Goal: Information Seeking & Learning: Find specific fact

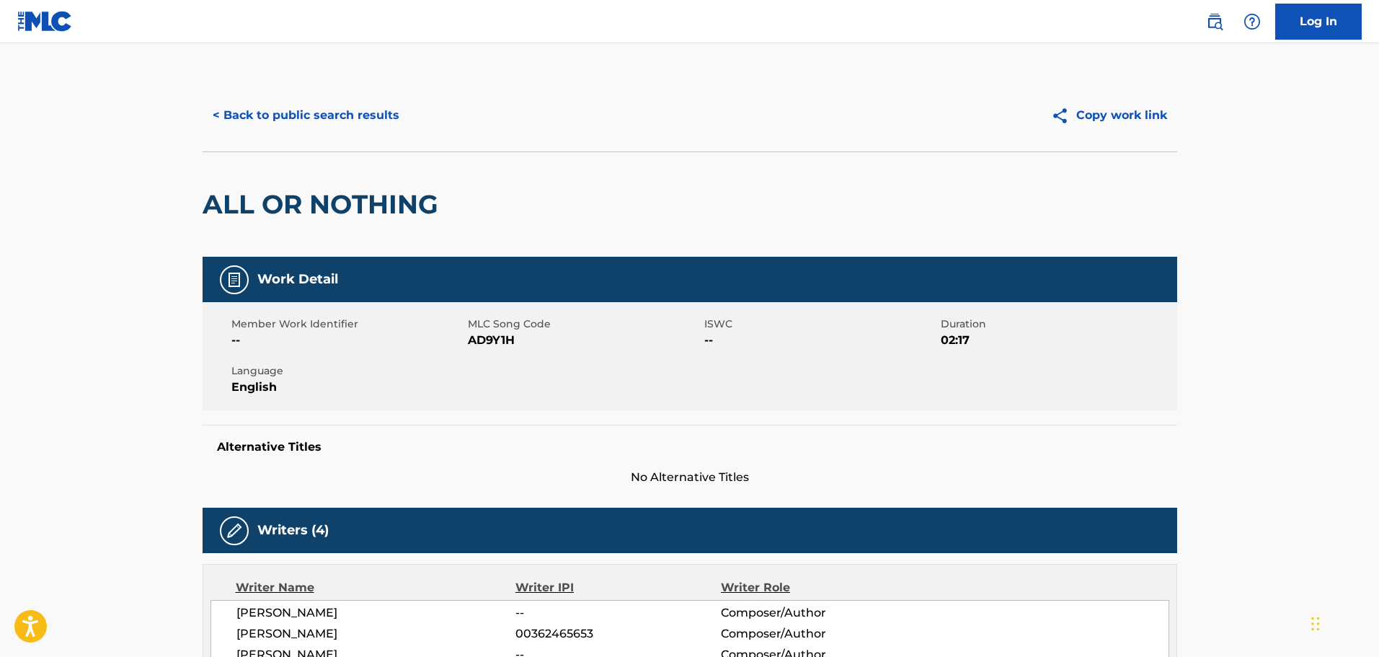
click at [299, 117] on button "< Back to public search results" at bounding box center [306, 115] width 207 height 36
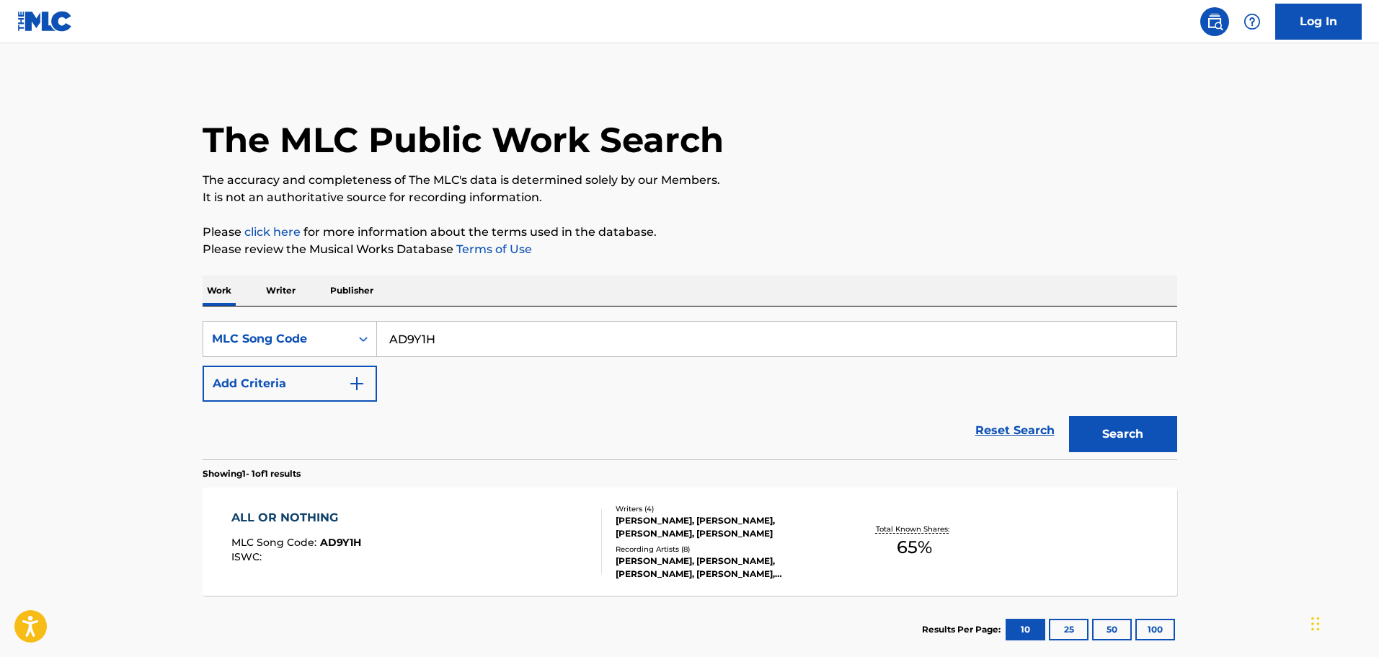
scroll to position [45, 0]
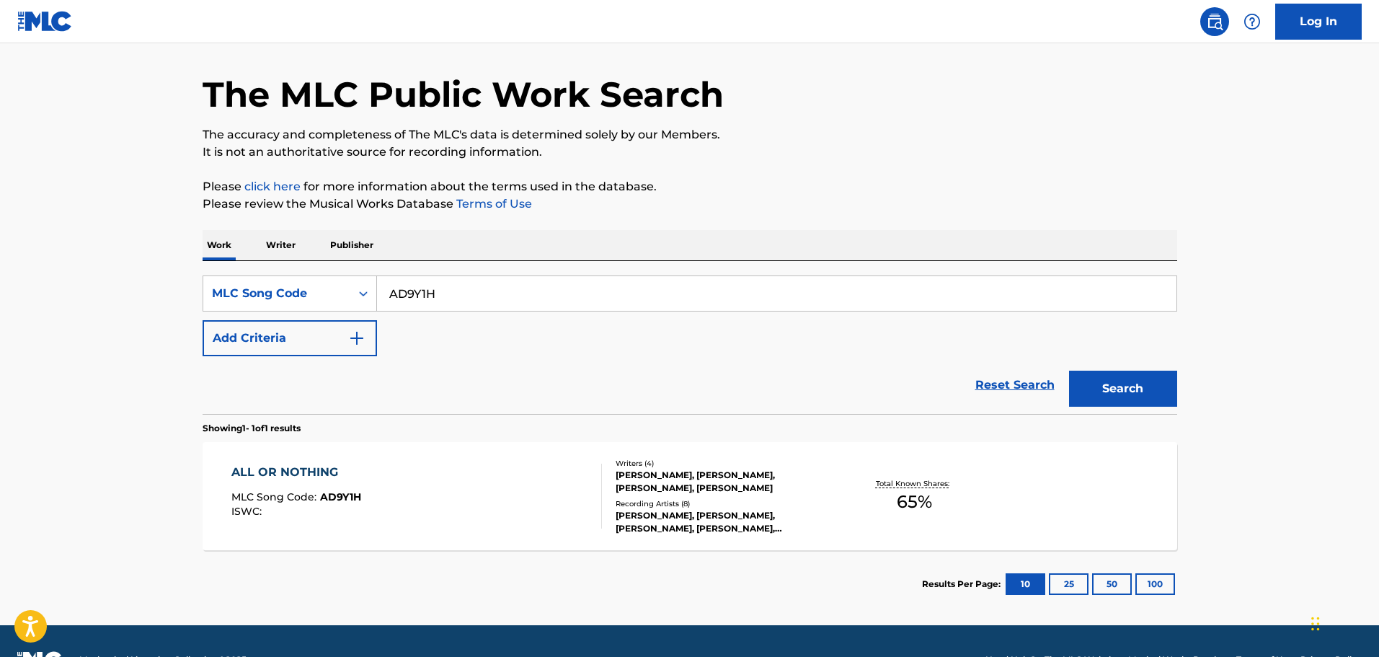
click at [413, 273] on div "SearchWithCriteria2a250b70-ea87-41da-90fc-c37d22d9322e MLC Song Code AD9Y1H Add…" at bounding box center [690, 337] width 974 height 153
click at [422, 296] on input "AD9Y1H" at bounding box center [776, 293] width 799 height 35
paste input "WB5HHD"
type input "WB5HHD"
click at [1069, 370] on button "Search" at bounding box center [1123, 388] width 108 height 36
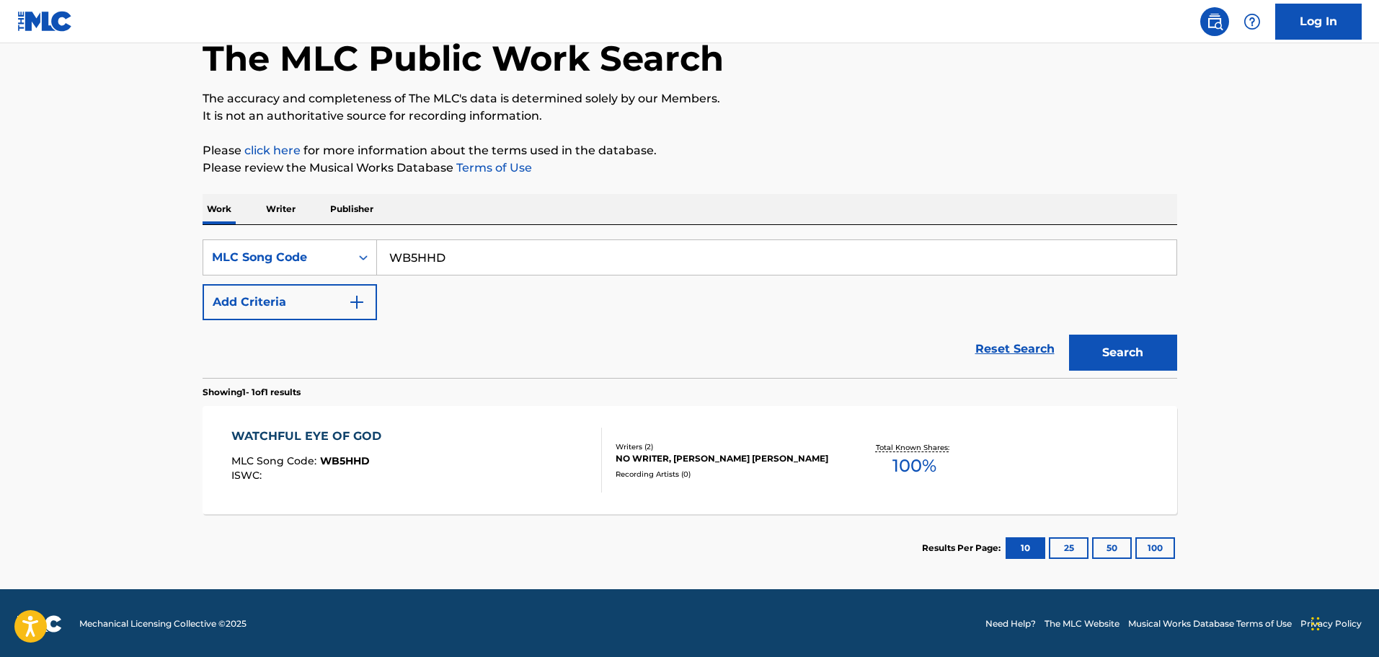
scroll to position [83, 0]
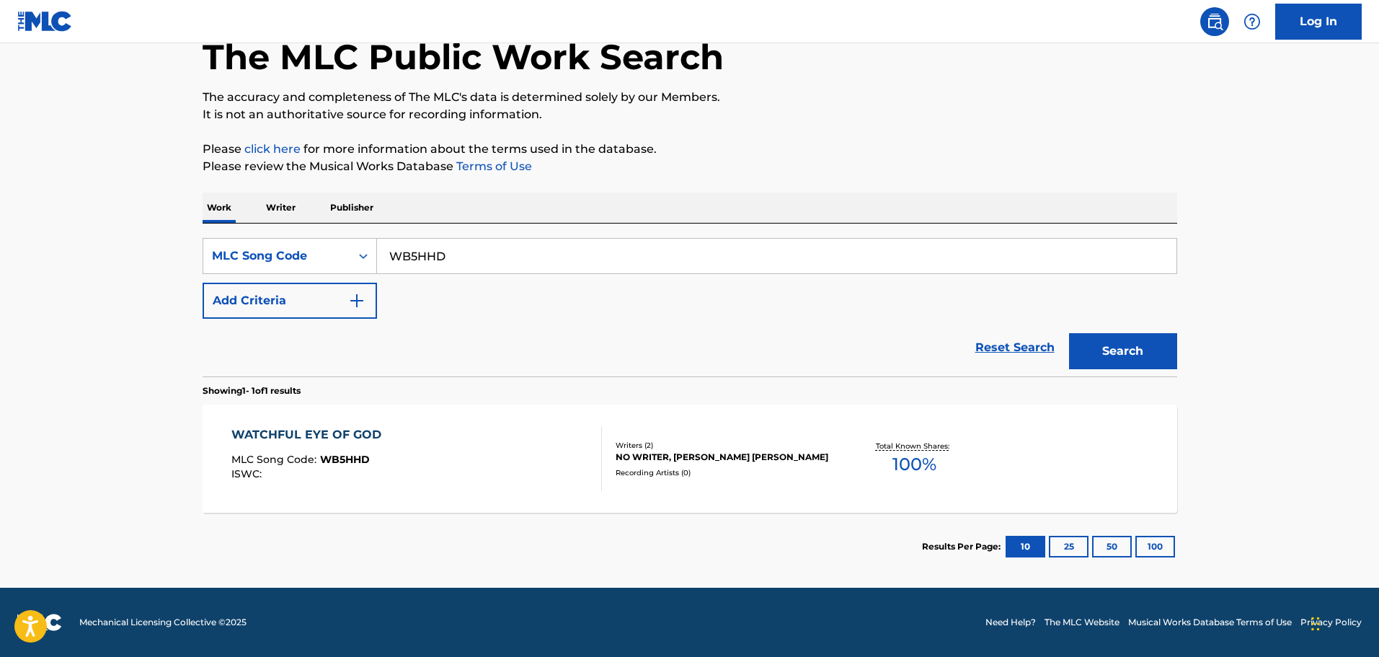
click at [342, 408] on div "WATCHFUL EYE OF GOD MLC Song Code : WB5HHD ISWC : Writers ( 2 ) NO WRITER, [PER…" at bounding box center [690, 458] width 974 height 108
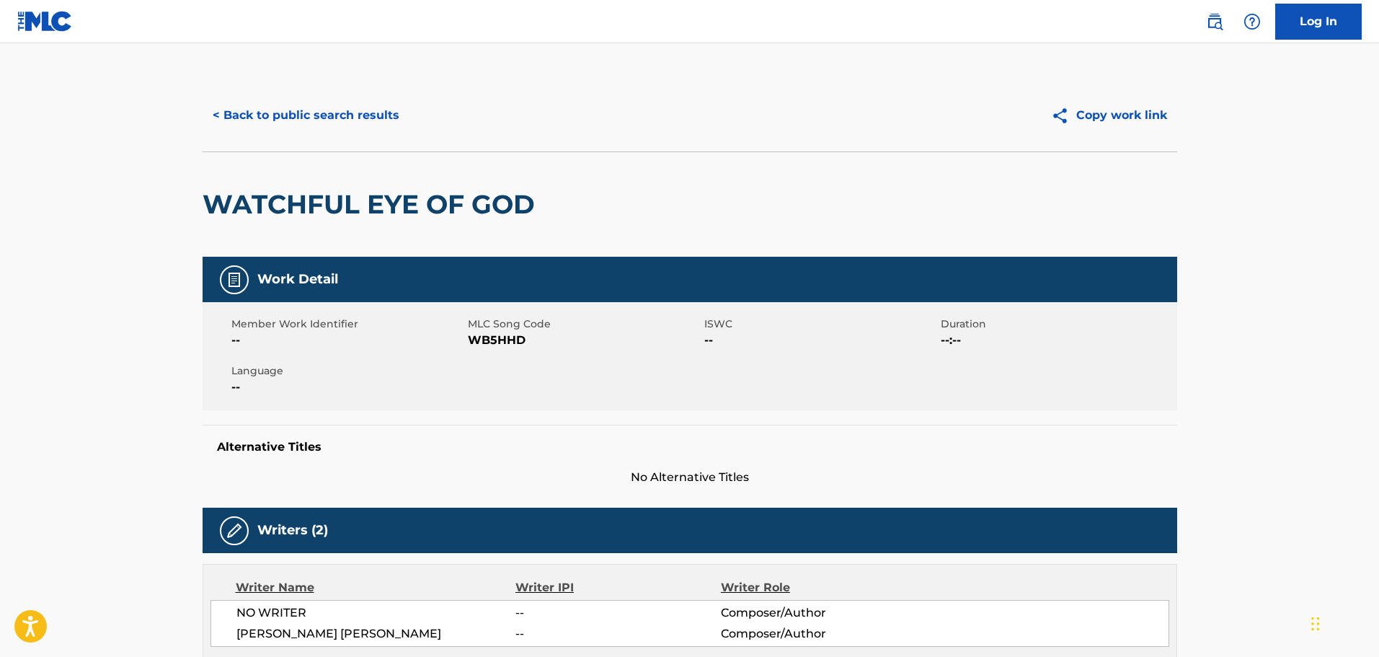
click at [298, 107] on button "< Back to public search results" at bounding box center [306, 115] width 207 height 36
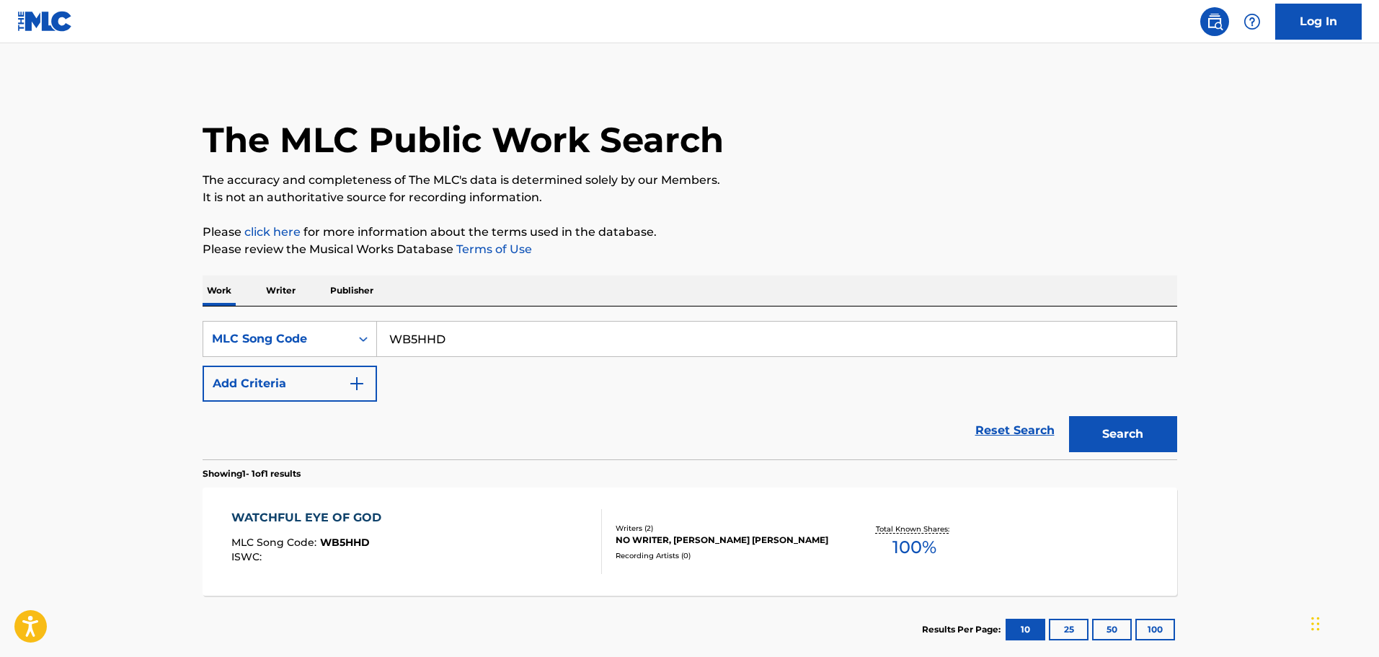
scroll to position [45, 0]
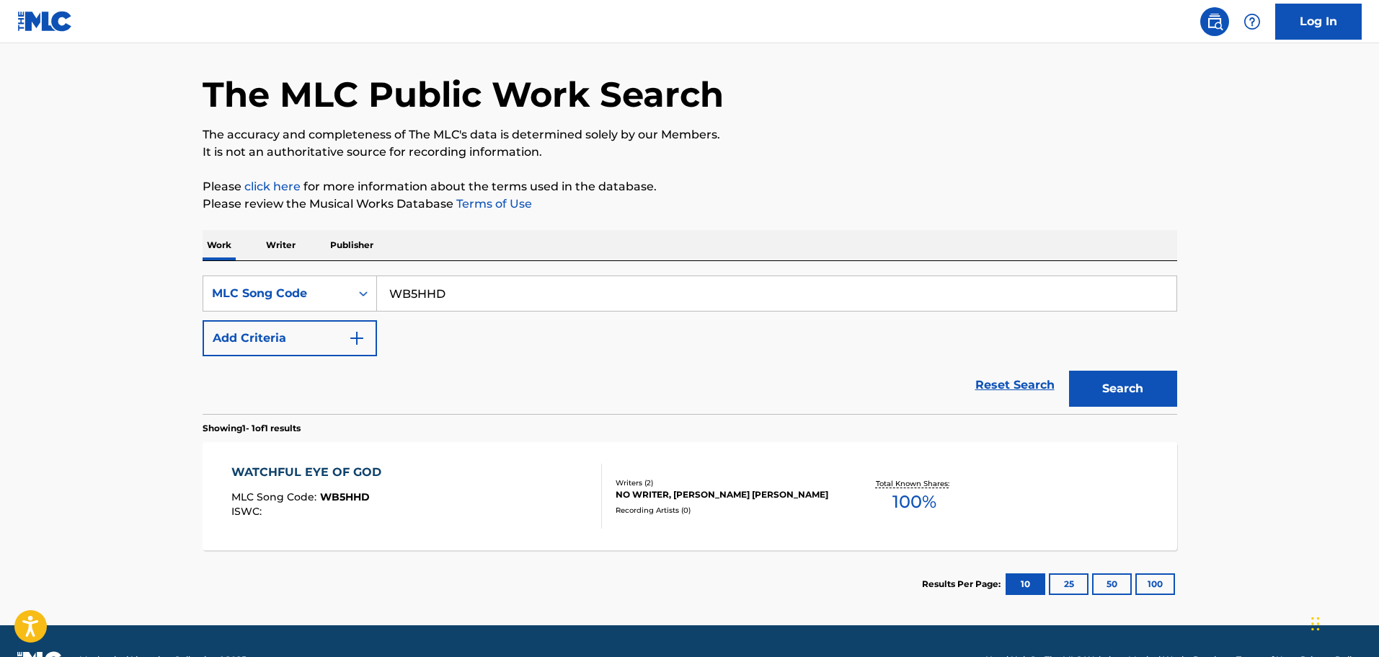
click at [424, 272] on div "SearchWithCriteria2a250b70-ea87-41da-90fc-c37d22d9322e MLC Song Code WB5HHD Add…" at bounding box center [690, 337] width 974 height 153
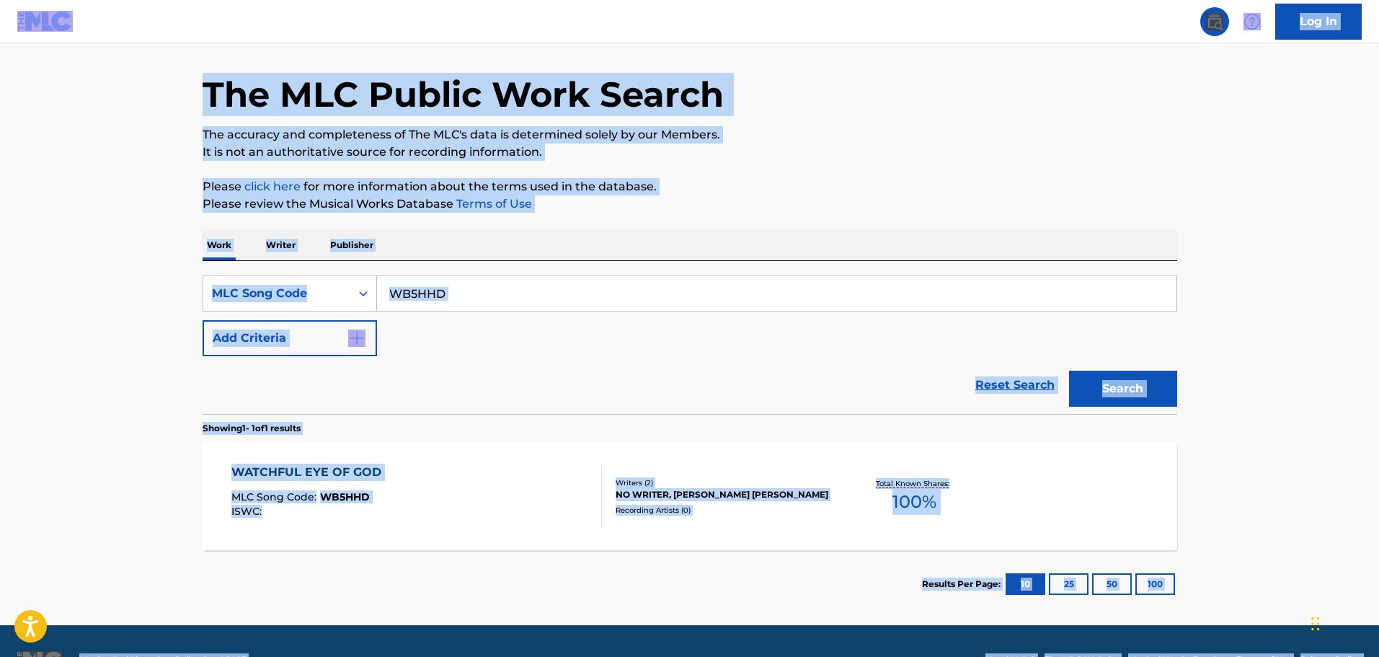
click at [412, 306] on input "WB5HHD" at bounding box center [776, 293] width 799 height 35
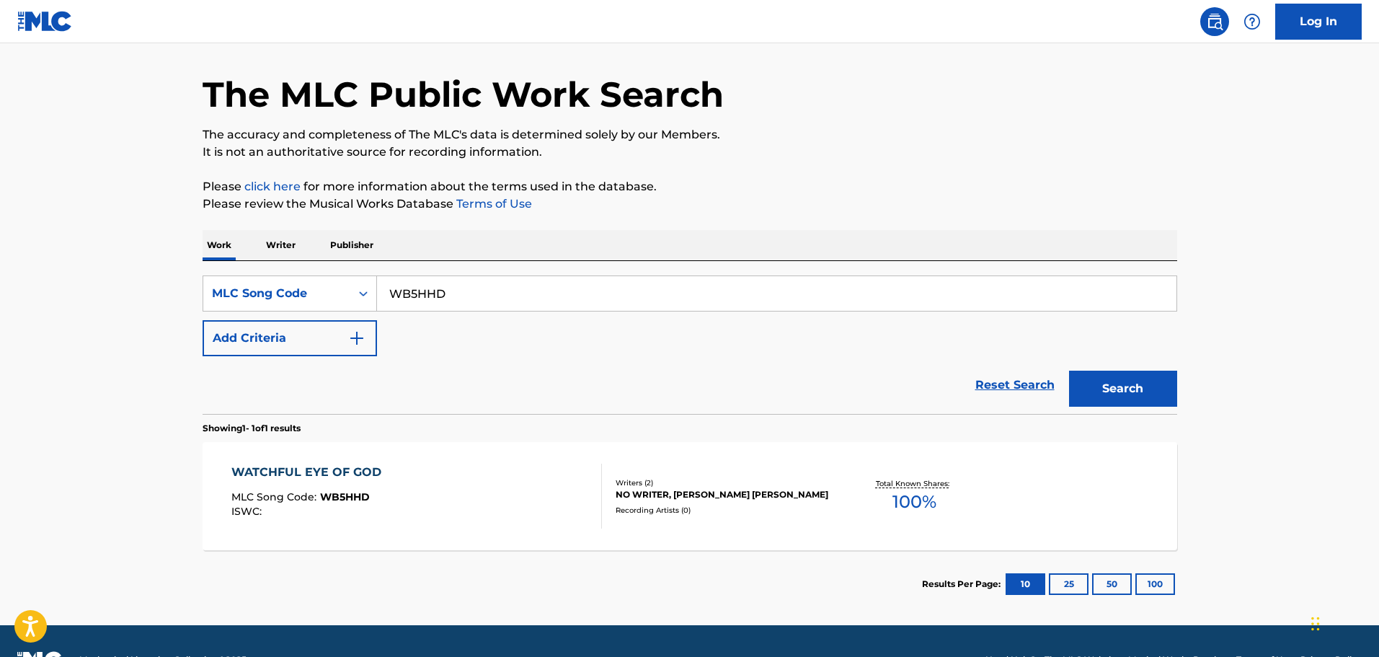
paste input "HA57AC"
type input "HA57AC"
click at [1069, 370] on button "Search" at bounding box center [1123, 388] width 108 height 36
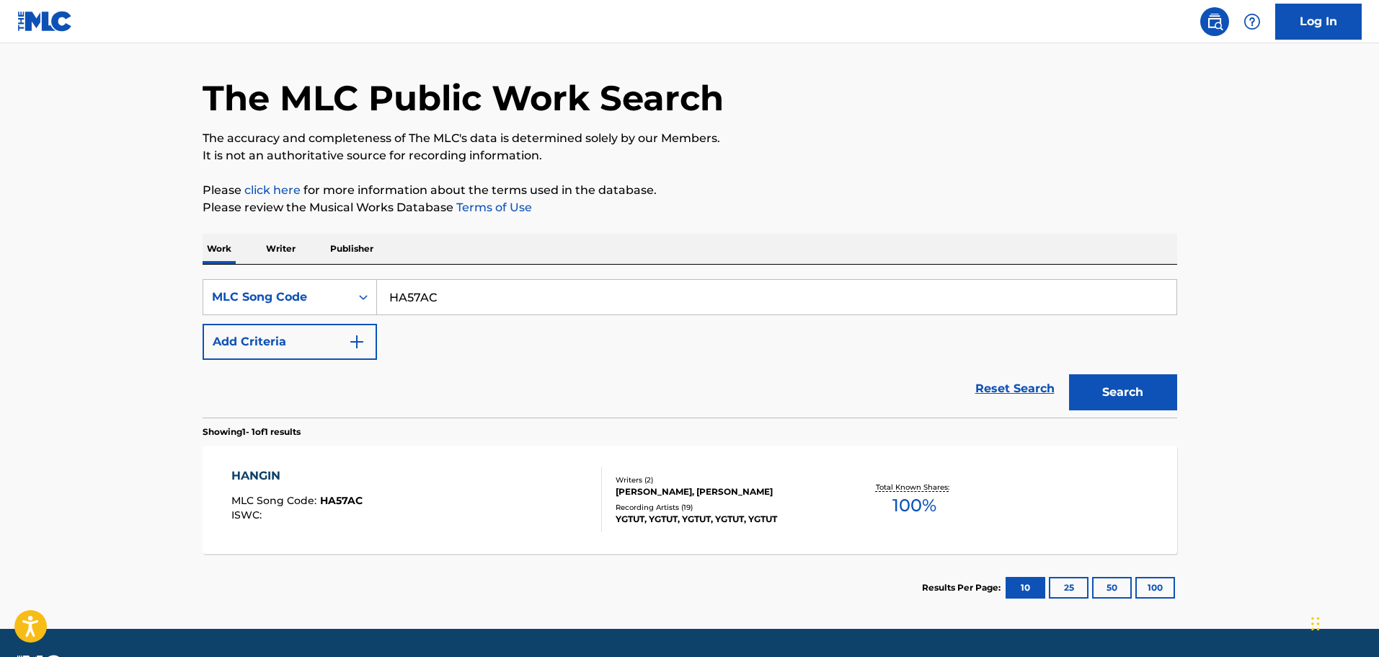
scroll to position [83, 0]
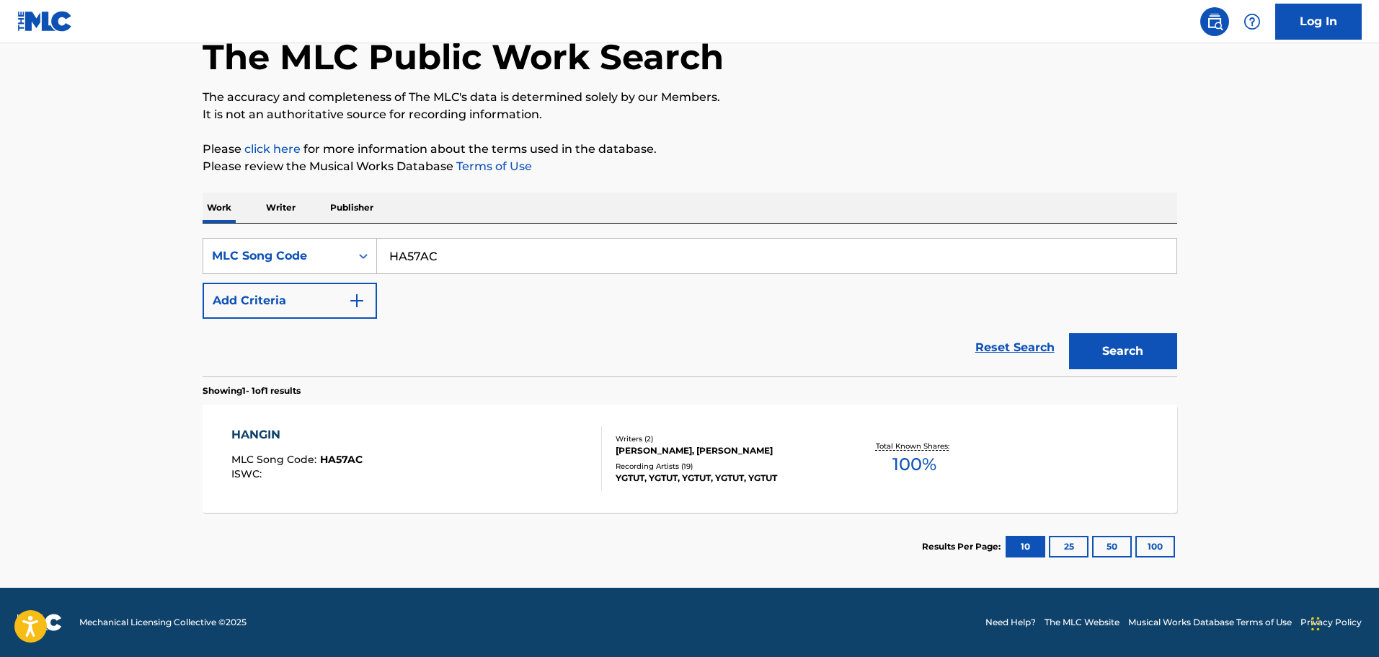
click at [369, 414] on div "HANGIN MLC Song Code : HA57AC ISWC : Writers ( 2 ) [PERSON_NAME], [PERSON_NAME]…" at bounding box center [690, 458] width 974 height 108
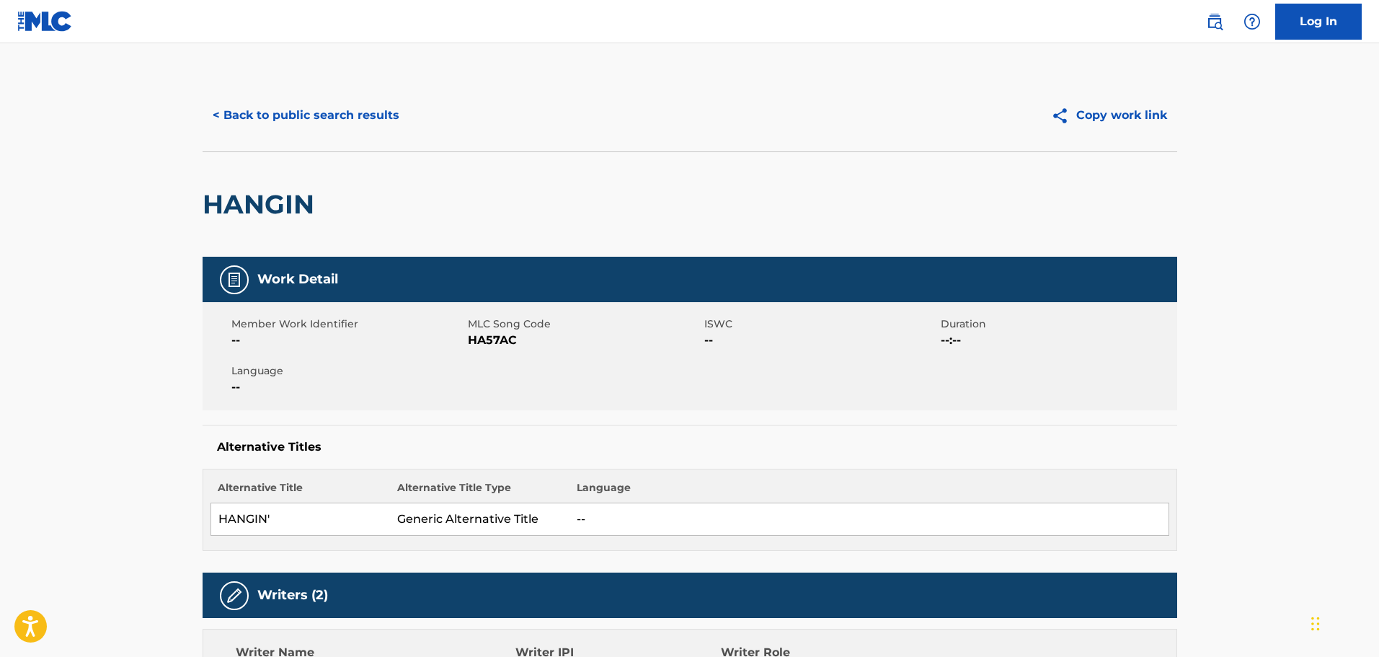
click at [328, 94] on div "< Back to public search results Copy work link" at bounding box center [690, 115] width 974 height 72
click at [328, 115] on button "< Back to public search results" at bounding box center [306, 115] width 207 height 36
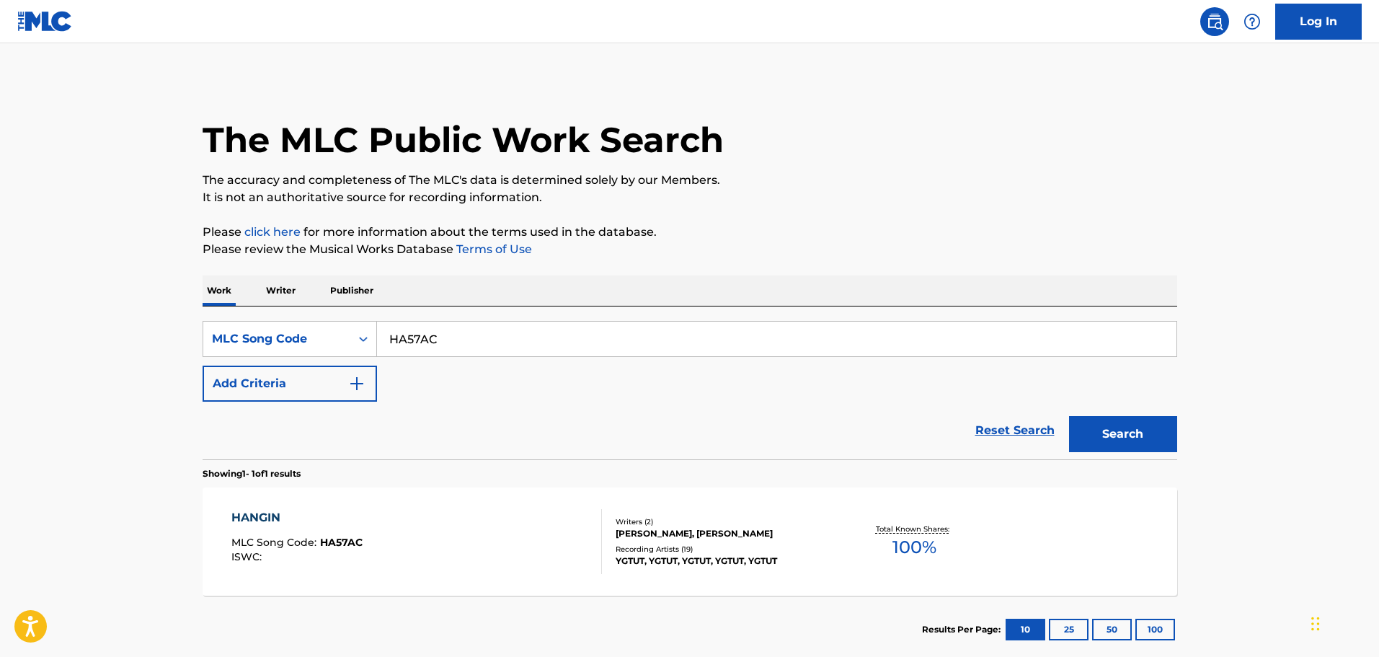
scroll to position [45, 0]
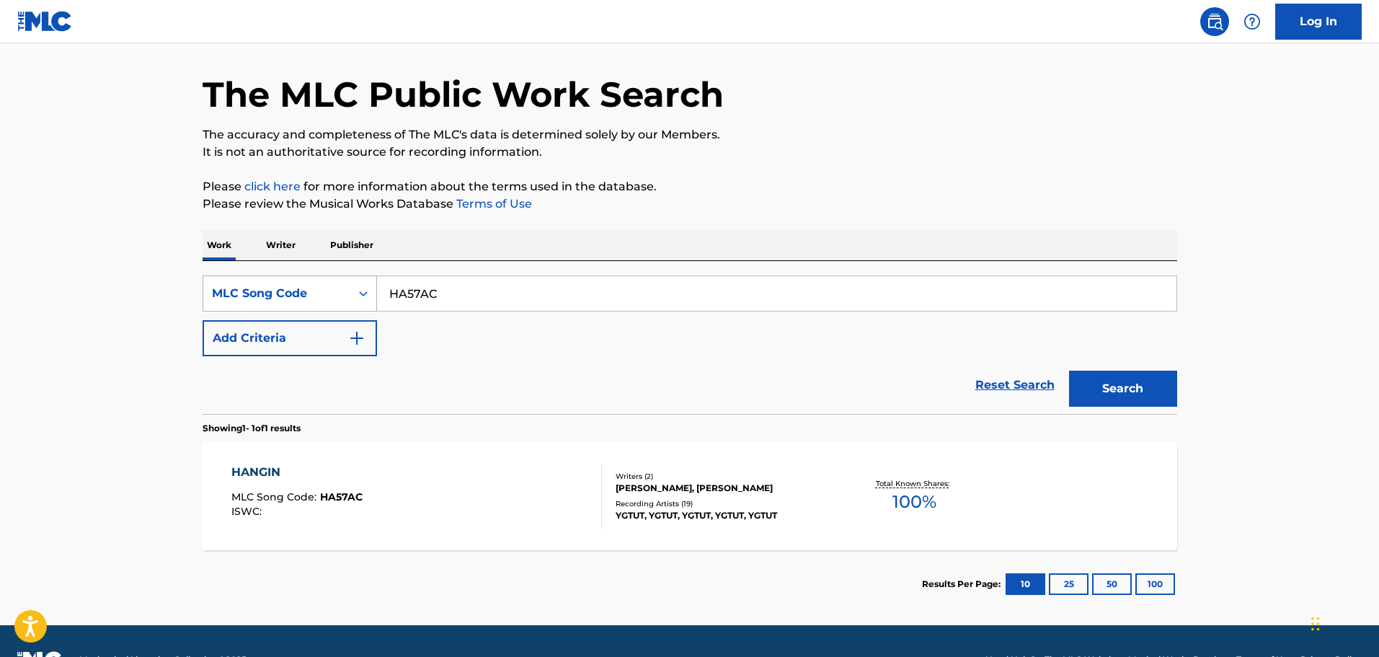
click at [293, 290] on div "MLC Song Code" at bounding box center [277, 293] width 130 height 17
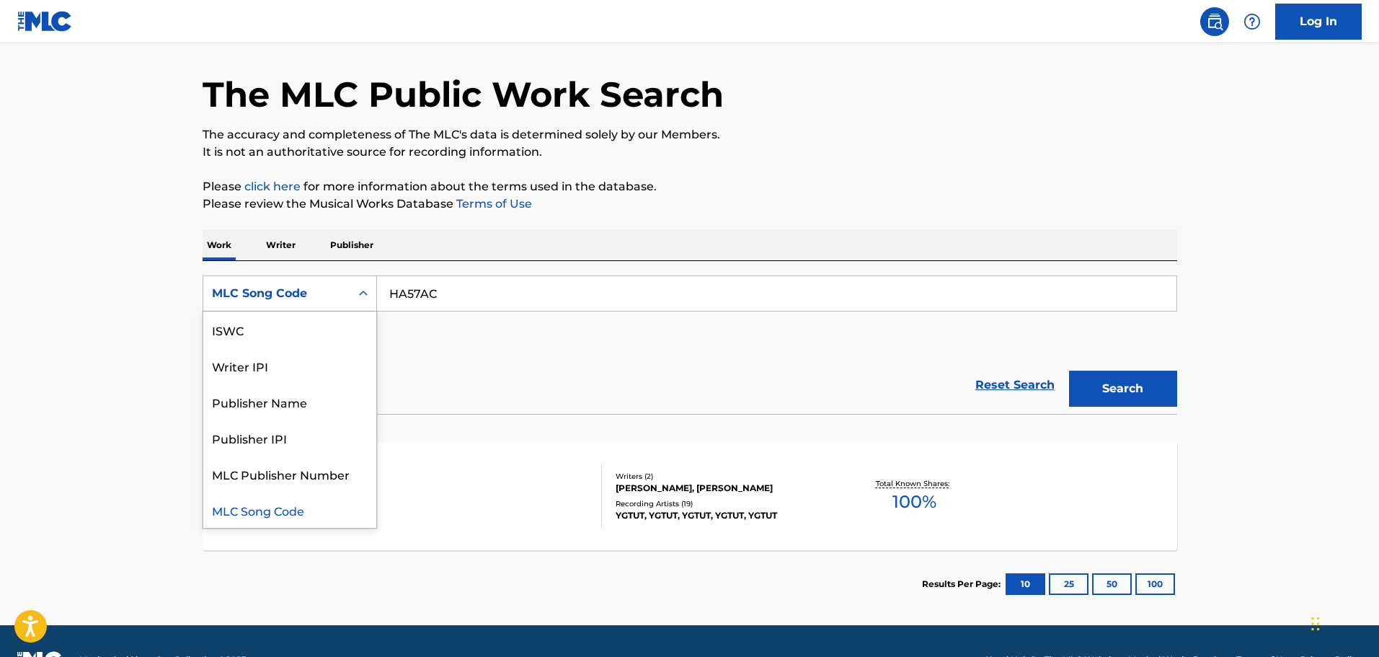
scroll to position [0, 0]
click at [264, 334] on div "Work Title" at bounding box center [289, 329] width 173 height 36
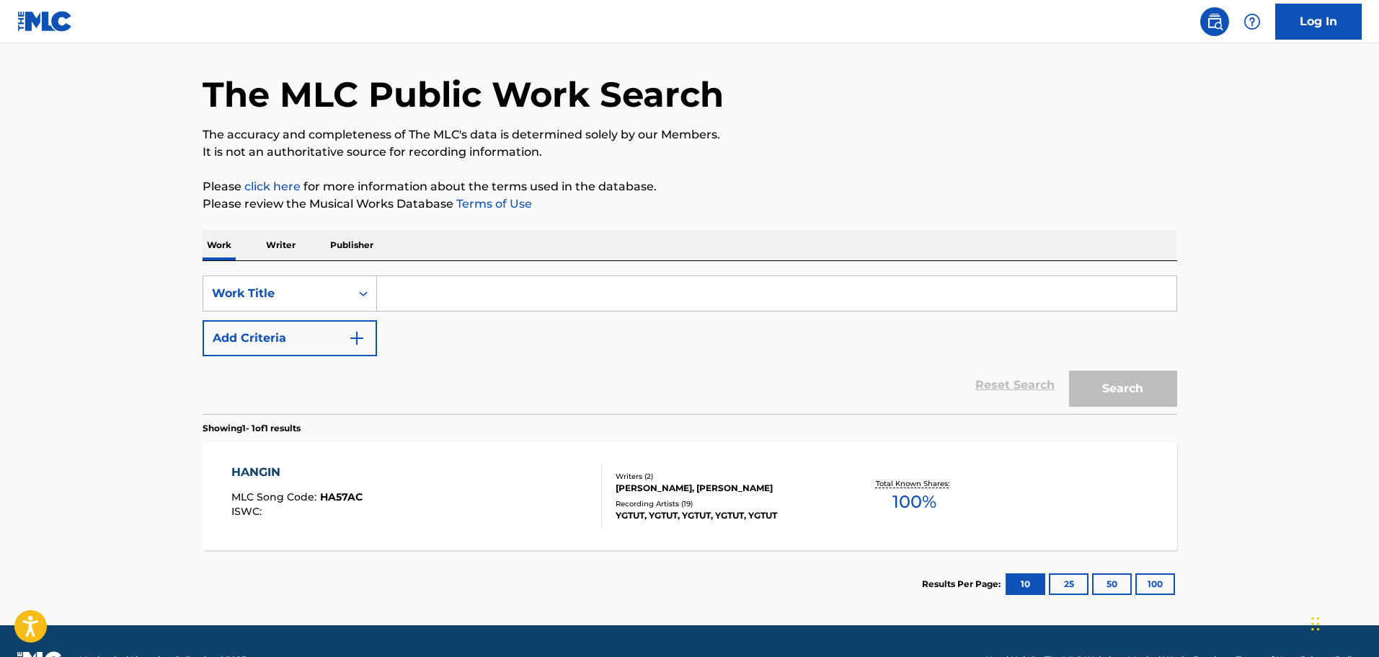
click at [281, 346] on button "Add Criteria" at bounding box center [290, 338] width 174 height 36
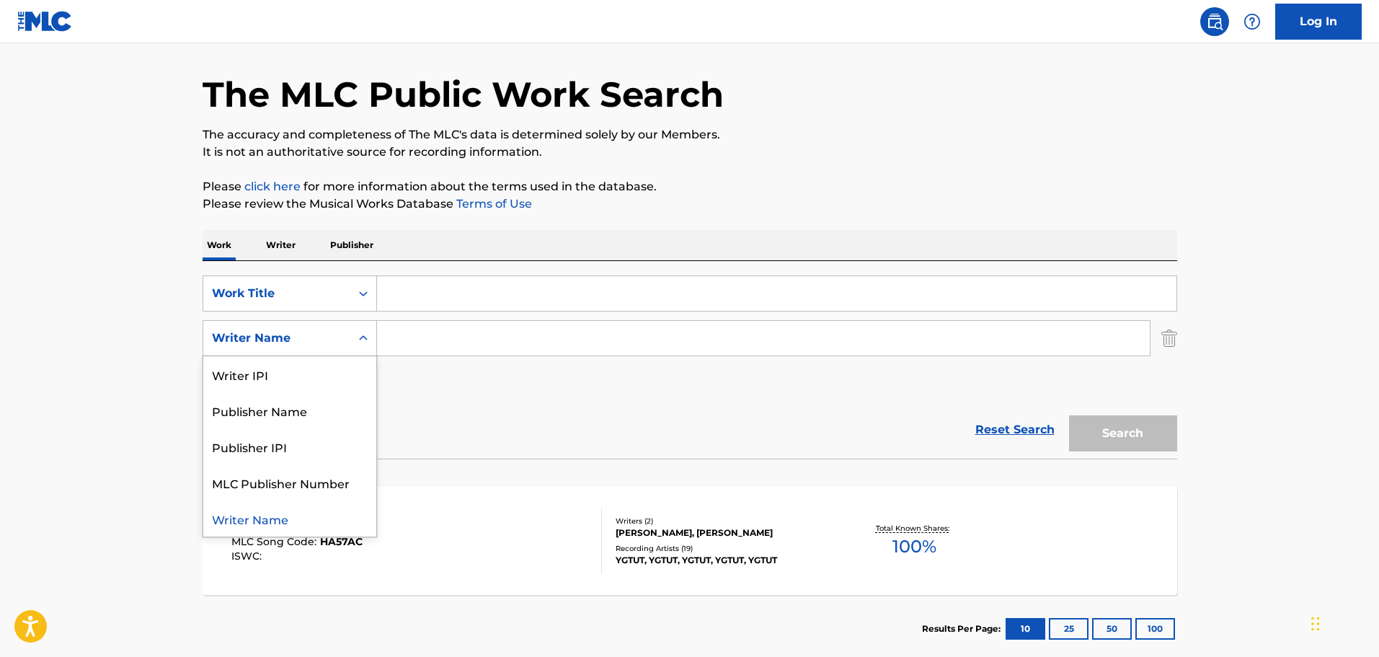
click at [280, 334] on div "Writer Name" at bounding box center [277, 337] width 130 height 17
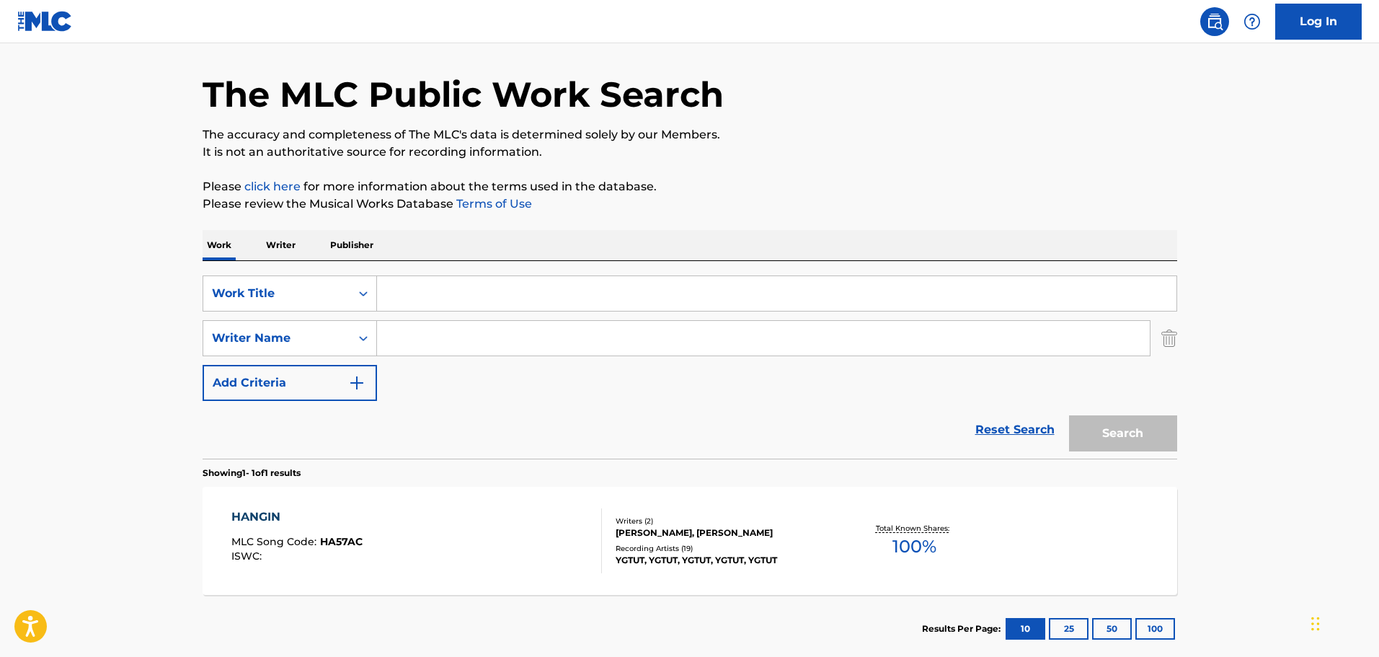
click at [489, 287] on input "Search Form" at bounding box center [776, 293] width 799 height 35
paste input "HA57AC"
type input "HA57AC"
click at [407, 365] on div "SearchWithCriteria4f491ec7-dd56-46ec-a209-14a8d8219604 Work Title HA57AC Search…" at bounding box center [690, 337] width 974 height 125
click at [415, 341] on input "Search Form" at bounding box center [763, 338] width 773 height 35
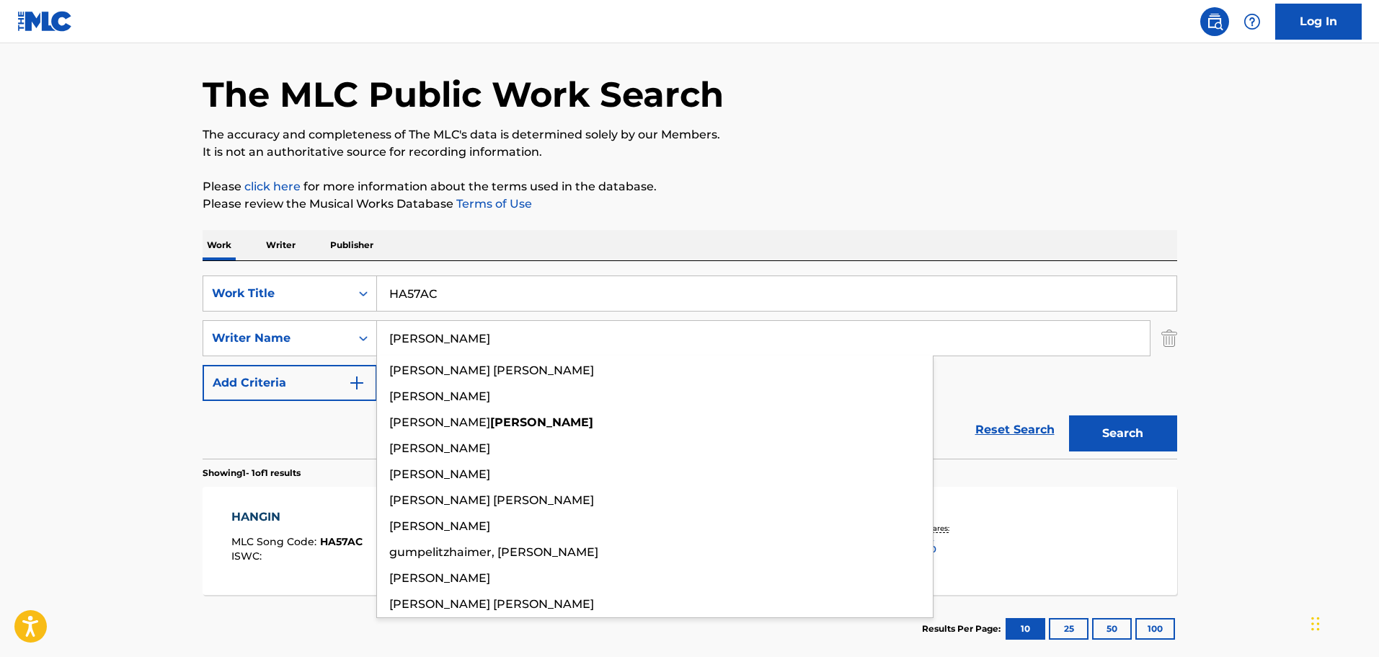
type input "[PERSON_NAME]"
click at [1069, 415] on button "Search" at bounding box center [1123, 433] width 108 height 36
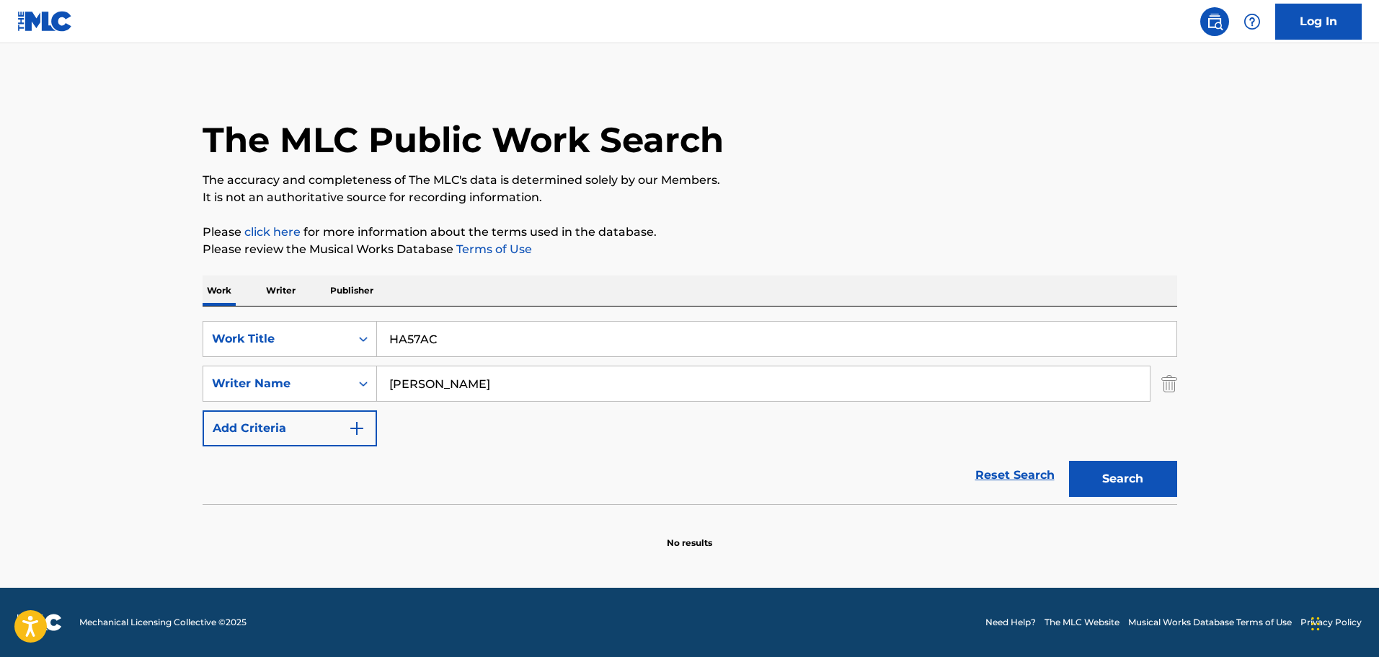
click at [452, 346] on input "HA57AC" at bounding box center [776, 338] width 799 height 35
paste input "angin"
type input "Hangin"
click at [1069, 461] on button "Search" at bounding box center [1123, 479] width 108 height 36
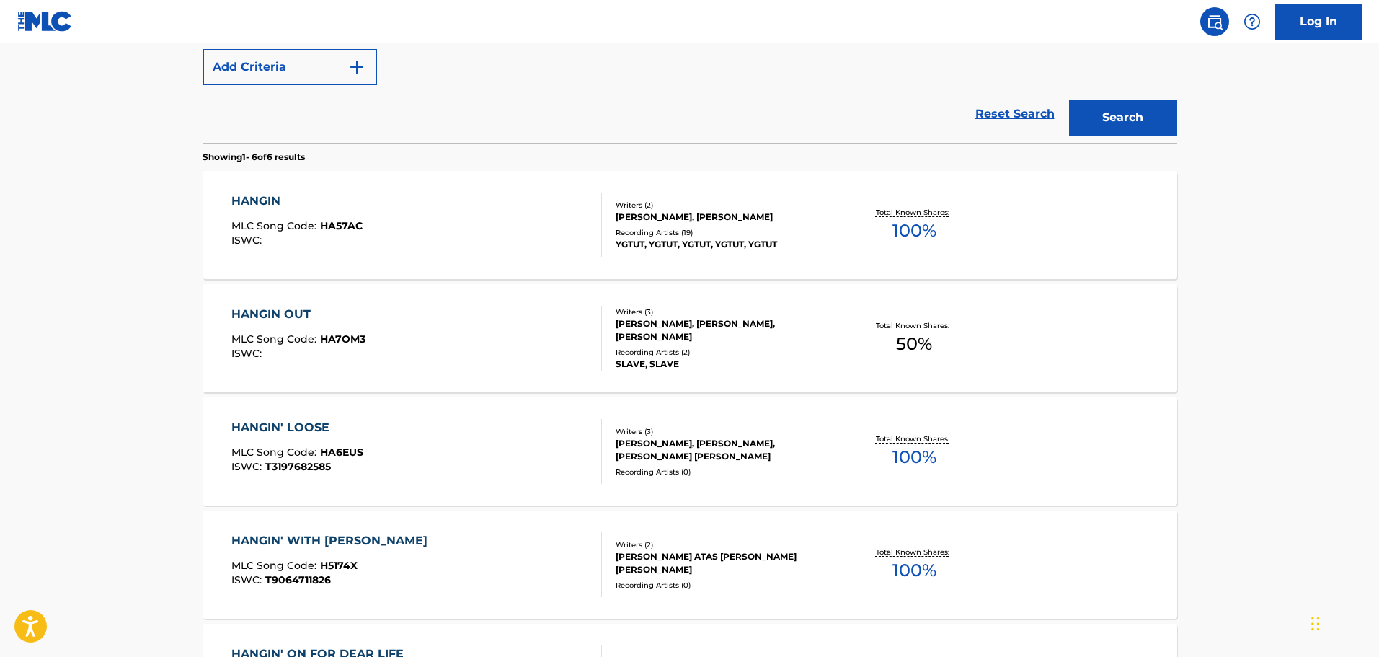
scroll to position [216, 0]
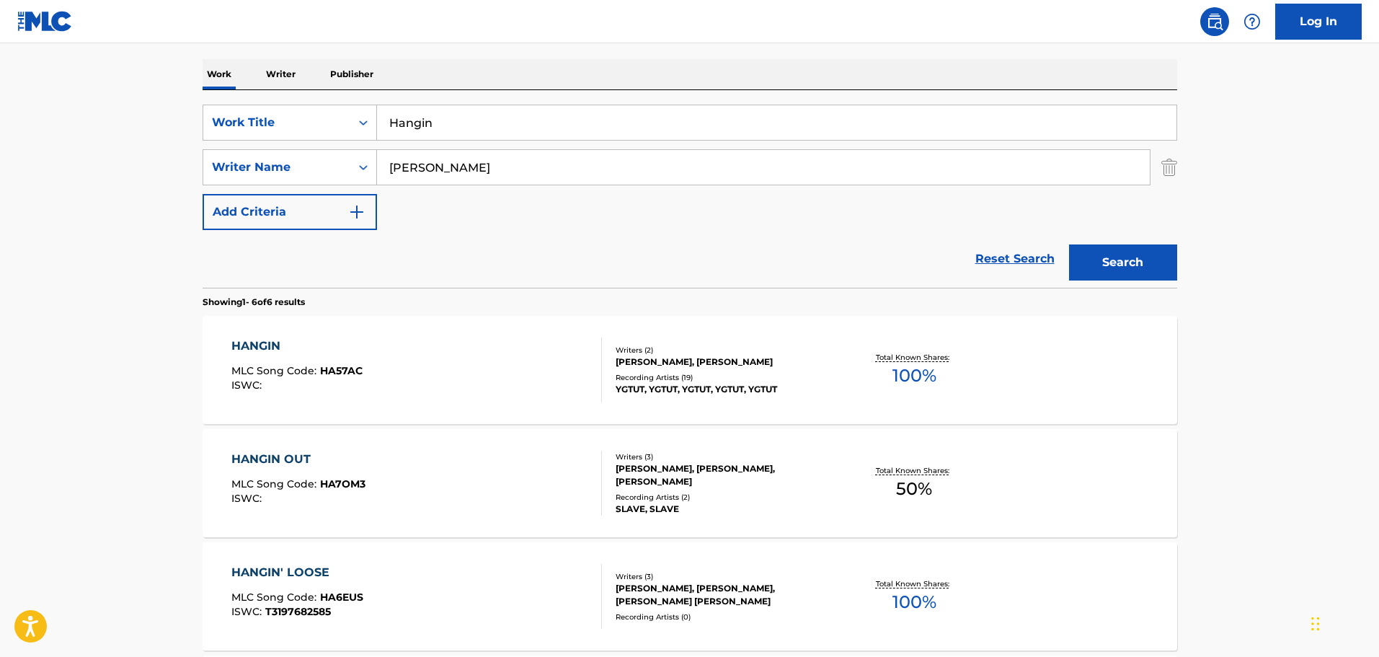
click at [491, 164] on input "[PERSON_NAME]" at bounding box center [763, 167] width 773 height 35
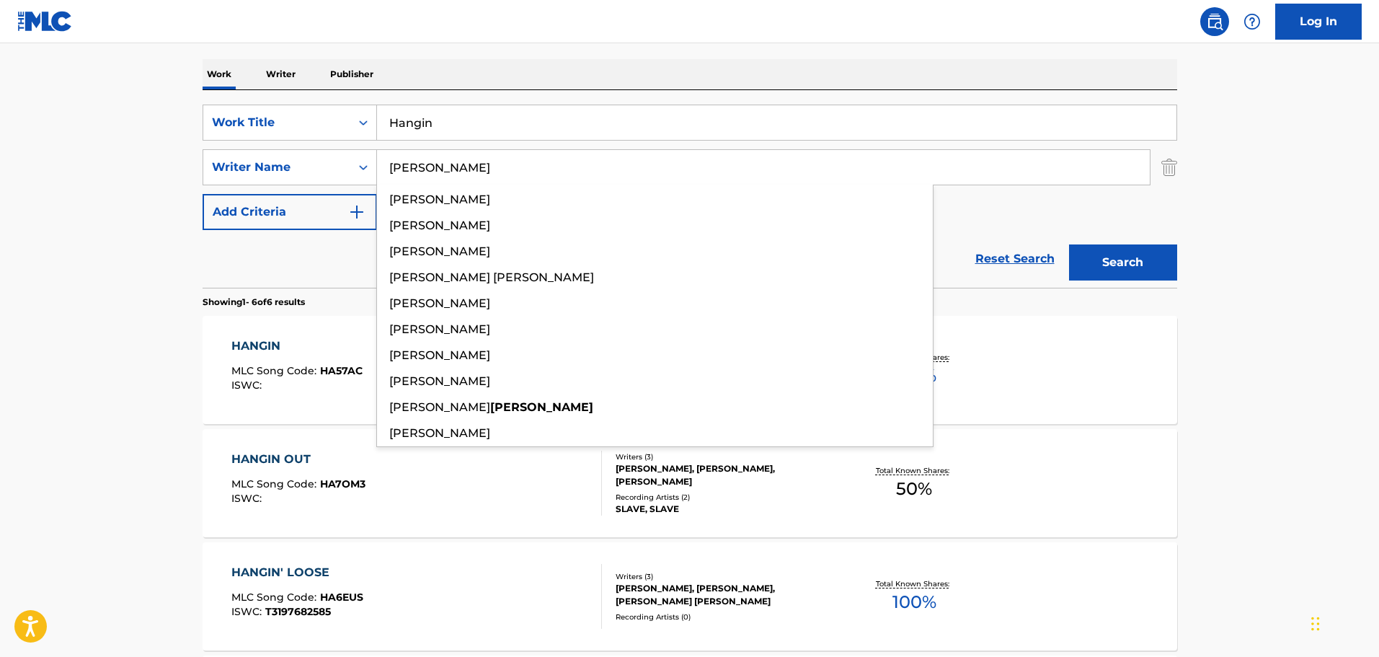
click at [1069, 244] on button "Search" at bounding box center [1123, 262] width 108 height 36
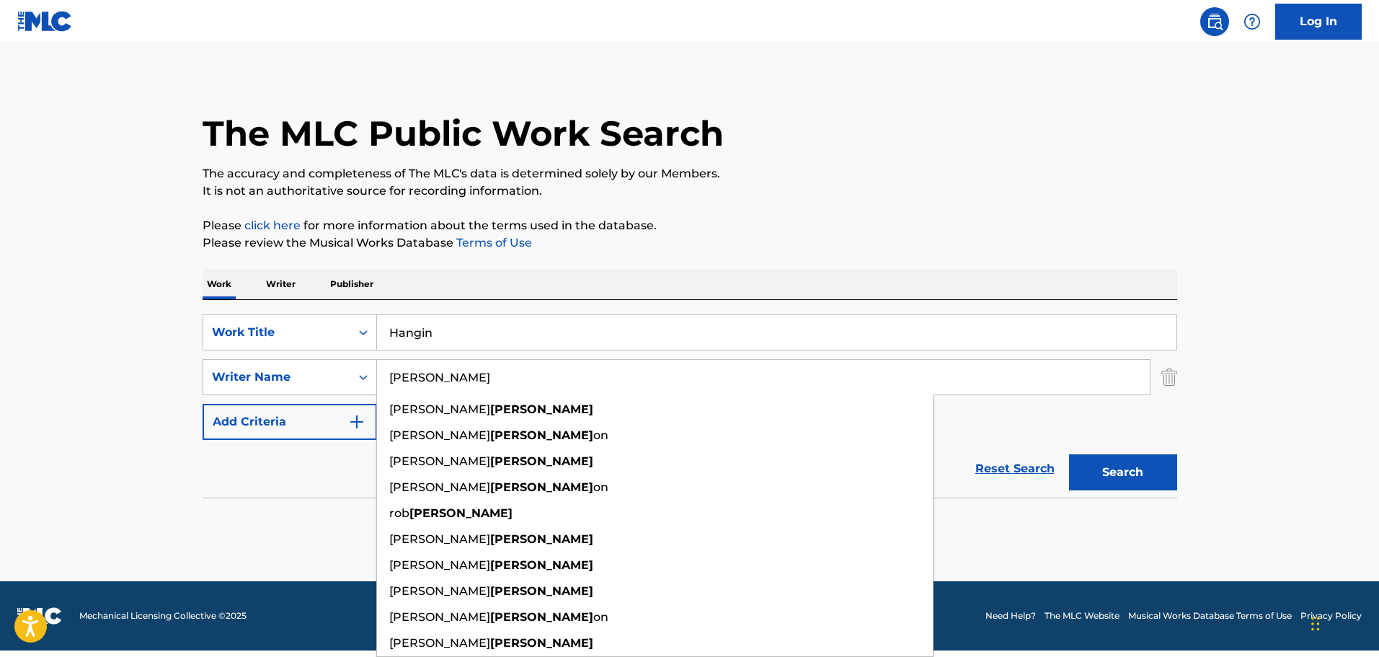
scroll to position [6, 0]
click at [1069, 454] on button "Search" at bounding box center [1123, 472] width 108 height 36
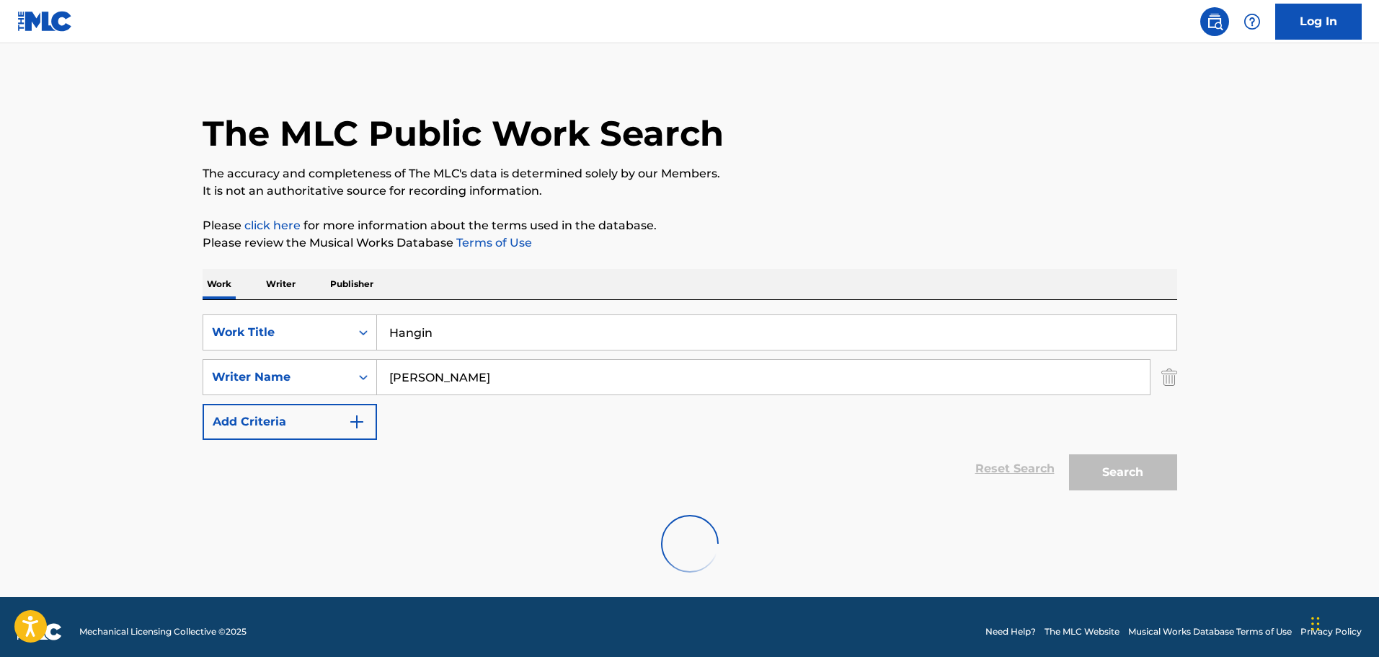
scroll to position [0, 0]
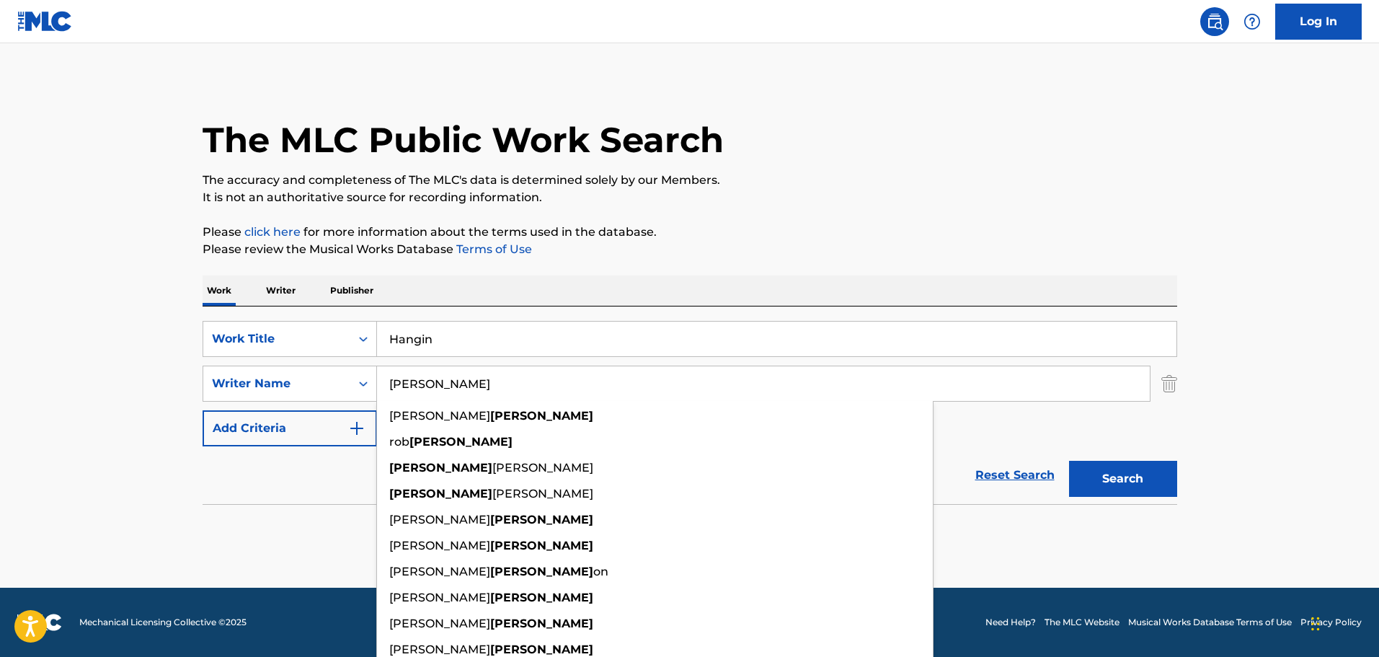
click at [814, 191] on p "It is not an authoritative source for recording information." at bounding box center [690, 197] width 974 height 17
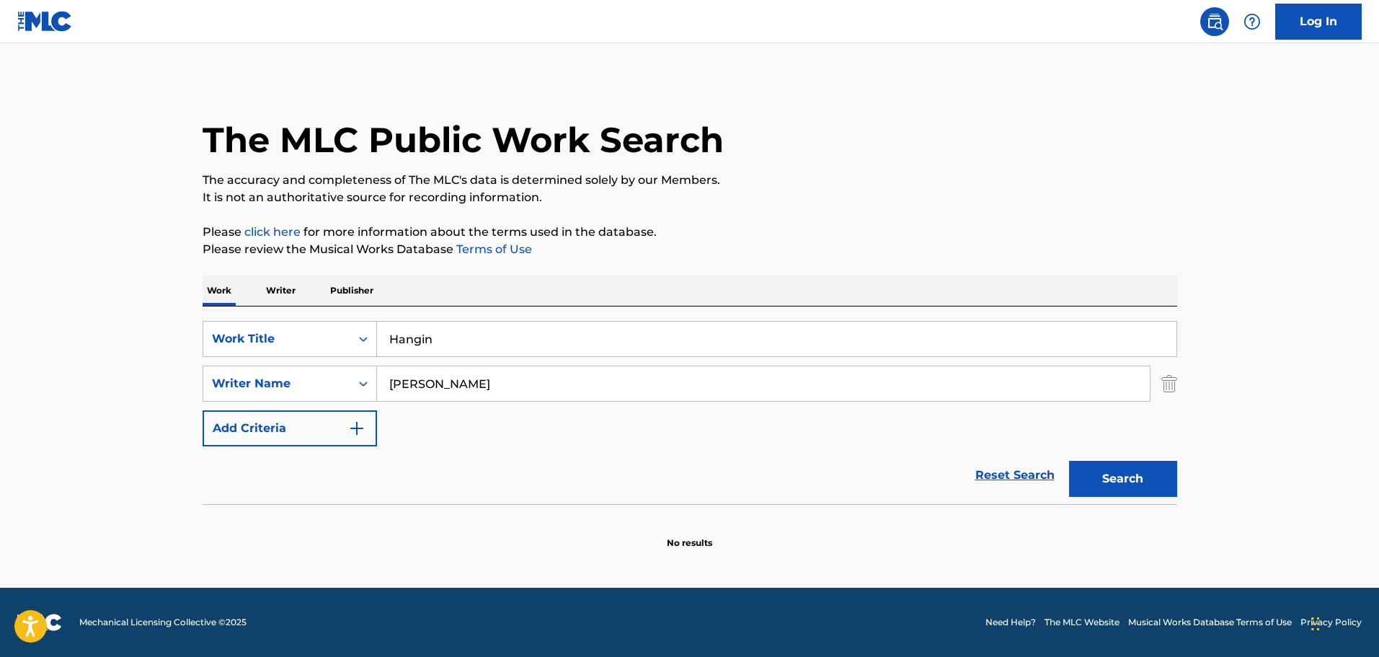
click at [1086, 472] on button "Search" at bounding box center [1123, 479] width 108 height 36
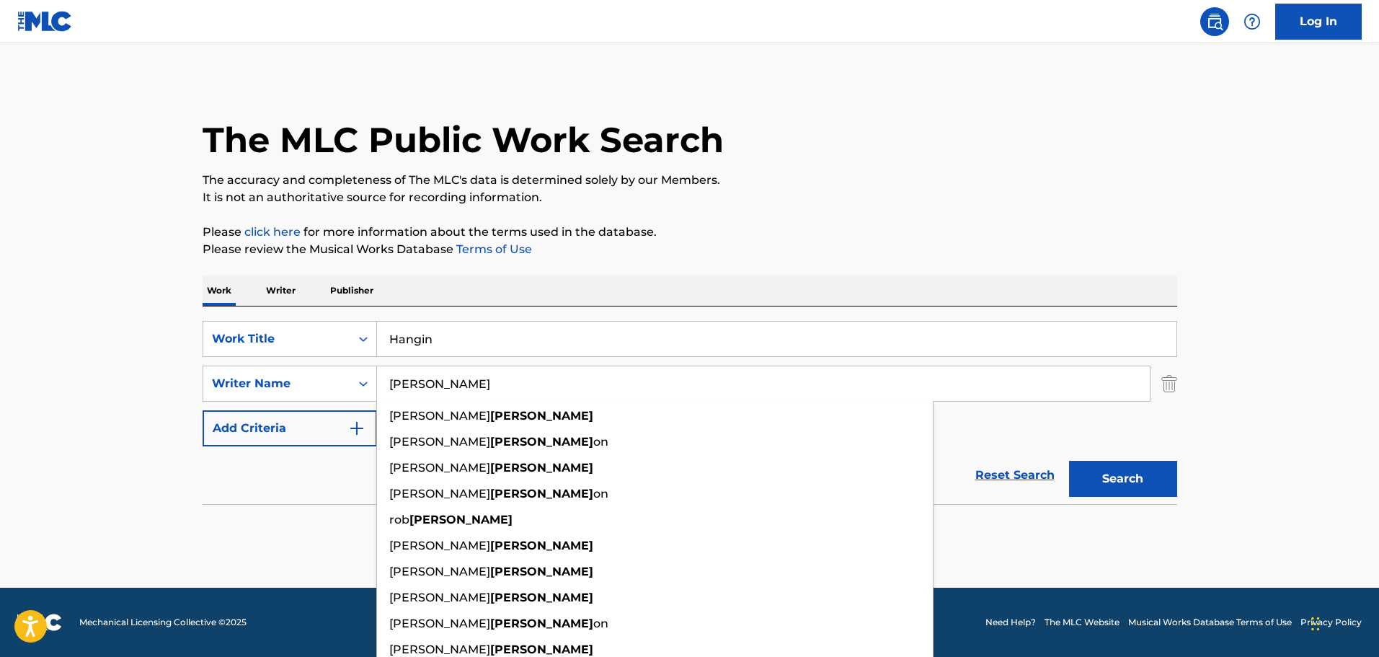
click at [487, 385] on input "[PERSON_NAME]" at bounding box center [763, 383] width 773 height 35
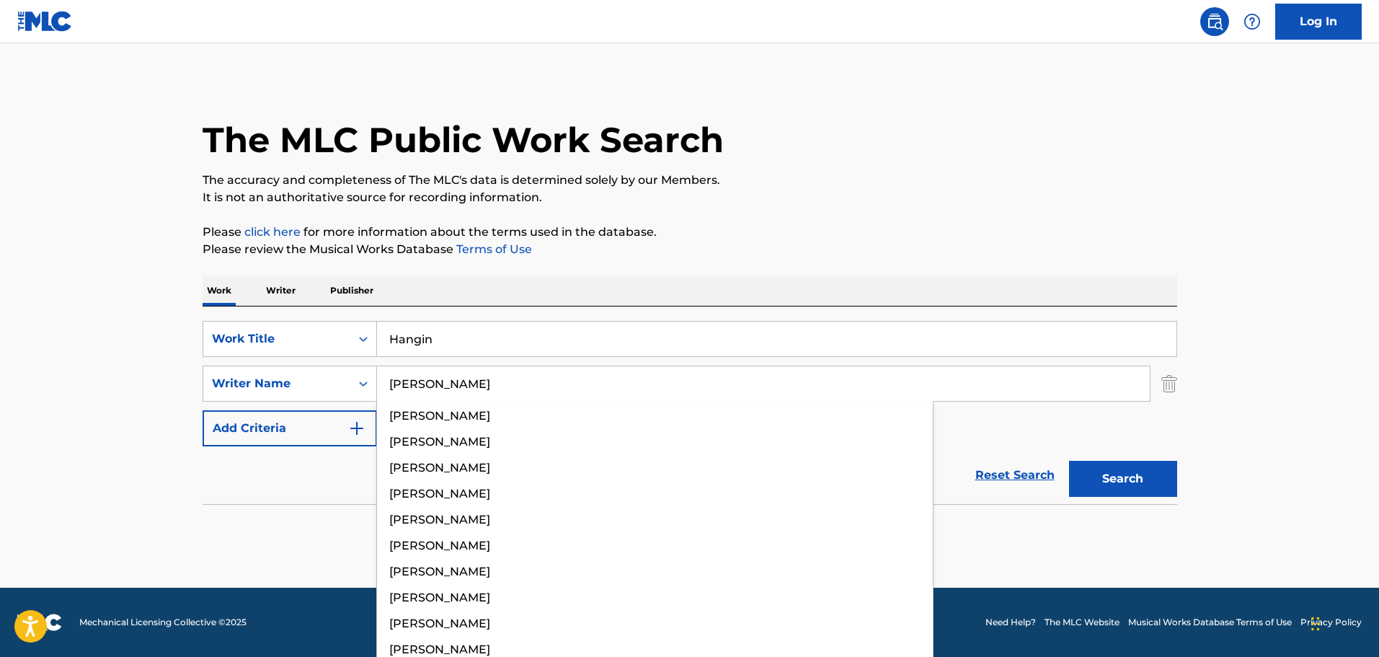
type input "[PERSON_NAME]"
click at [1069, 461] on button "Search" at bounding box center [1123, 479] width 108 height 36
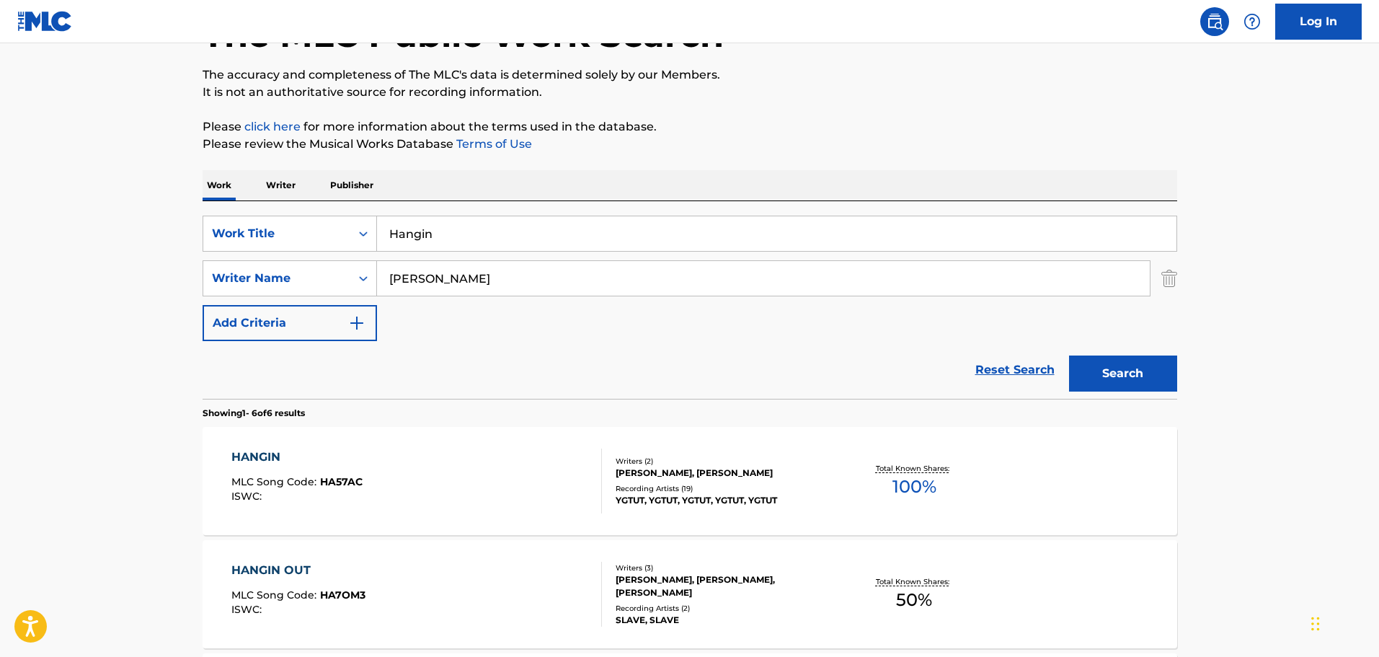
scroll to position [216, 0]
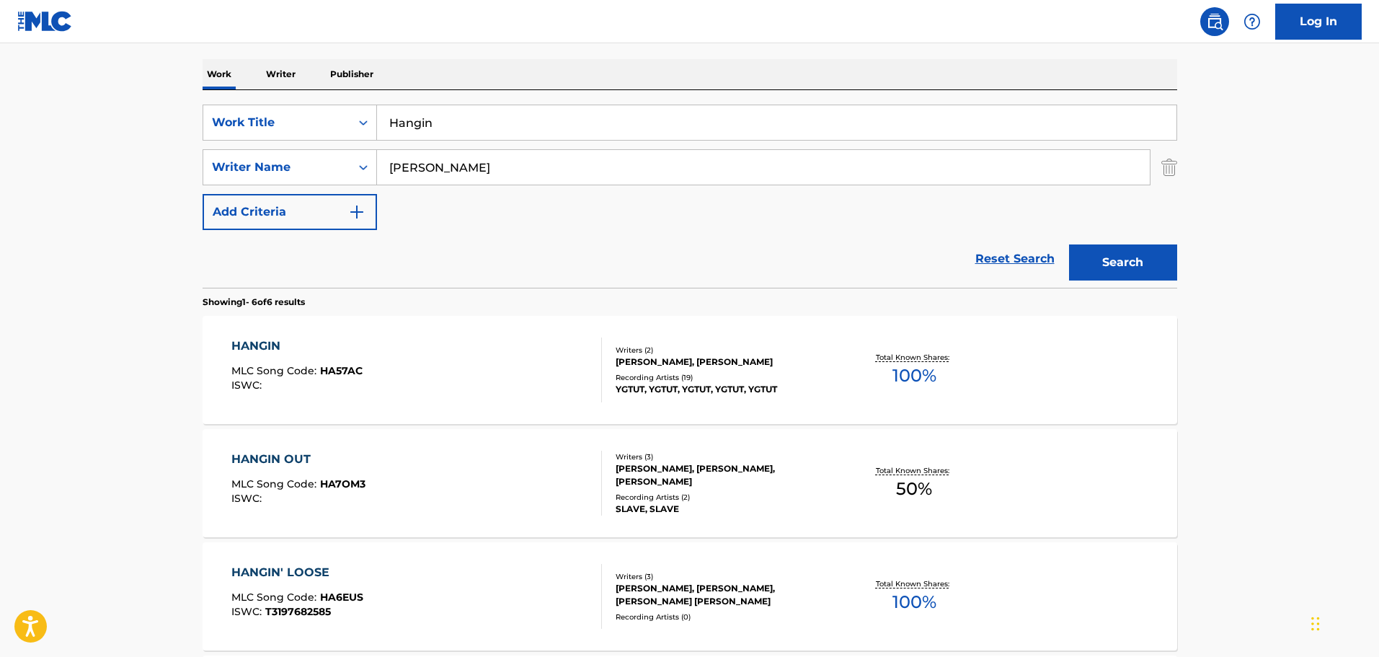
click at [479, 347] on div "HANGIN MLC Song Code : HA57AC ISWC :" at bounding box center [416, 369] width 370 height 65
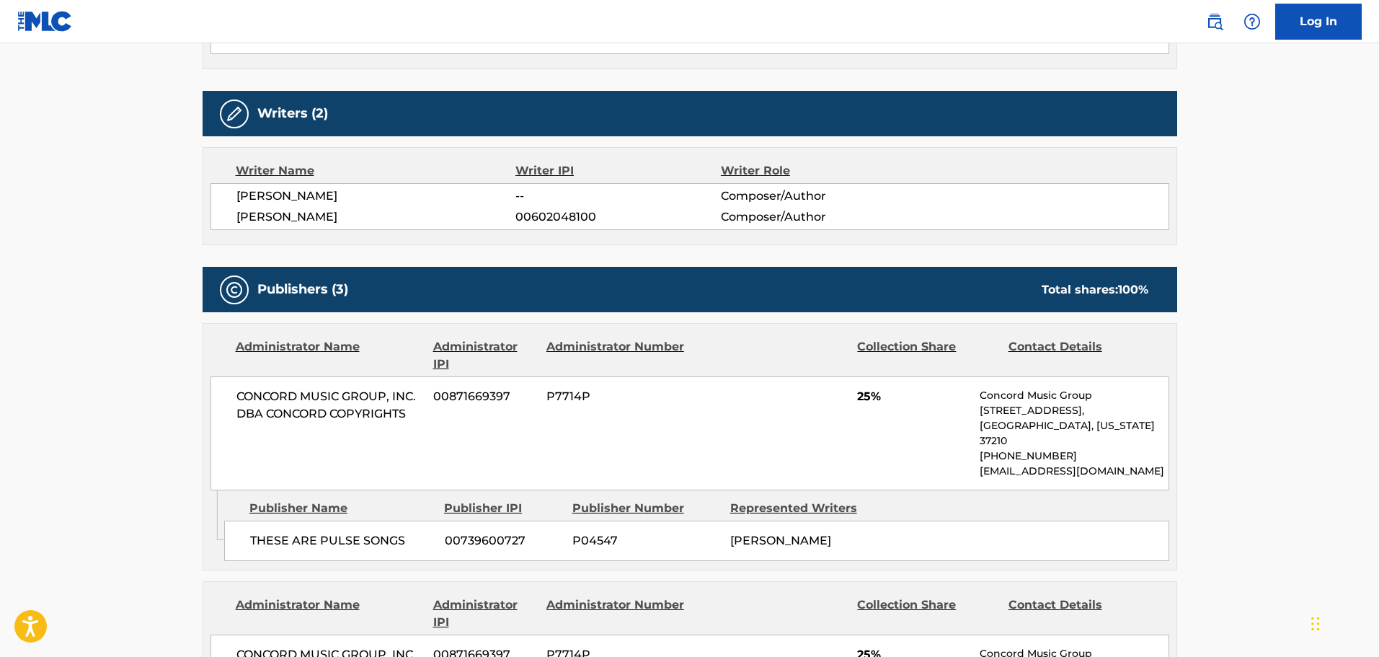
scroll to position [416, 0]
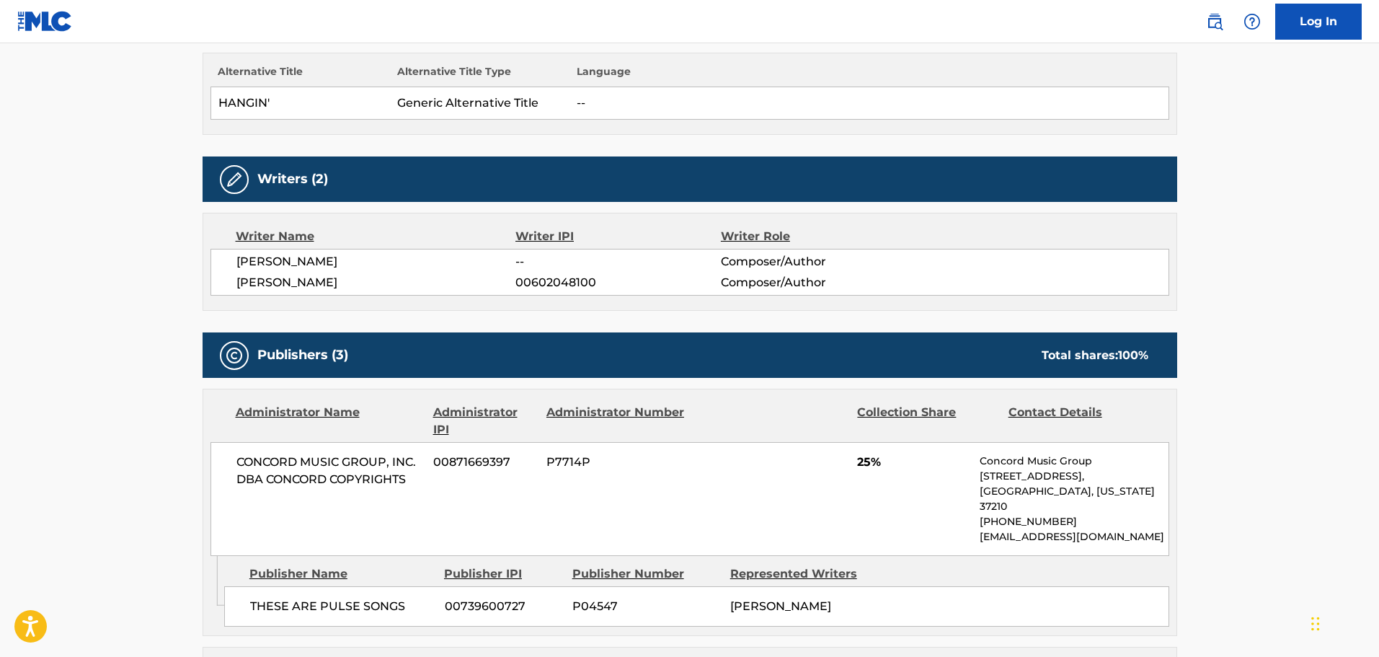
click at [254, 258] on span "[PERSON_NAME]" at bounding box center [376, 261] width 280 height 17
click at [257, 258] on span "[PERSON_NAME]" at bounding box center [376, 261] width 280 height 17
click at [248, 262] on span "[PERSON_NAME]" at bounding box center [376, 261] width 280 height 17
click at [247, 262] on span "[PERSON_NAME]" at bounding box center [376, 261] width 280 height 17
click at [332, 262] on span "[PERSON_NAME]" at bounding box center [376, 261] width 280 height 17
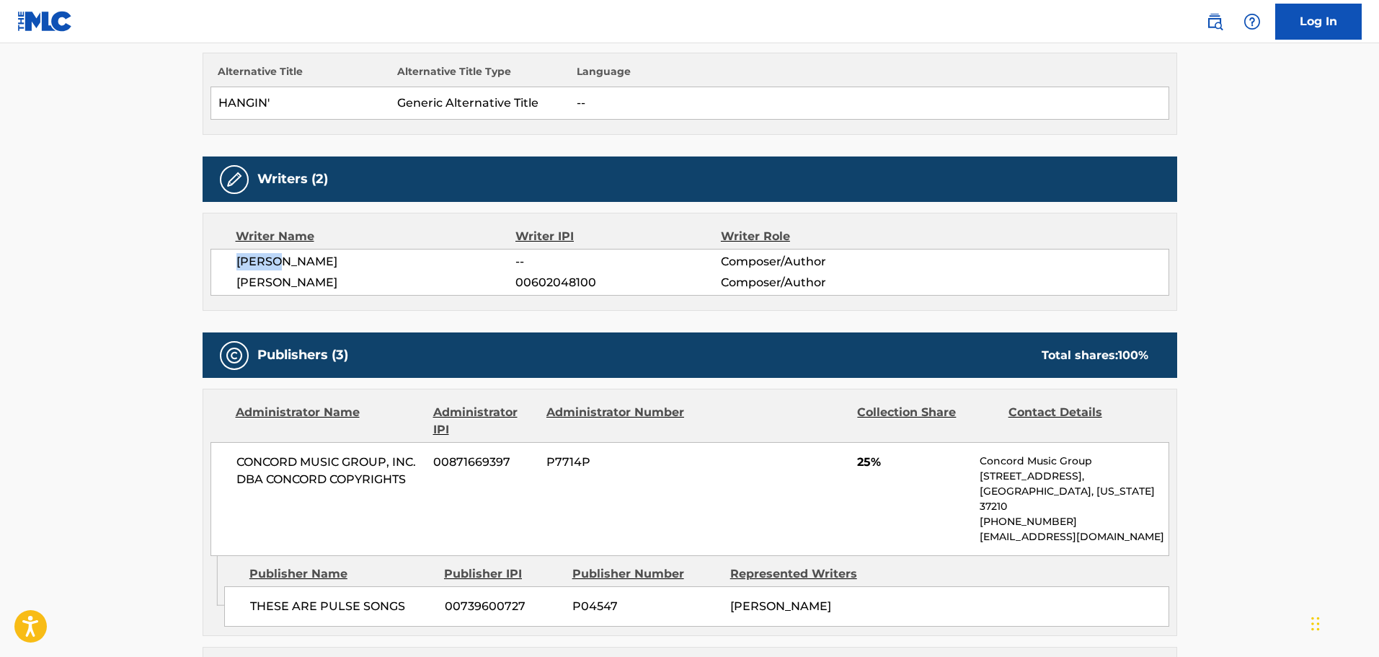
copy span "[PERSON_NAME]"
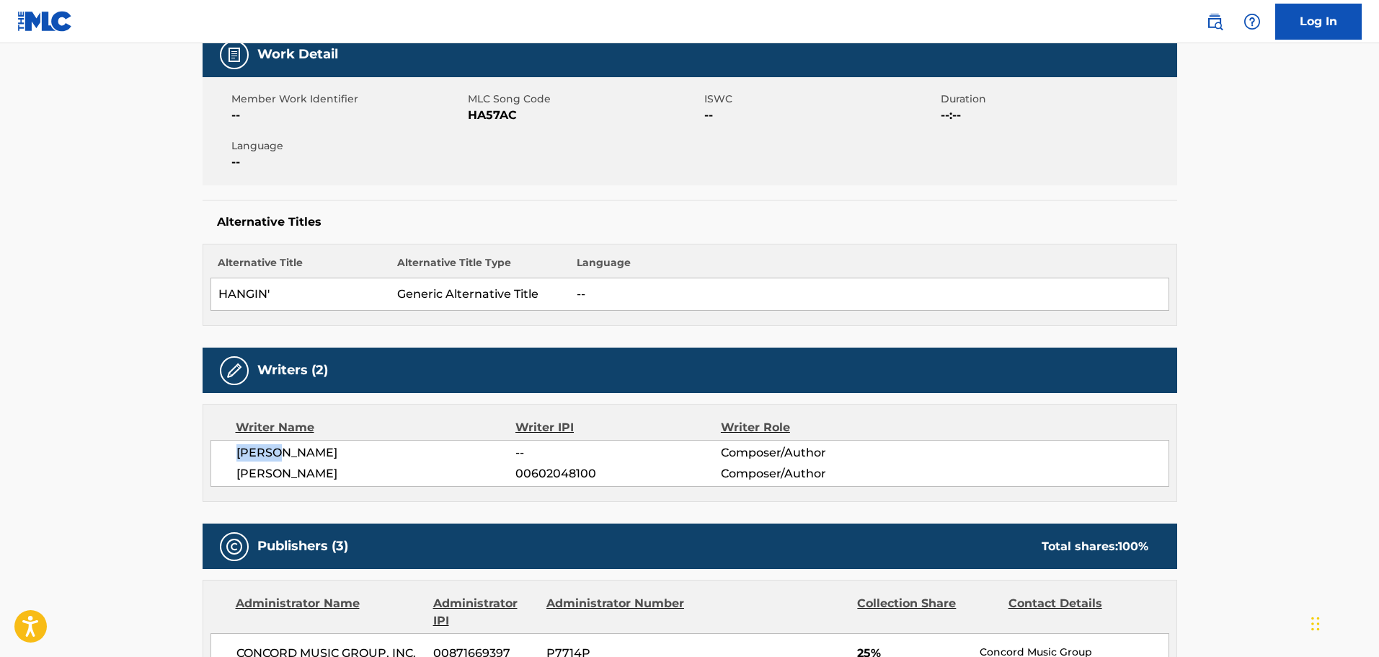
scroll to position [0, 0]
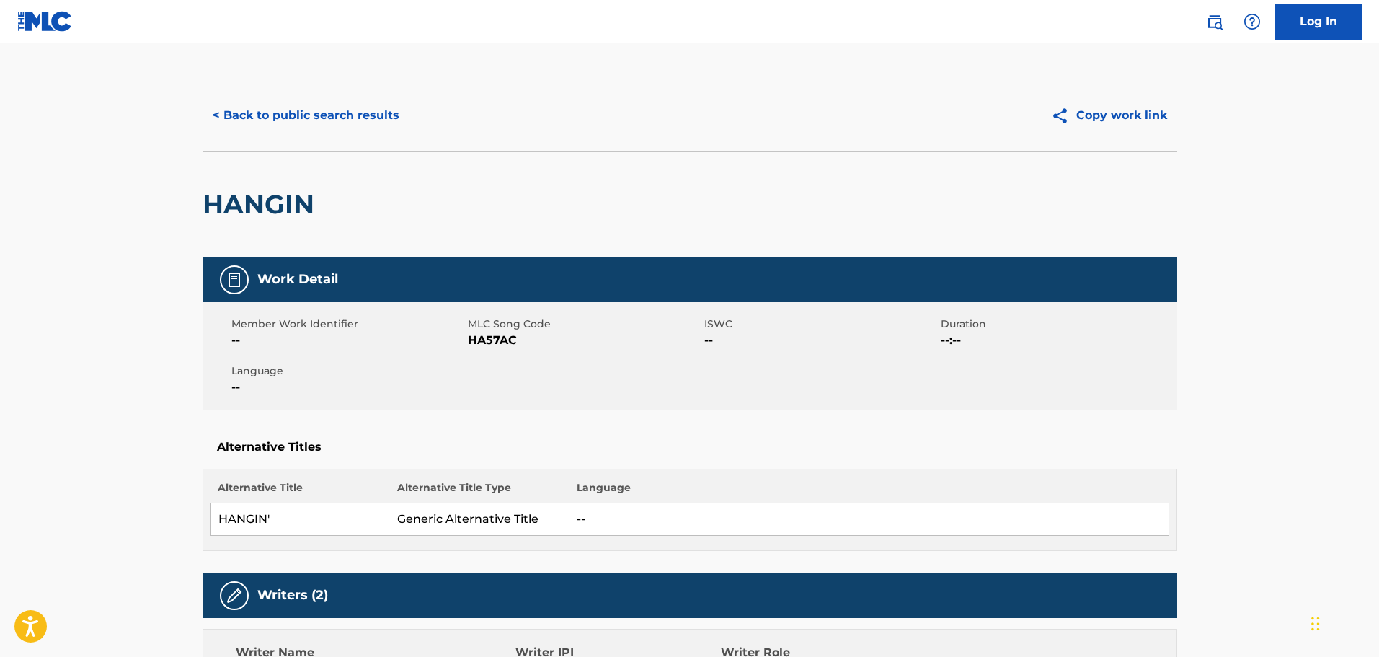
click at [342, 120] on button "< Back to public search results" at bounding box center [306, 115] width 207 height 36
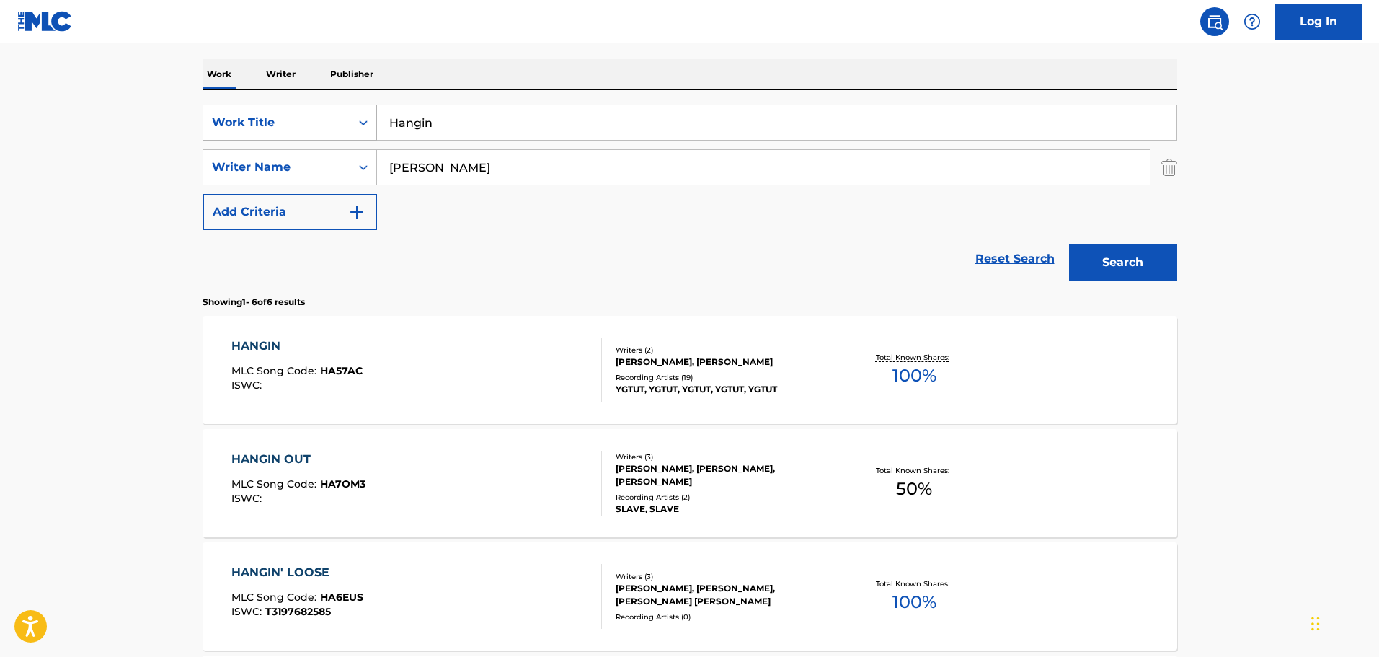
click at [336, 132] on div "Work Title" at bounding box center [276, 122] width 147 height 27
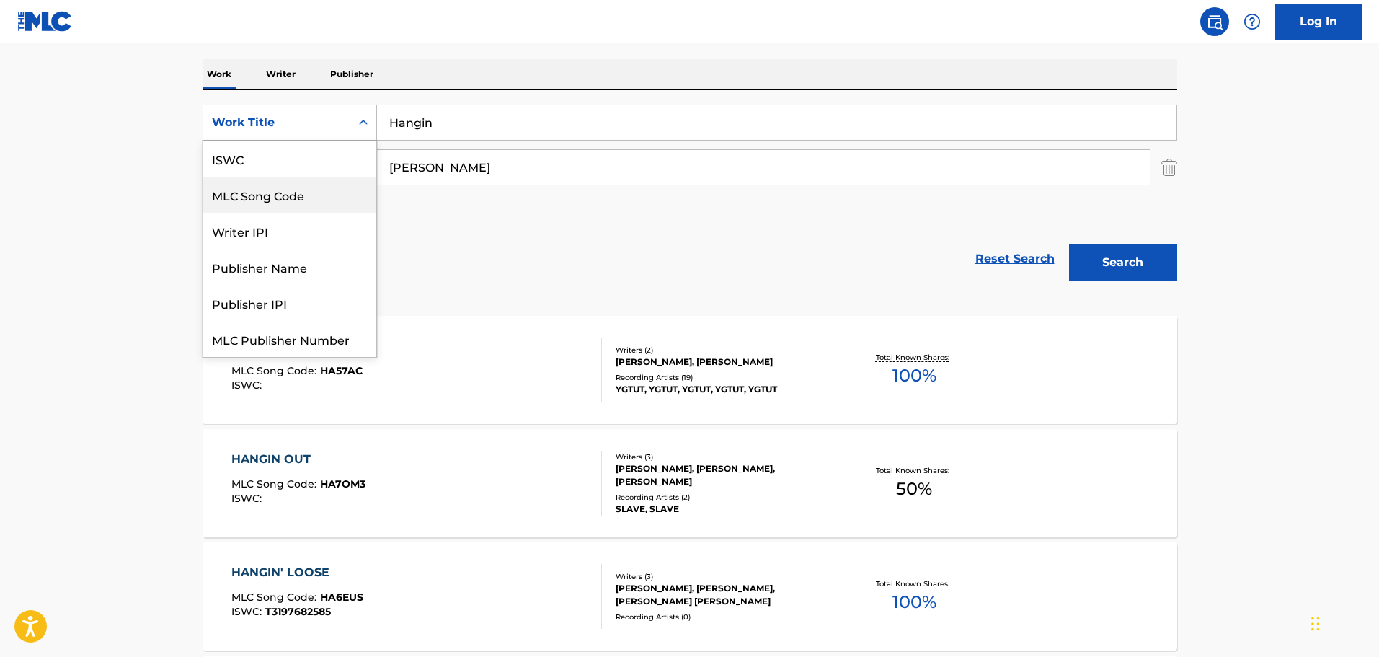
scroll to position [36, 0]
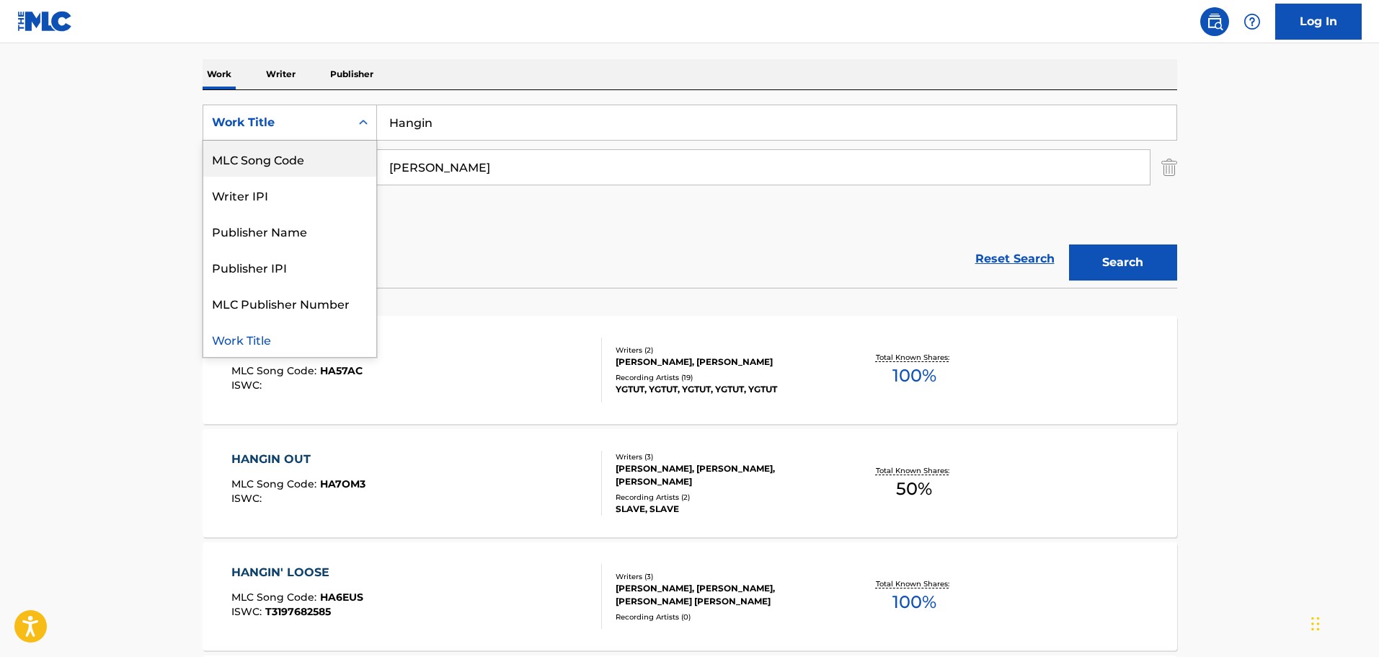
click at [303, 154] on div "MLC Song Code" at bounding box center [289, 159] width 173 height 36
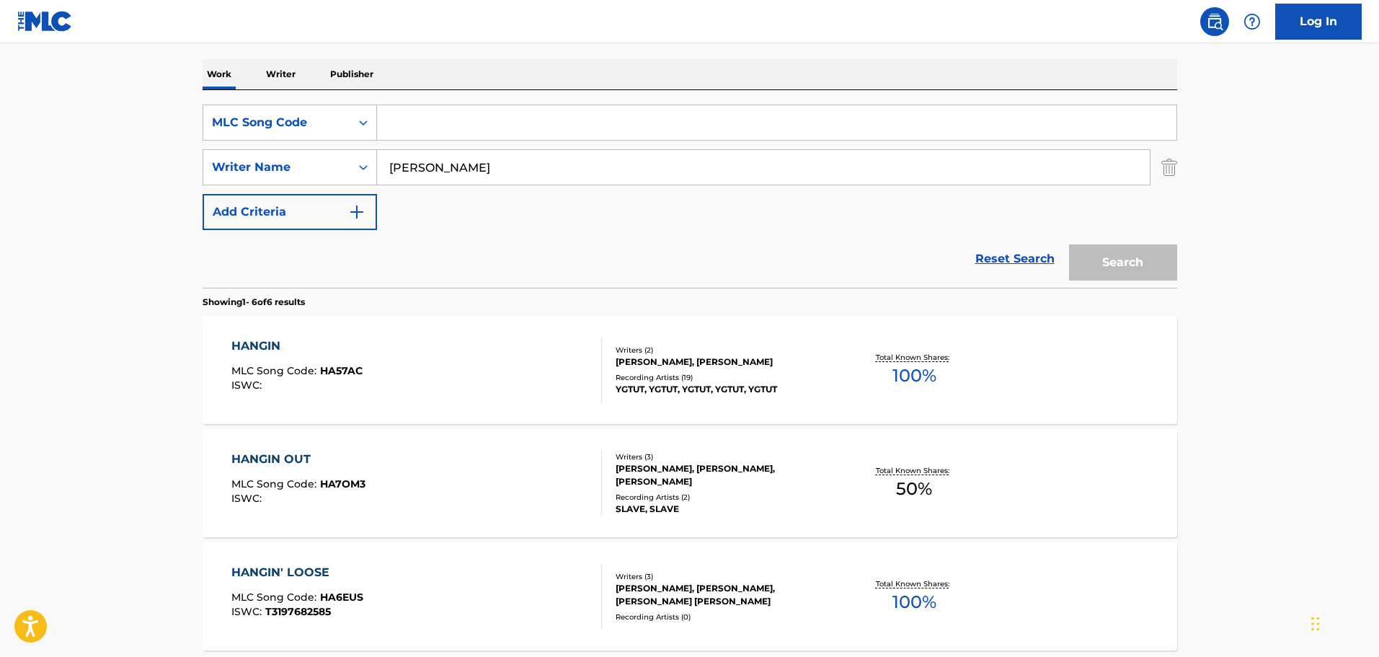
click at [468, 127] on input "Search Form" at bounding box center [776, 122] width 799 height 35
paste input "BB6WD8"
type input "BB6WD8"
click at [1164, 166] on img "Search Form" at bounding box center [1169, 167] width 16 height 36
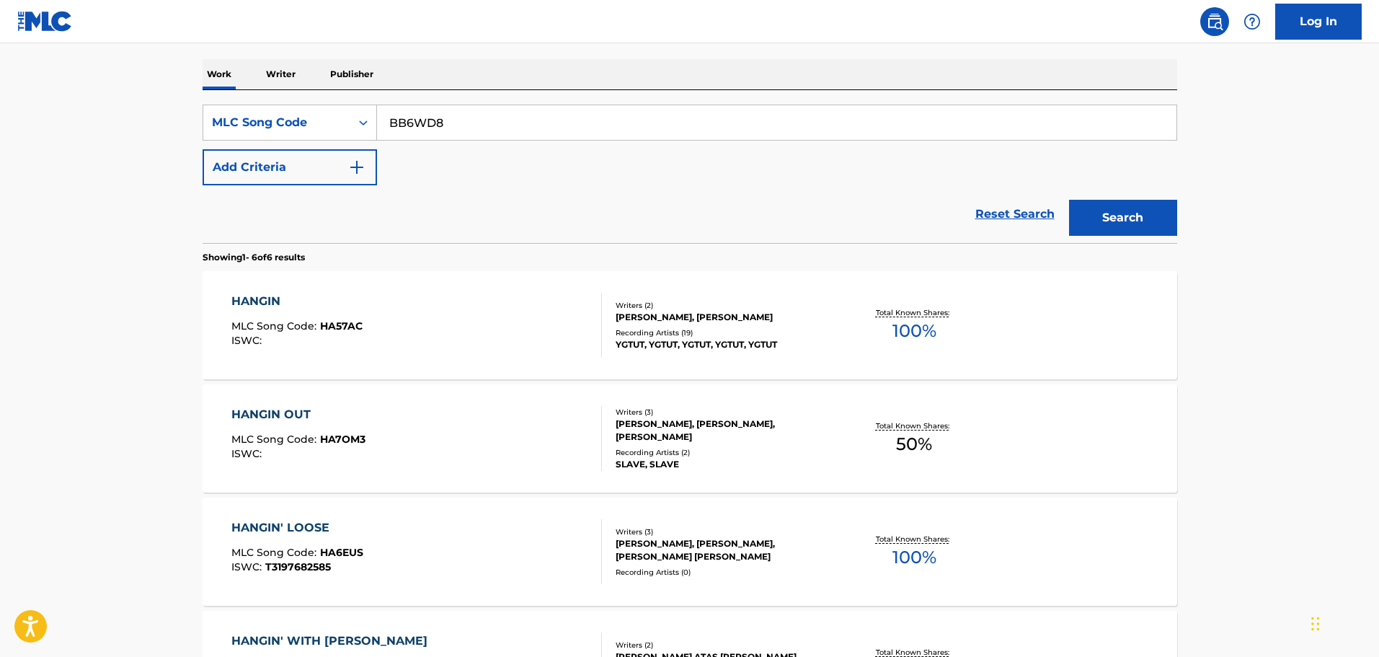
click at [794, 126] on input "BB6WD8" at bounding box center [776, 122] width 799 height 35
click at [1069, 200] on button "Search" at bounding box center [1123, 218] width 108 height 36
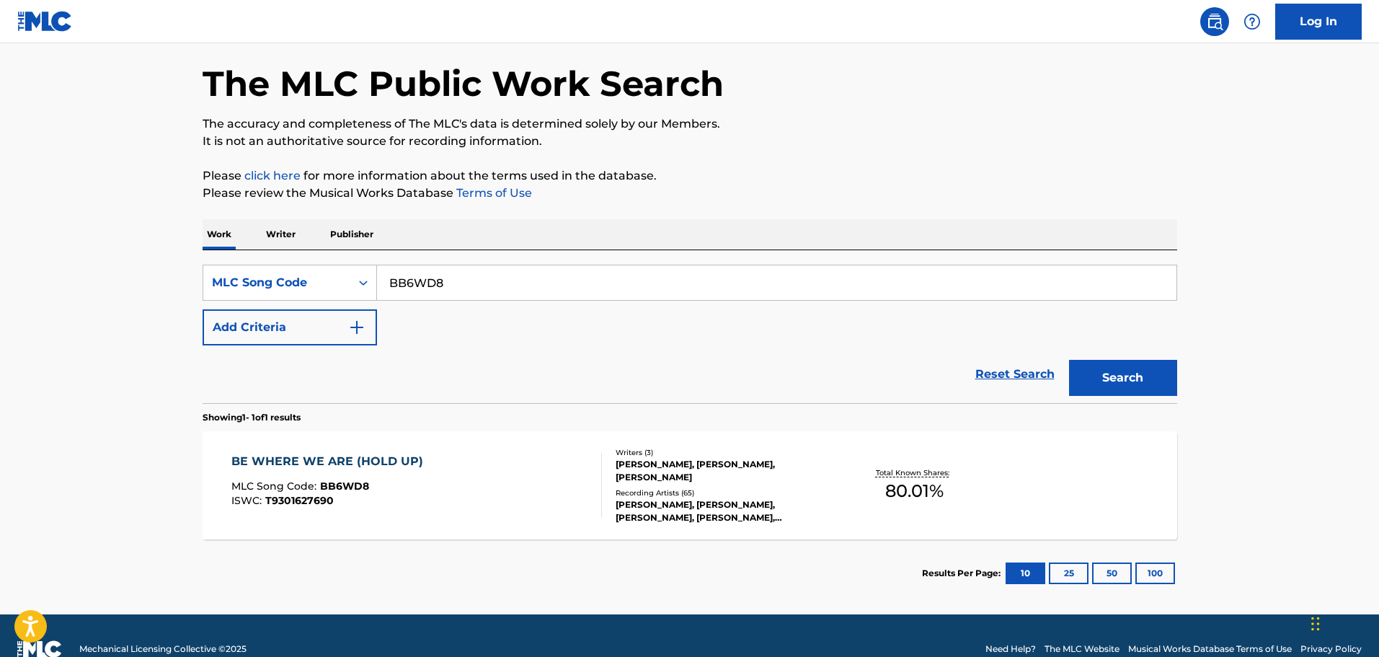
scroll to position [83, 0]
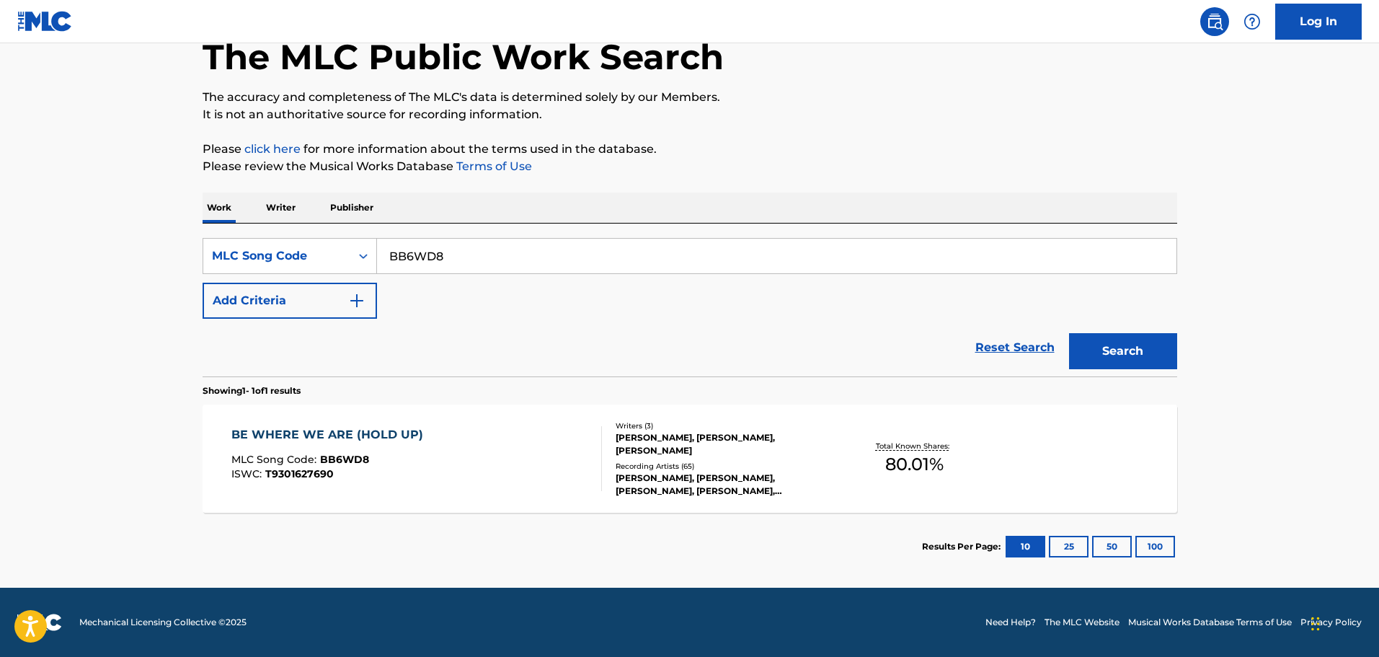
click at [494, 446] on div "BE WHERE WE ARE (HOLD UP) MLC Song Code : BB6WD8 ISWC : T9301627690" at bounding box center [416, 458] width 370 height 65
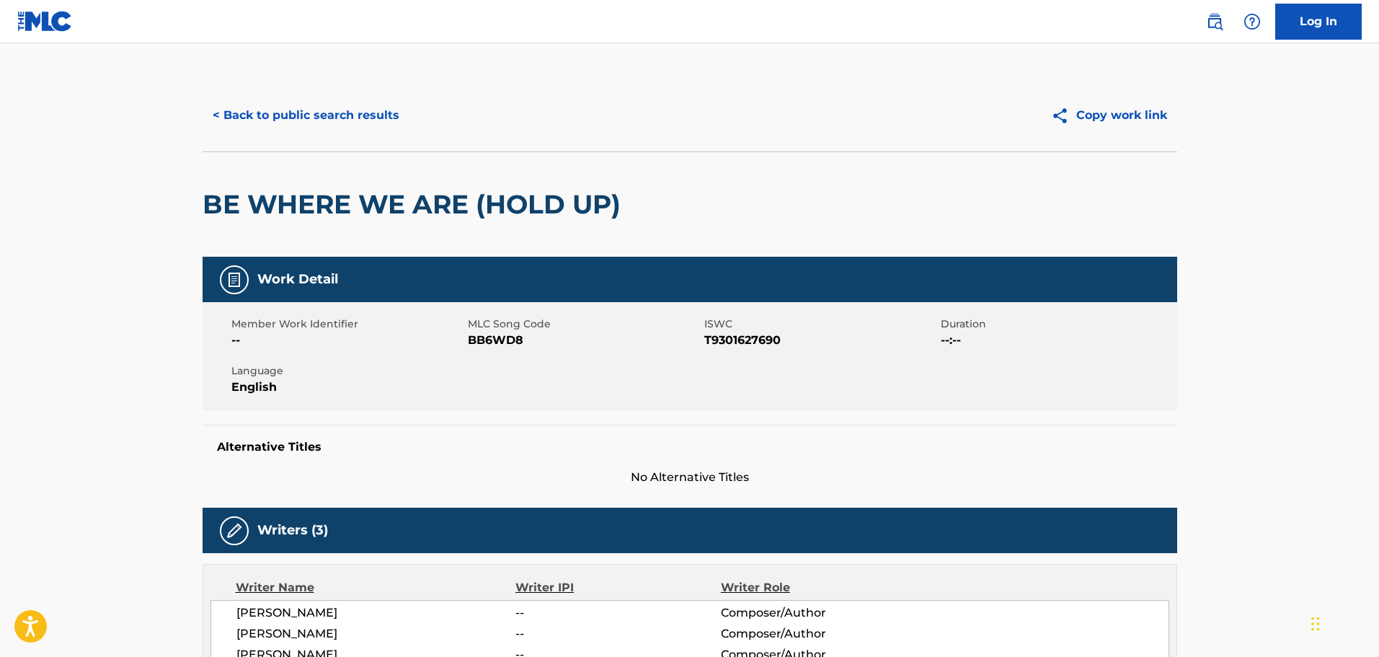
click at [280, 110] on button "< Back to public search results" at bounding box center [306, 115] width 207 height 36
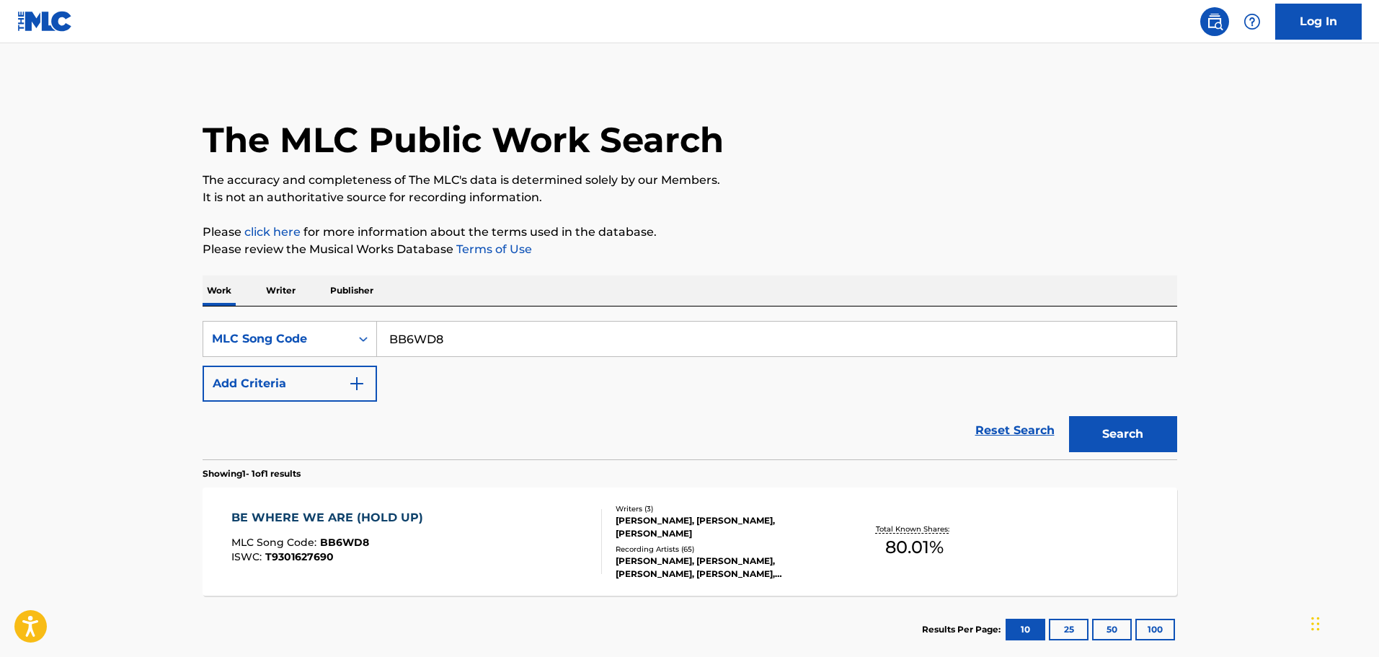
scroll to position [45, 0]
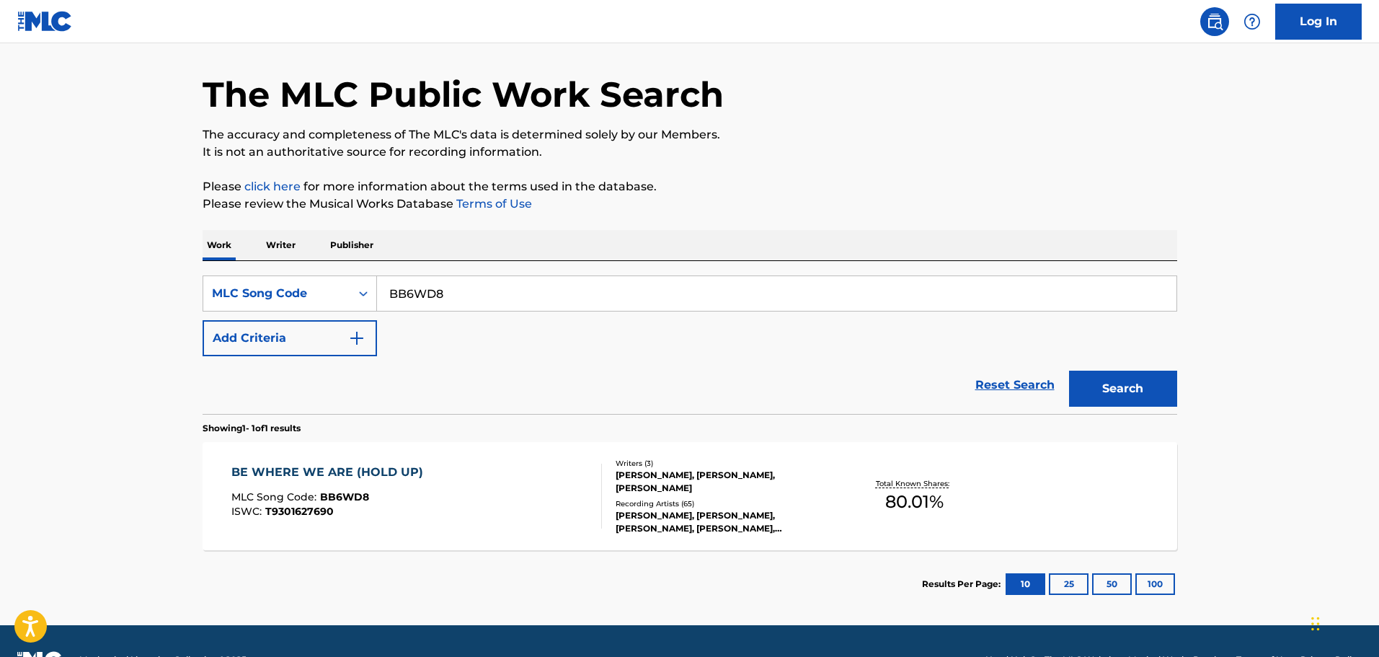
click at [472, 293] on input "BB6WD8" at bounding box center [776, 293] width 799 height 35
paste input "TE8Y3I"
type input "TE8Y3I"
click at [1069, 370] on button "Search" at bounding box center [1123, 388] width 108 height 36
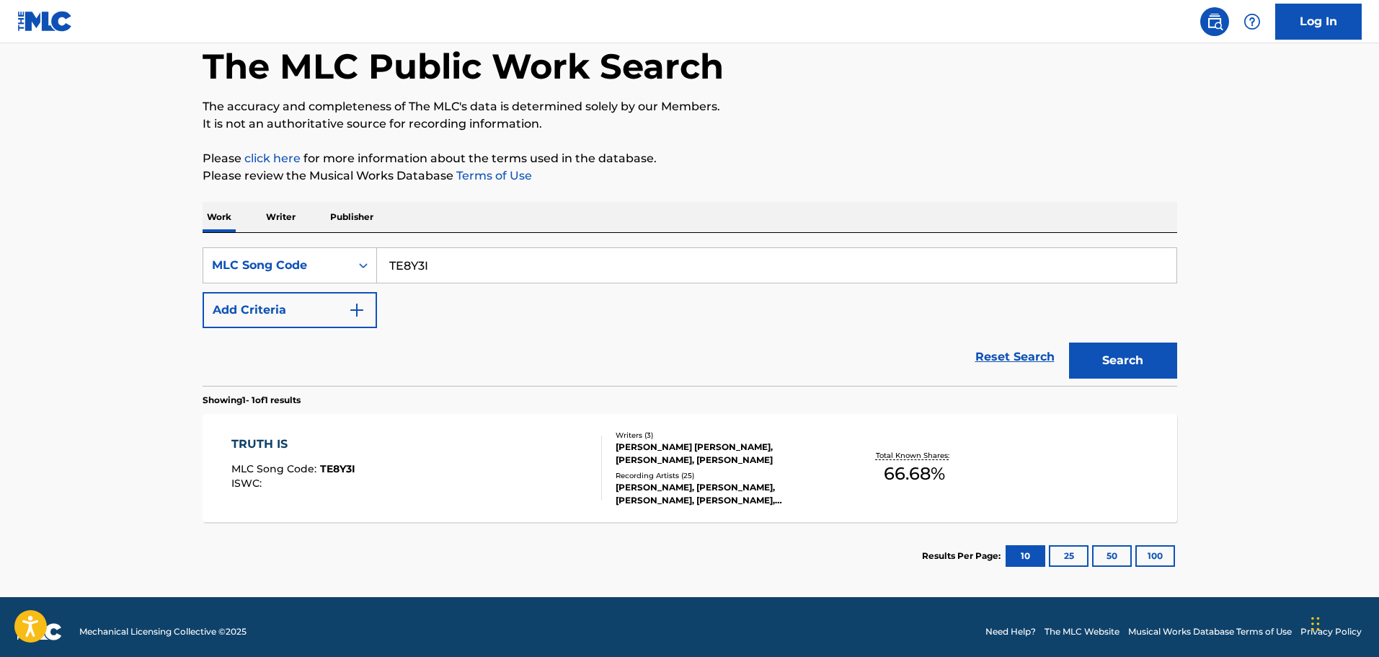
scroll to position [83, 0]
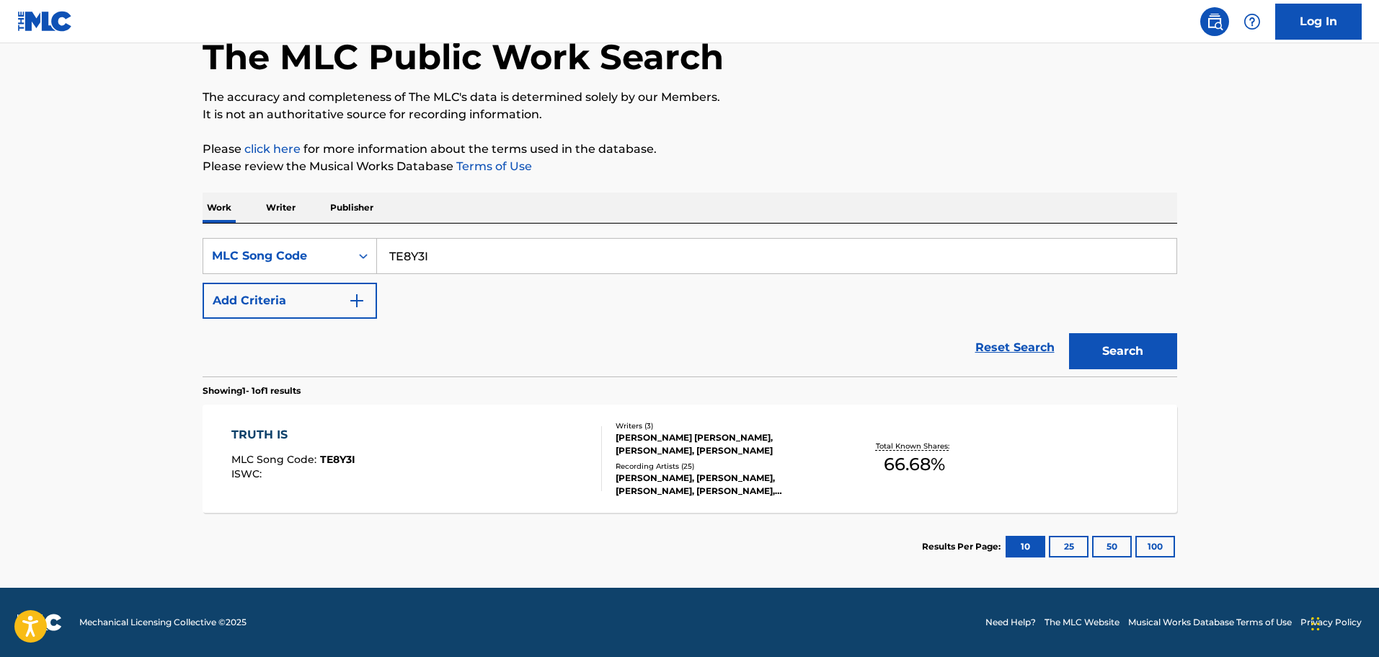
click at [548, 455] on div "TRUTH IS MLC Song Code : TE8Y3I ISWC :" at bounding box center [416, 458] width 370 height 65
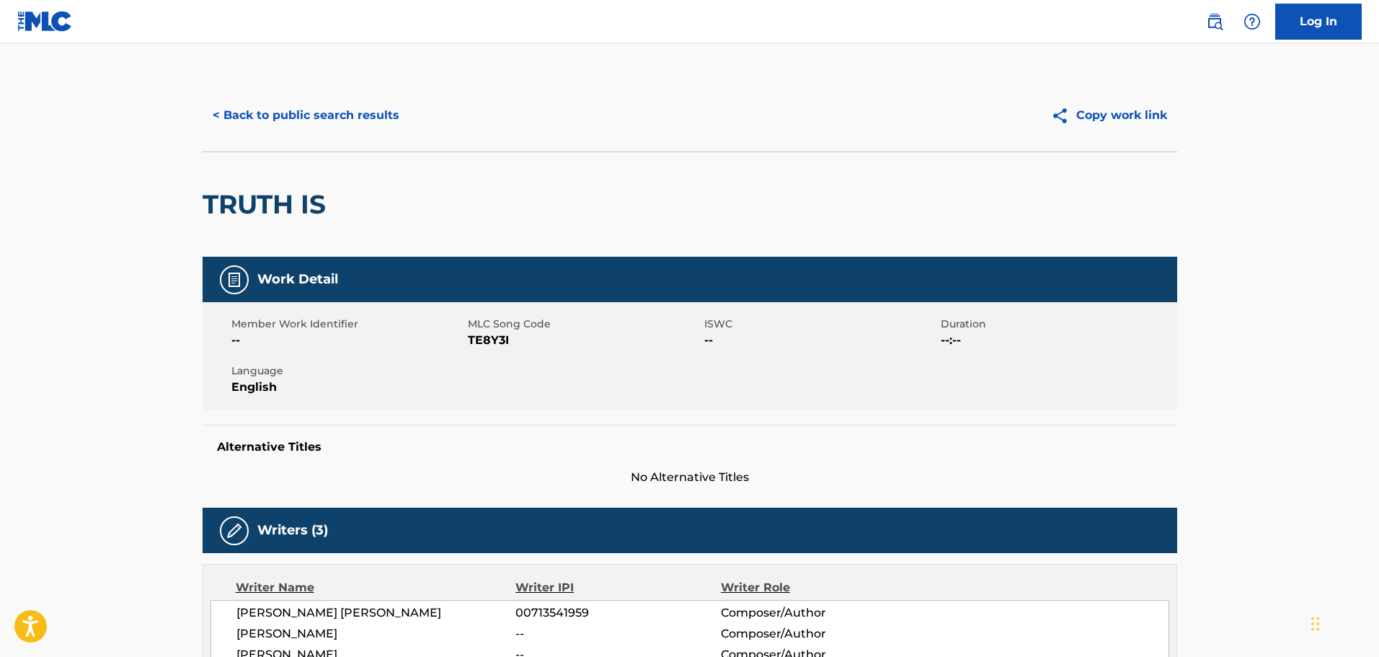
click at [339, 125] on button "< Back to public search results" at bounding box center [306, 115] width 207 height 36
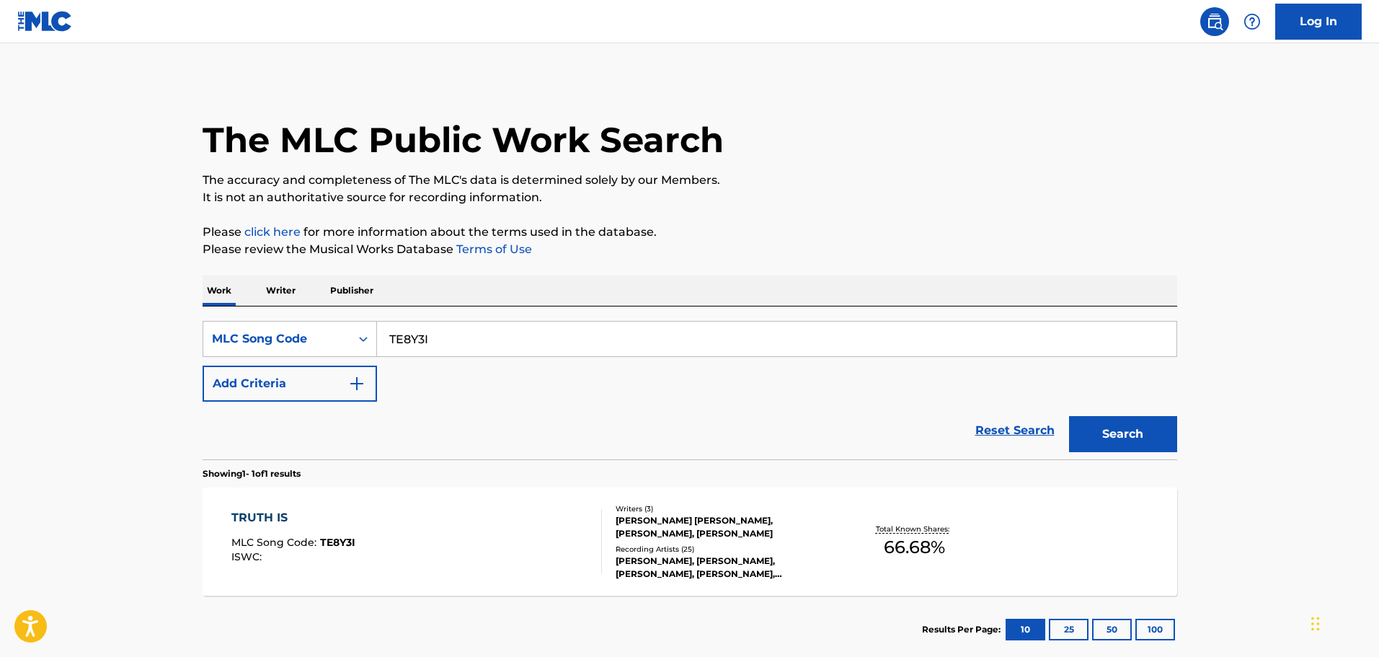
scroll to position [45, 0]
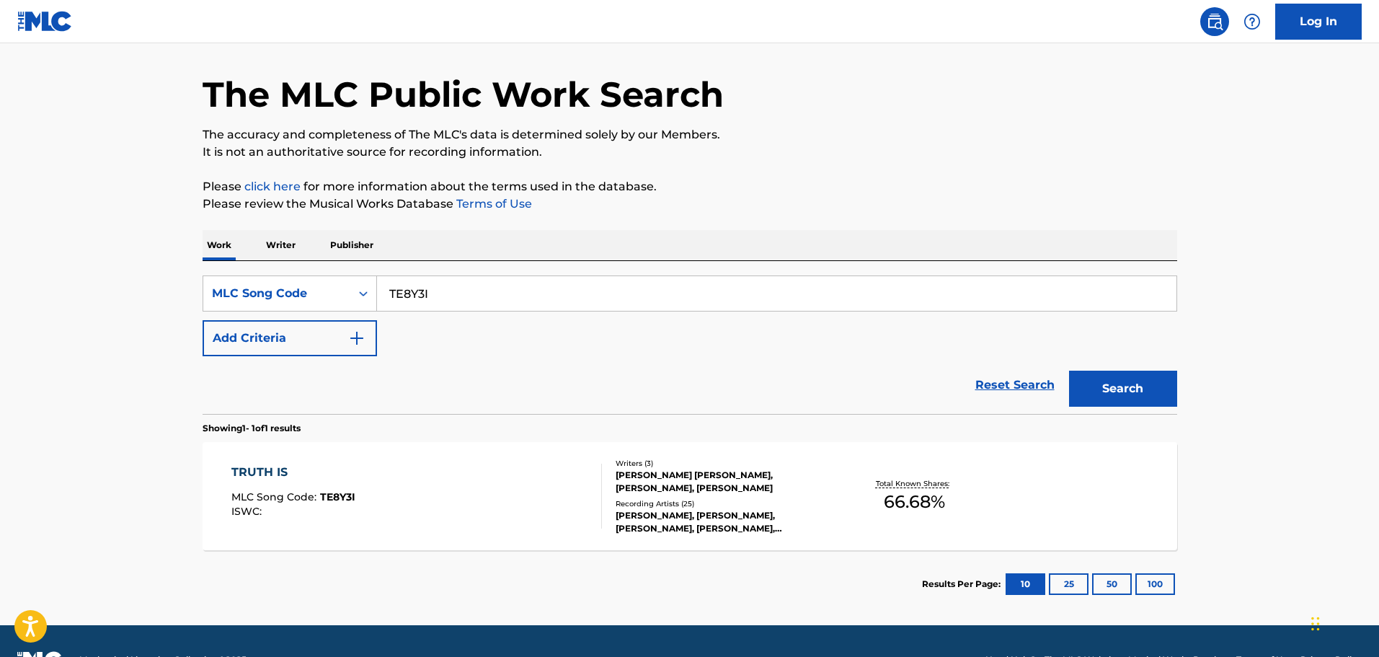
click at [429, 298] on input "TE8Y3I" at bounding box center [776, 293] width 799 height 35
paste input "ER9A4B"
type input "ER9A4B"
click at [1069, 370] on button "Search" at bounding box center [1123, 388] width 108 height 36
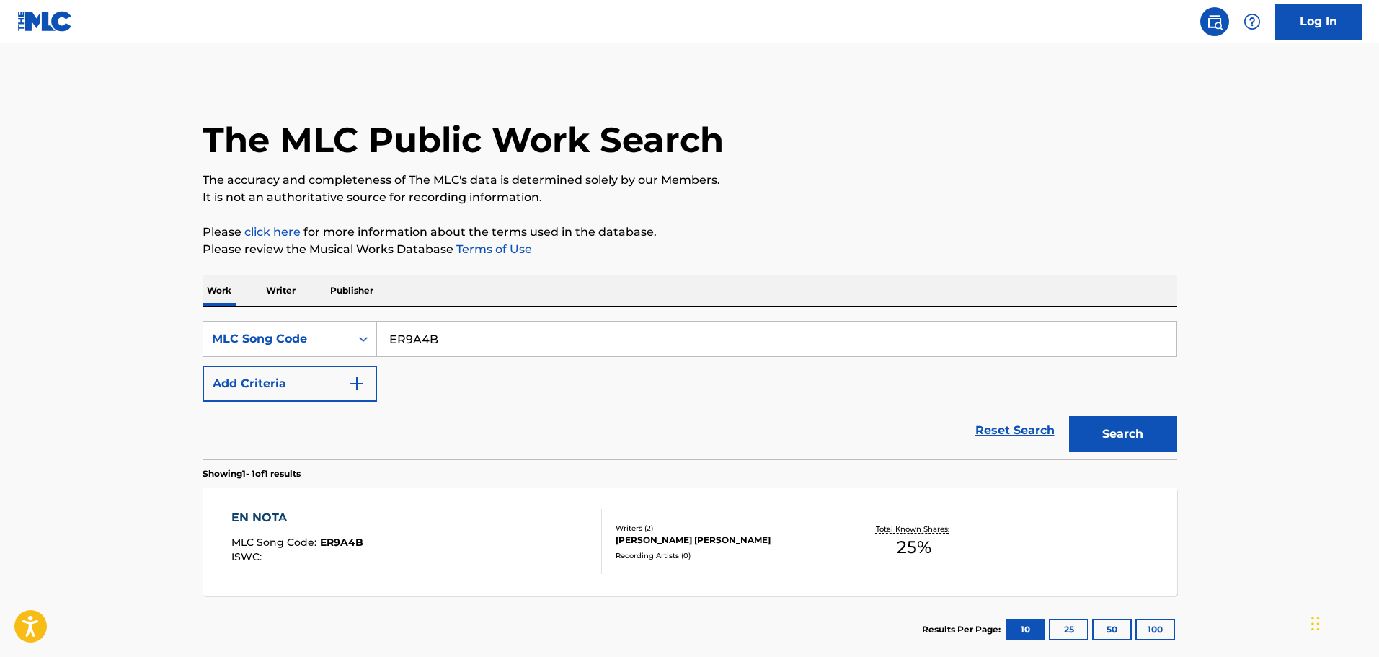
scroll to position [72, 0]
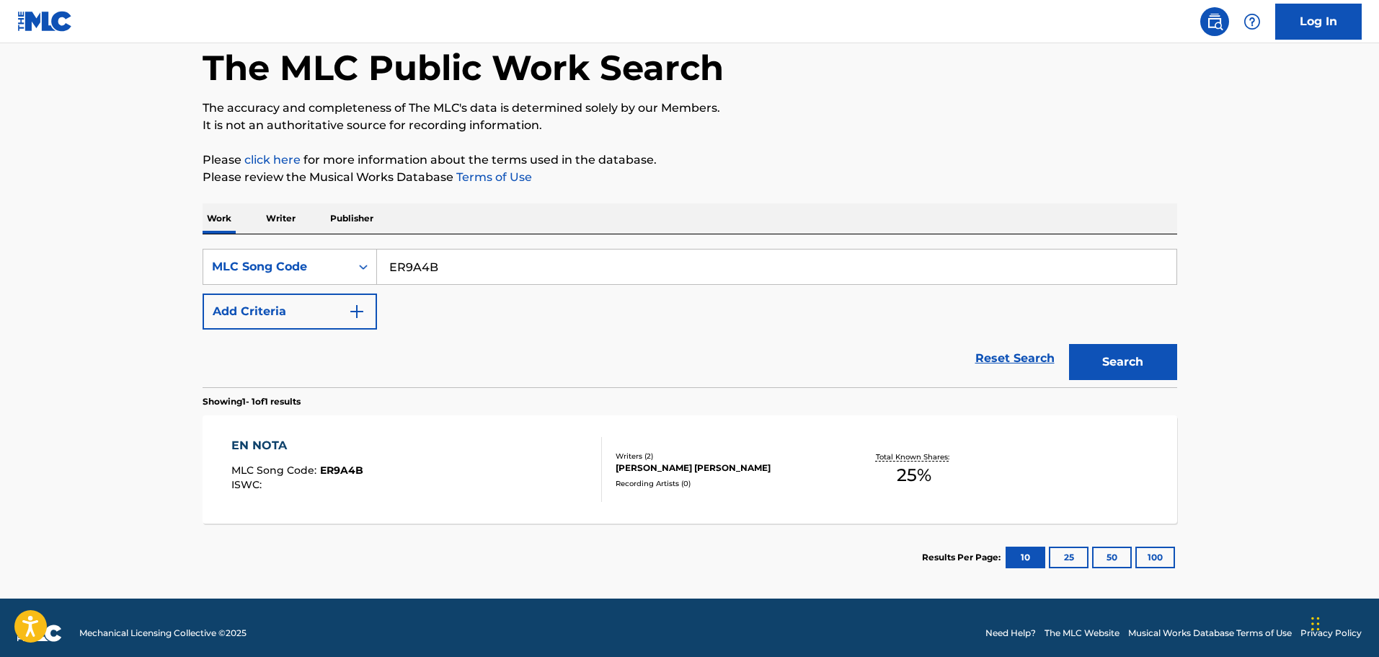
click at [425, 441] on div "EN NOTA MLC Song Code : ER9A4B ISWC :" at bounding box center [416, 469] width 370 height 65
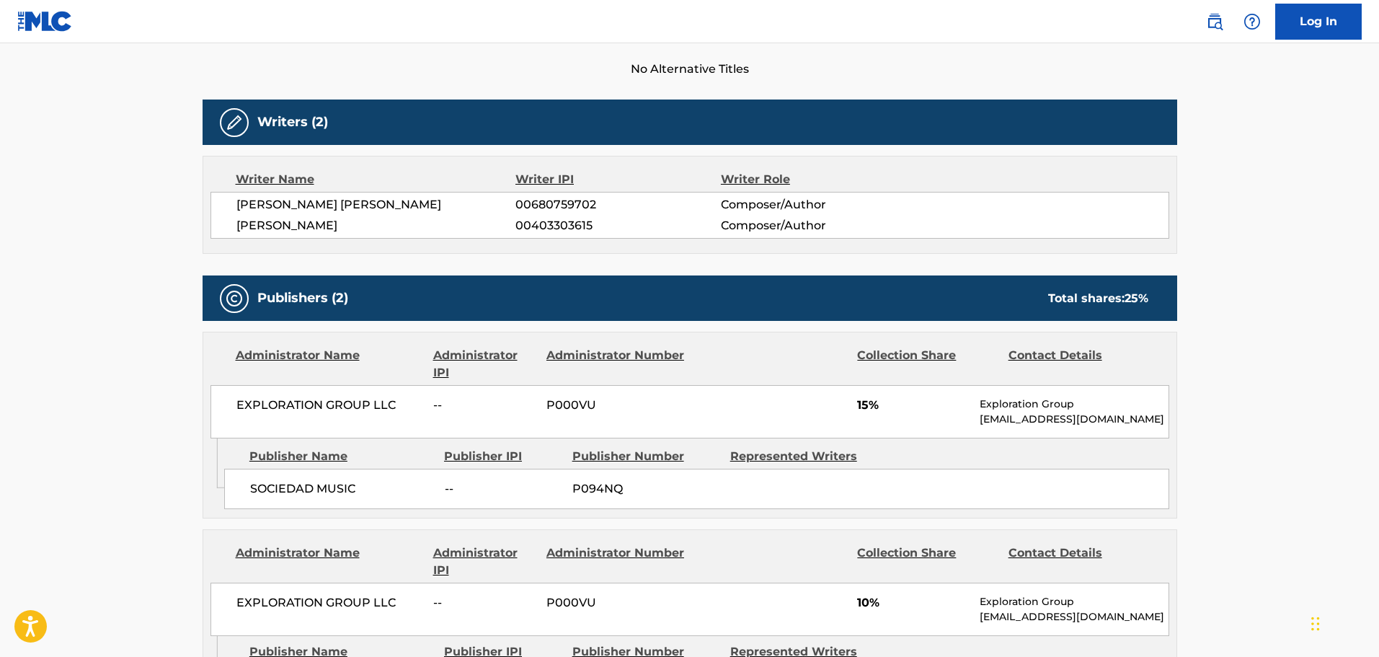
scroll to position [432, 0]
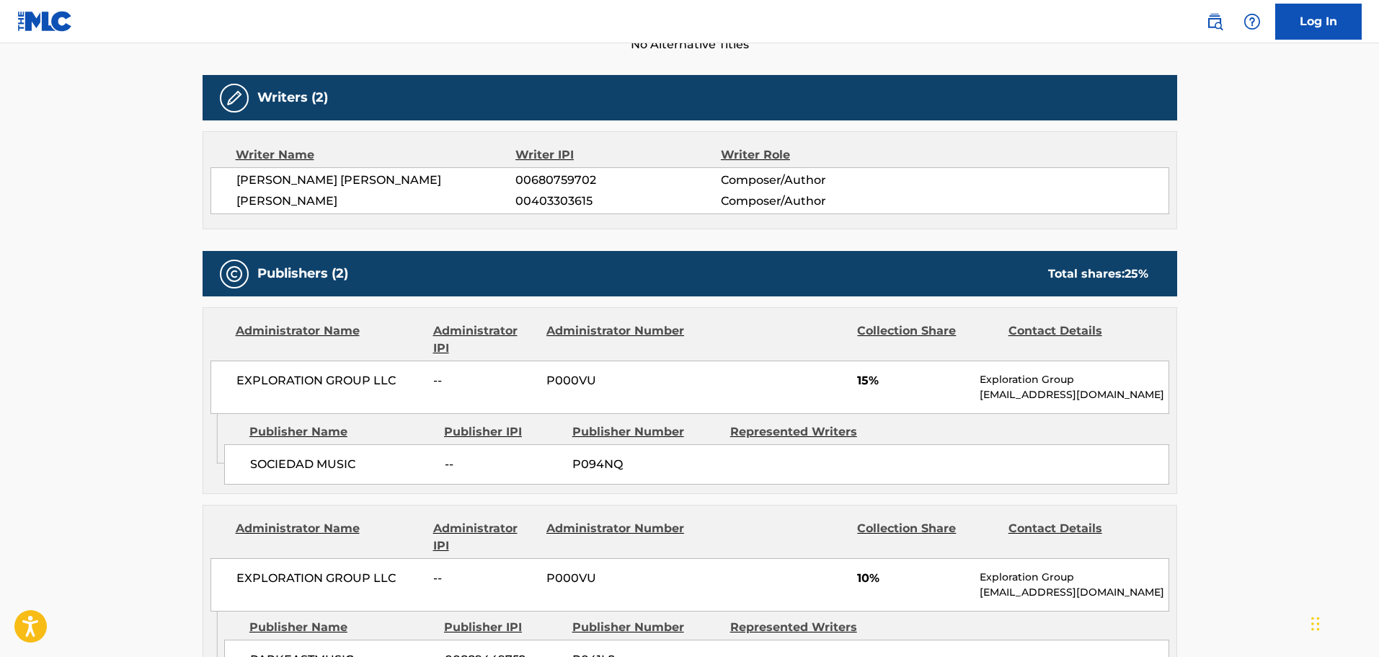
click at [281, 463] on span "SOCIEDAD MUSIC" at bounding box center [342, 464] width 184 height 17
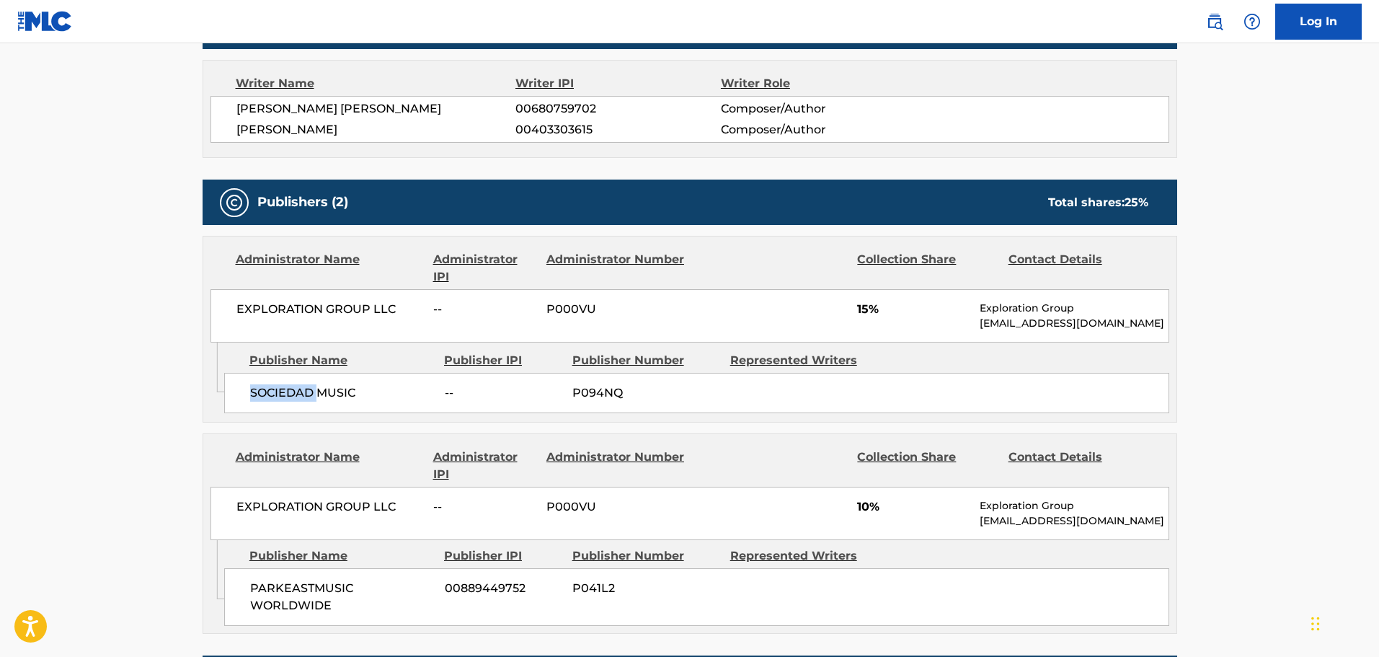
scroll to position [649, 0]
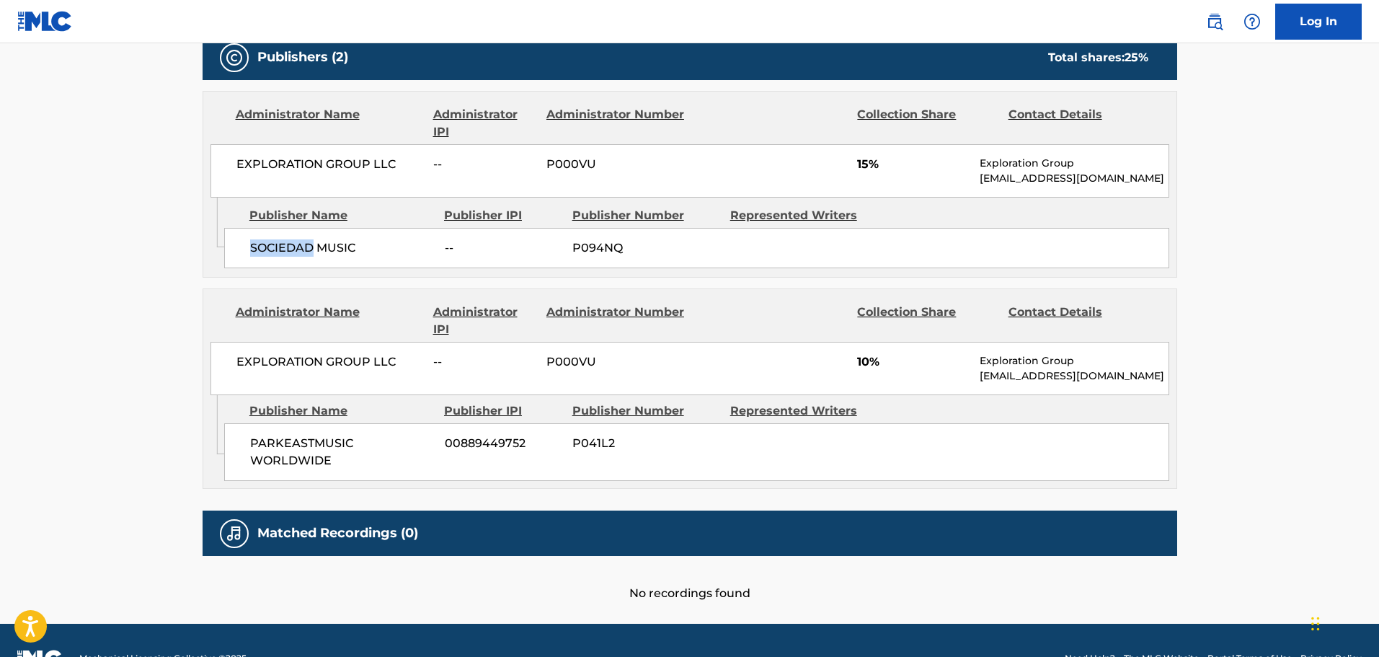
copy span "SOCIEDAD"
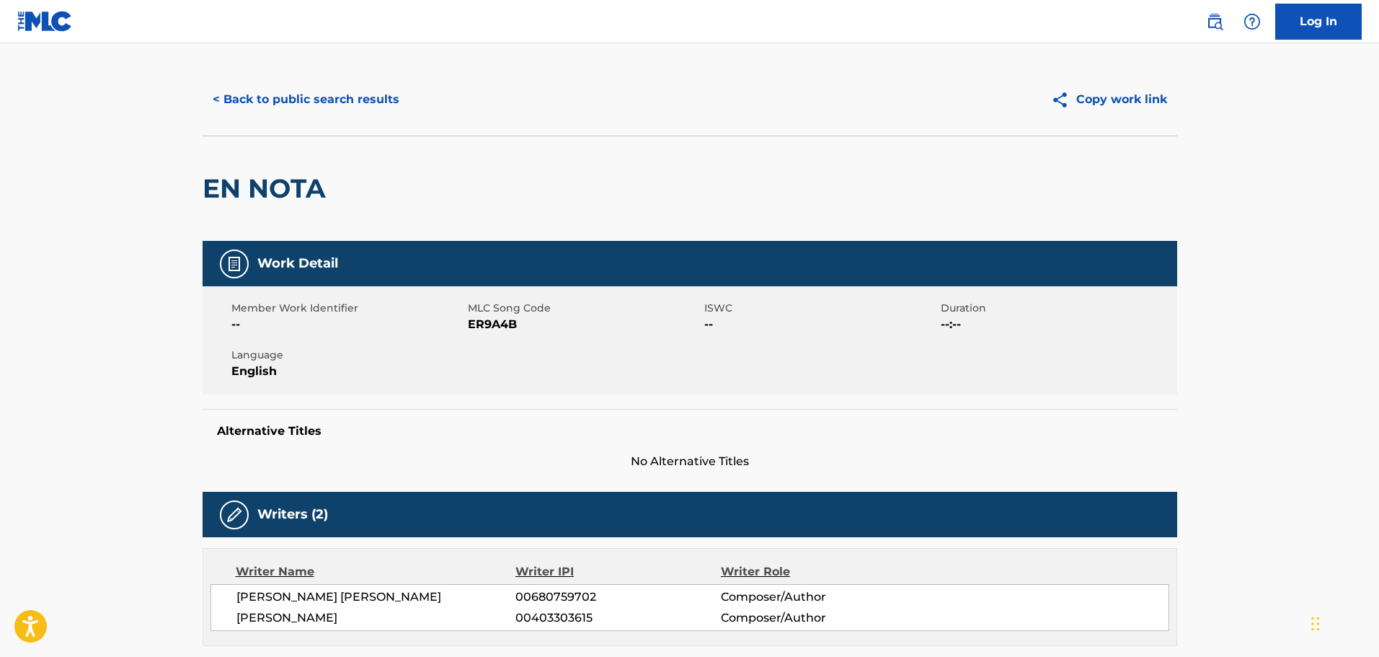
scroll to position [0, 0]
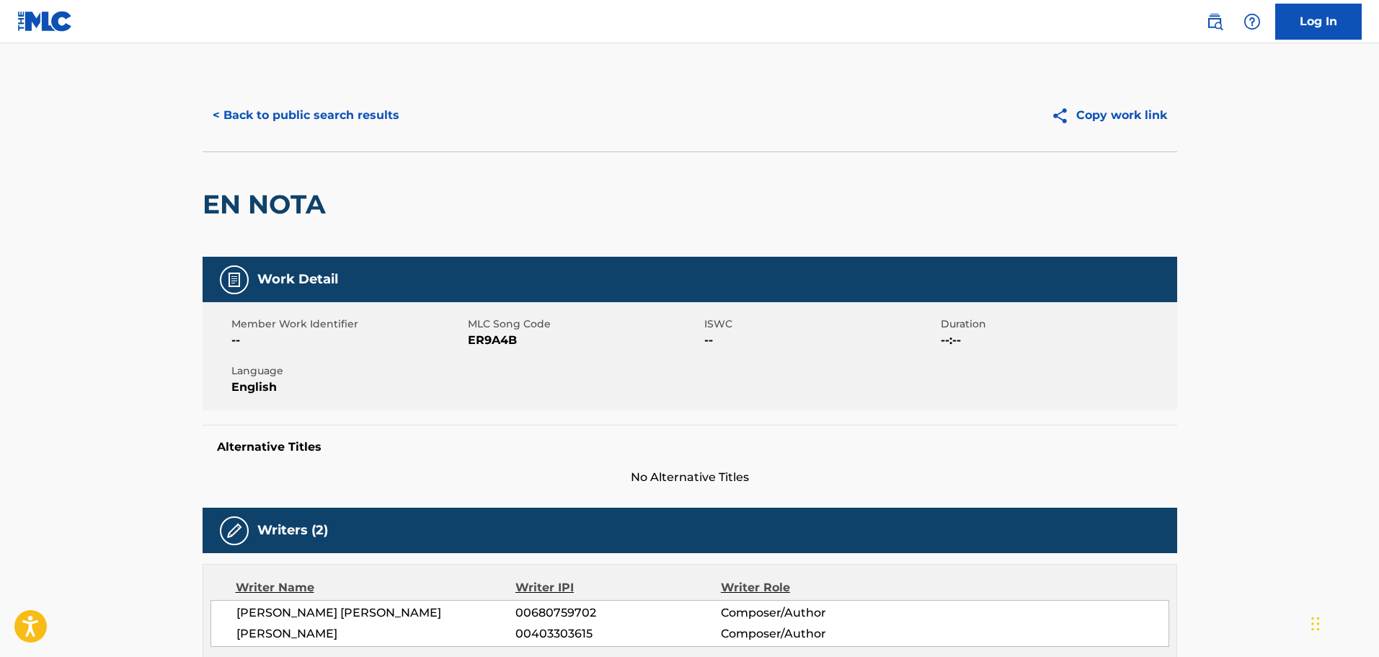
click at [310, 116] on button "< Back to public search results" at bounding box center [306, 115] width 207 height 36
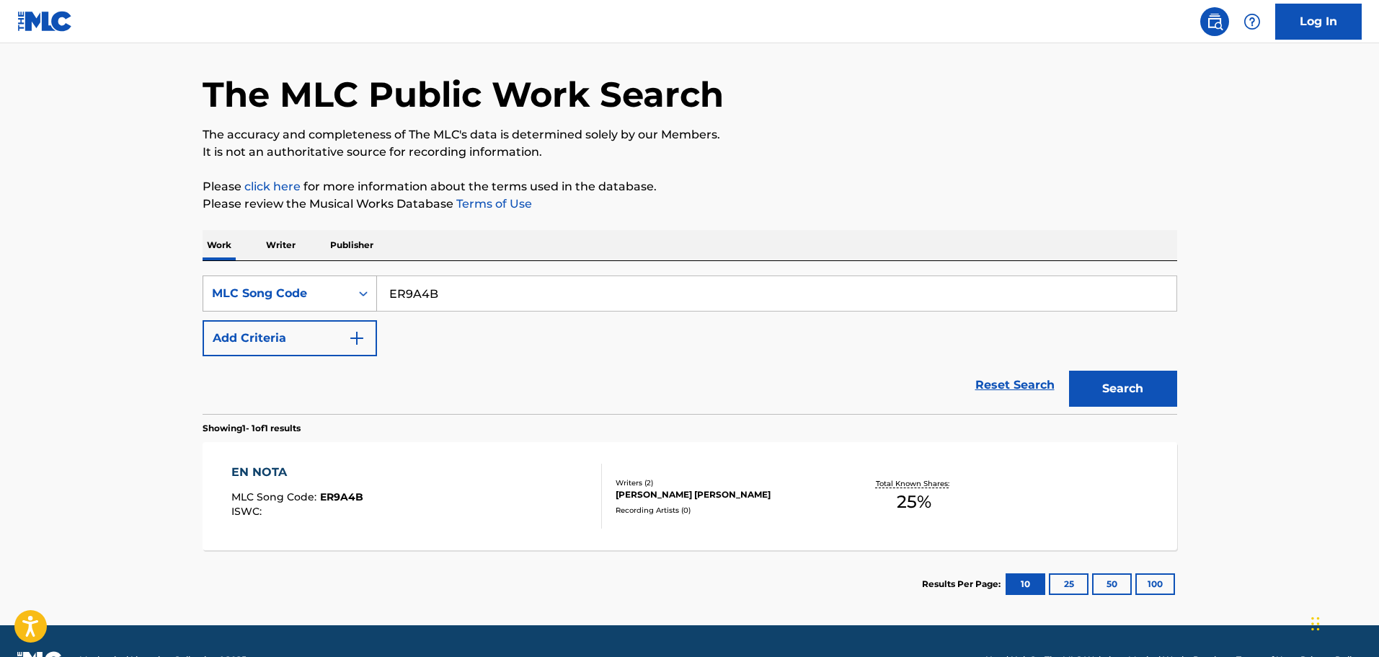
click at [357, 293] on icon "Search Form" at bounding box center [363, 293] width 14 height 14
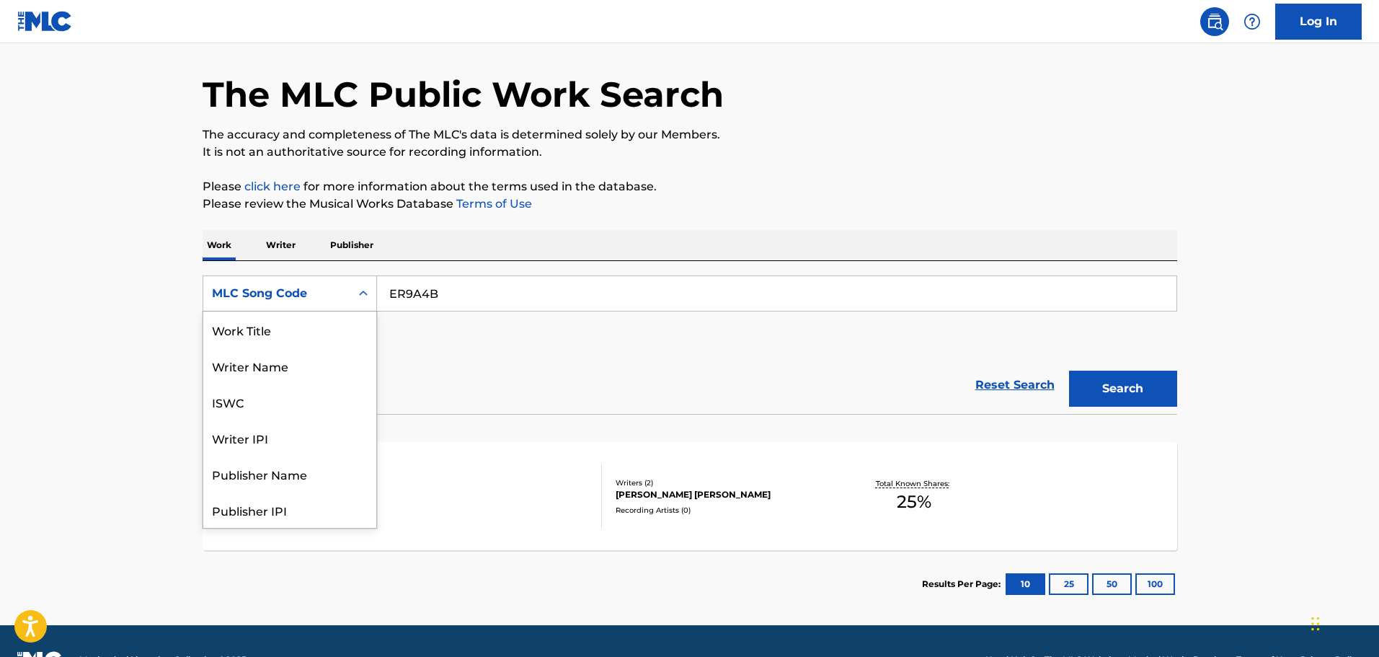
scroll to position [72, 0]
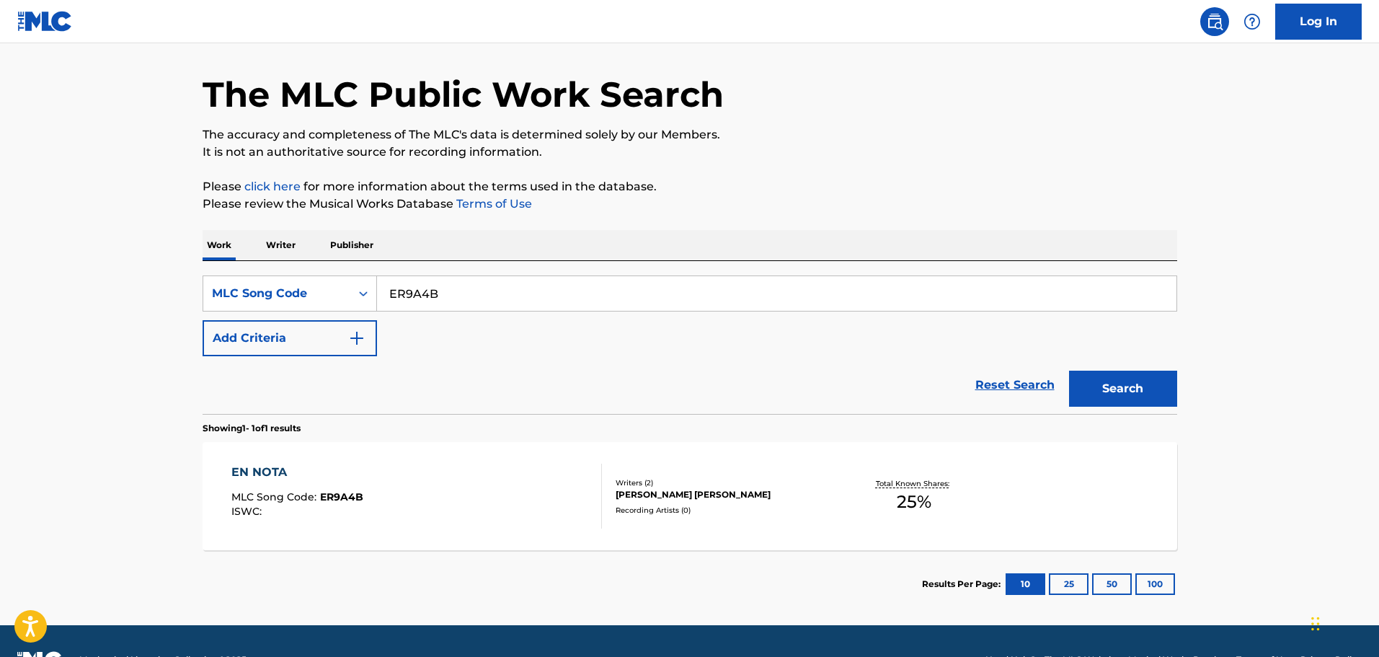
click at [478, 285] on input "ER9A4B" at bounding box center [776, 293] width 799 height 35
paste input "PJ44JV"
type input "PJ44JV"
click at [1069, 370] on button "Search" at bounding box center [1123, 388] width 108 height 36
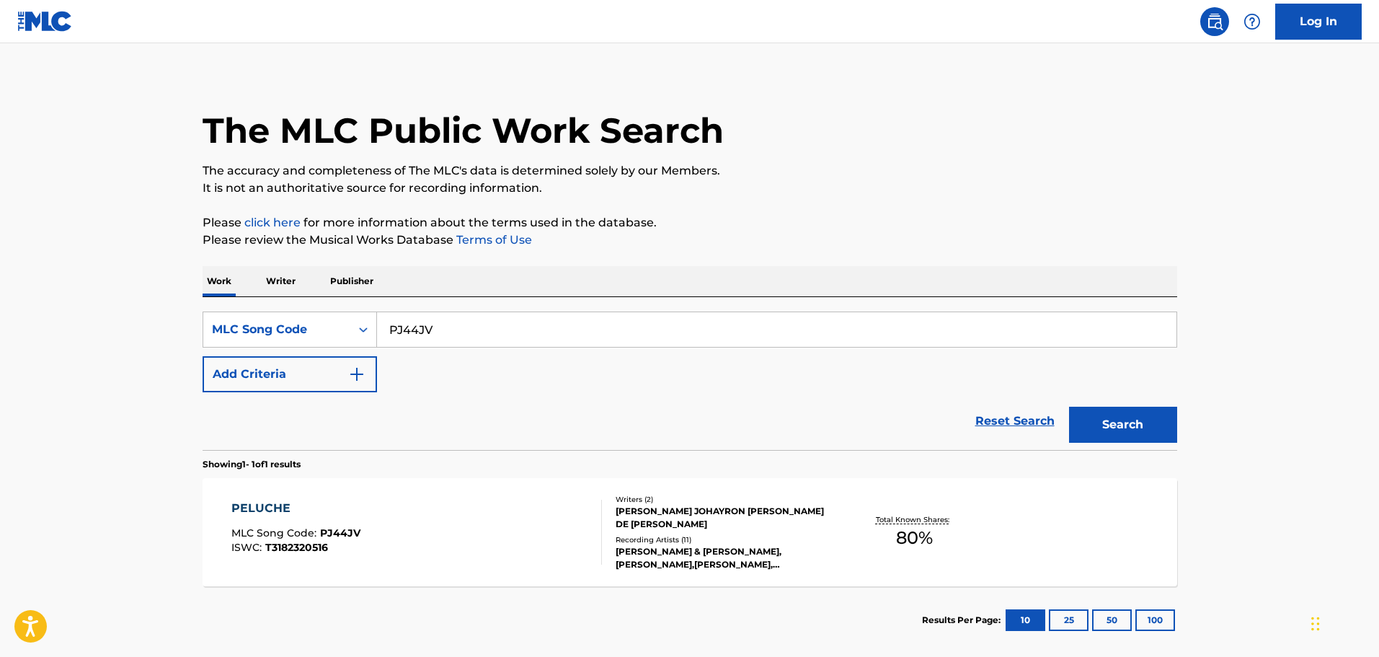
scroll to position [83, 0]
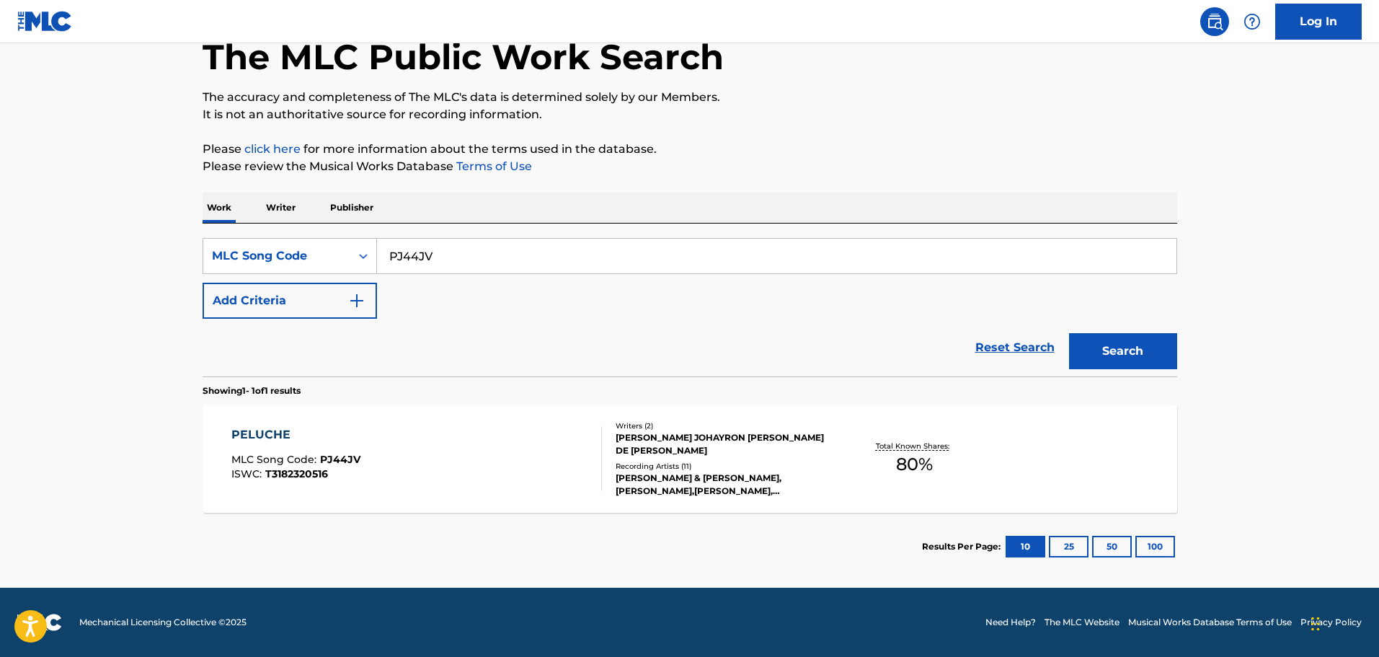
click at [511, 425] on div "PELUCHE MLC Song Code : PJ44JV ISWC : T3182320516 Writers ( 2 ) [PERSON_NAME] J…" at bounding box center [690, 458] width 974 height 108
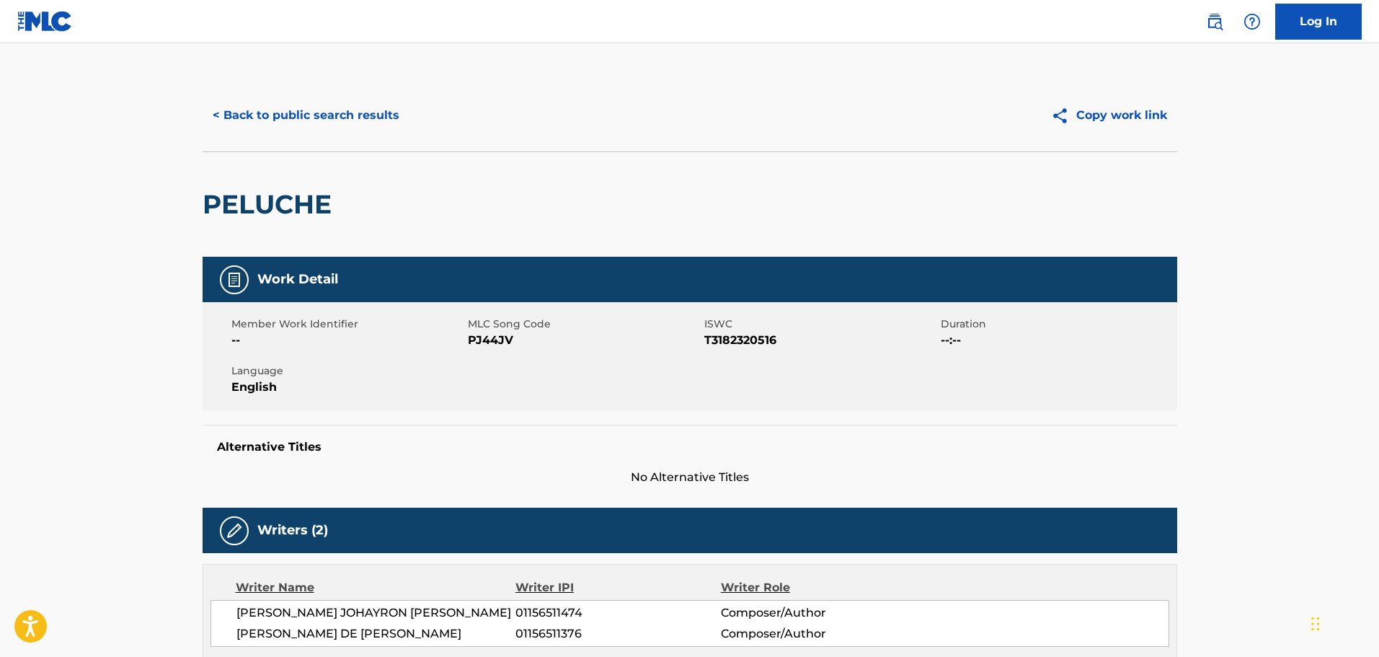
click at [346, 127] on button "< Back to public search results" at bounding box center [306, 115] width 207 height 36
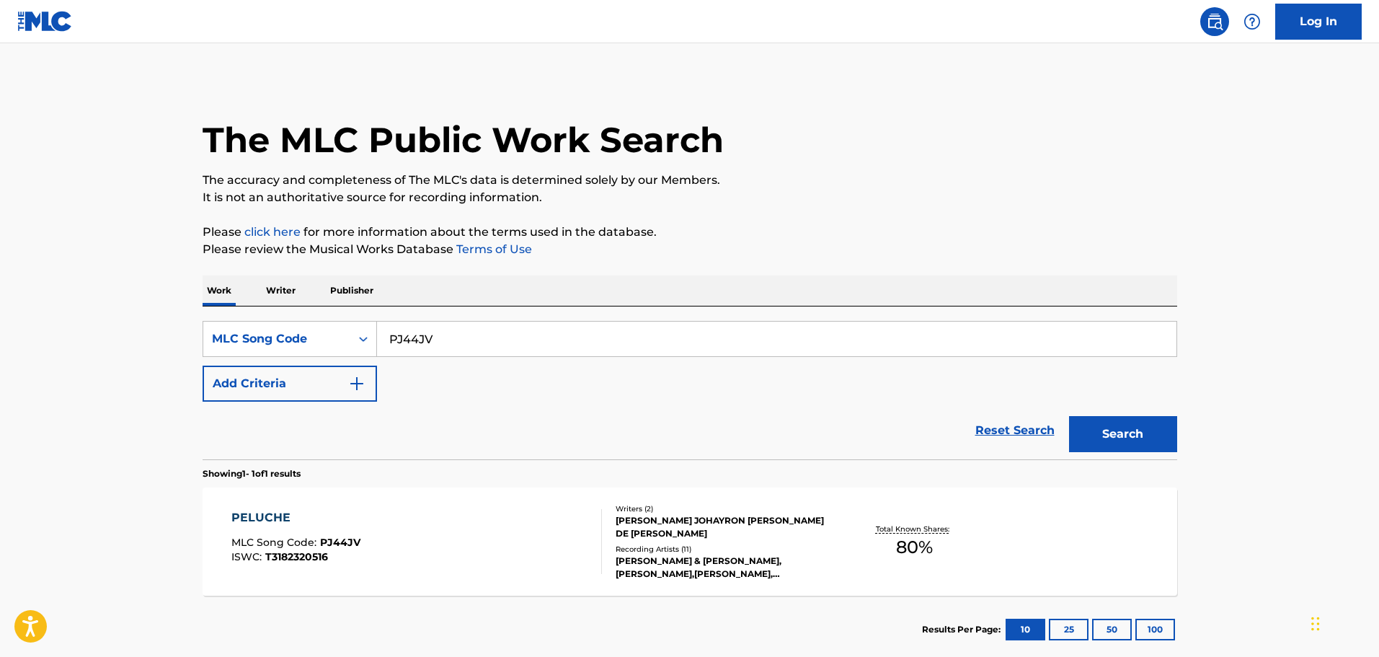
scroll to position [45, 0]
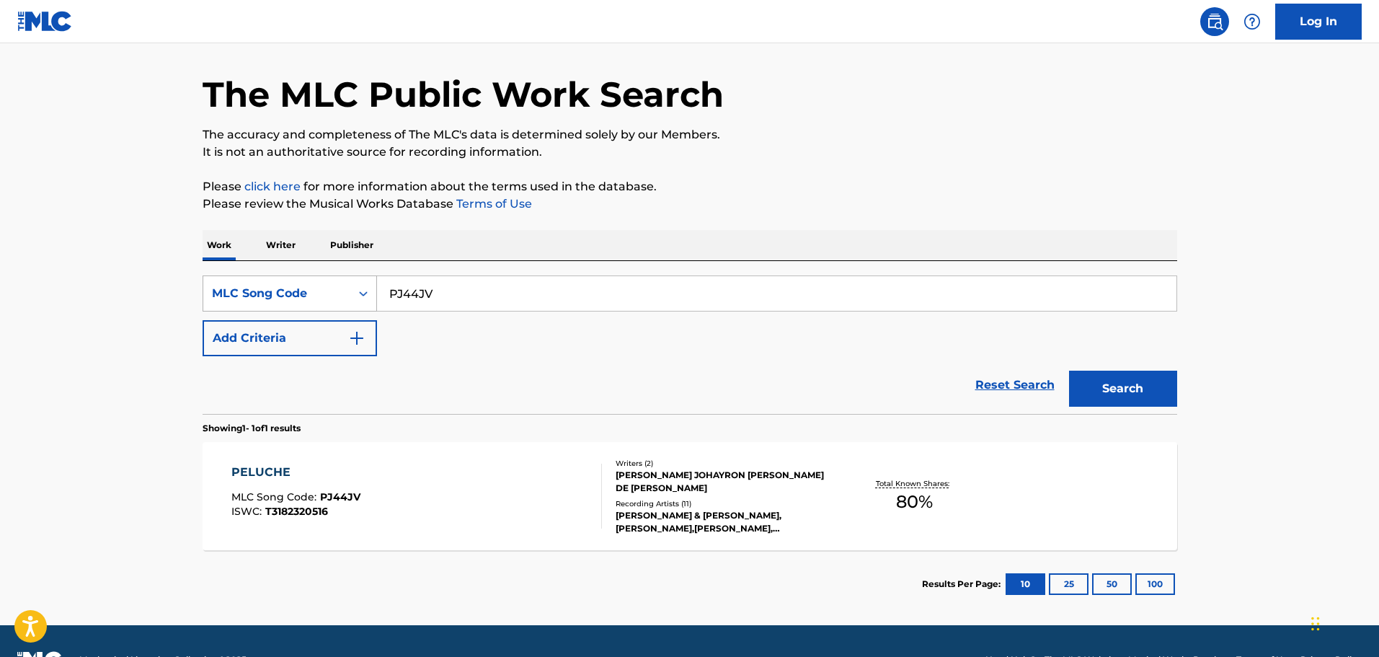
click at [307, 283] on div "MLC Song Code" at bounding box center [276, 293] width 147 height 27
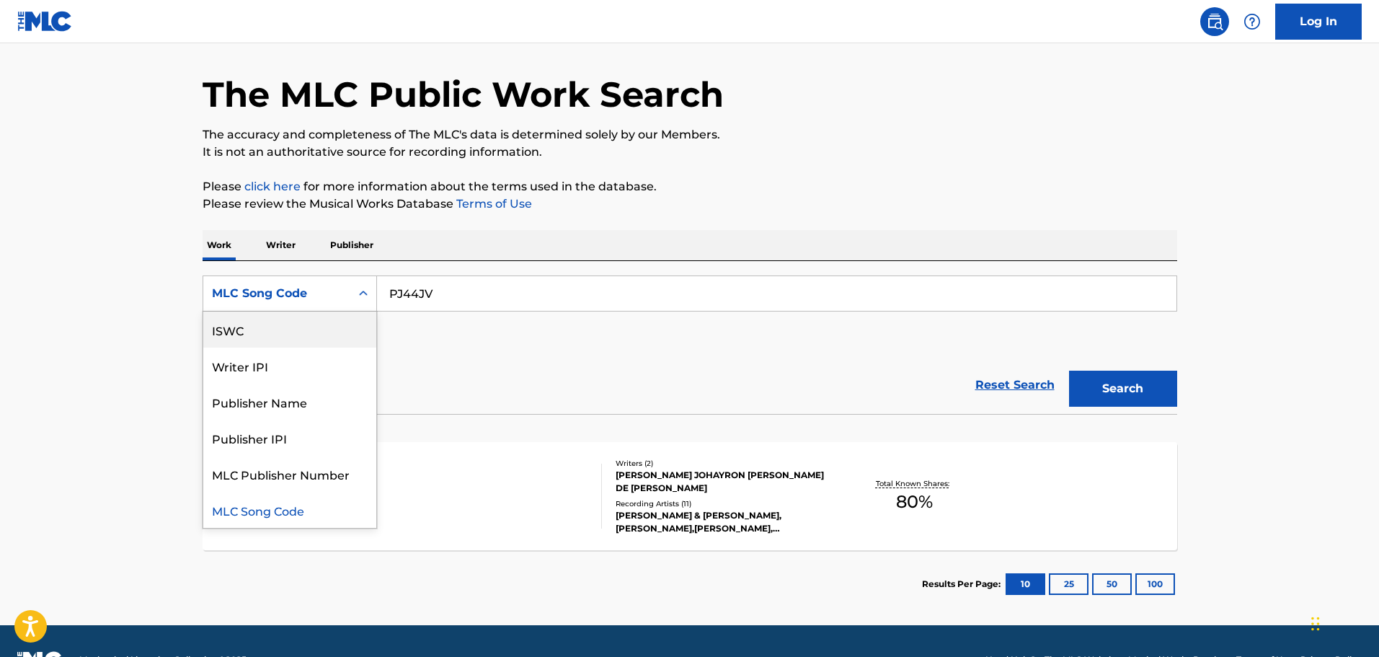
scroll to position [0, 0]
click at [296, 325] on div "Work Title" at bounding box center [289, 329] width 173 height 36
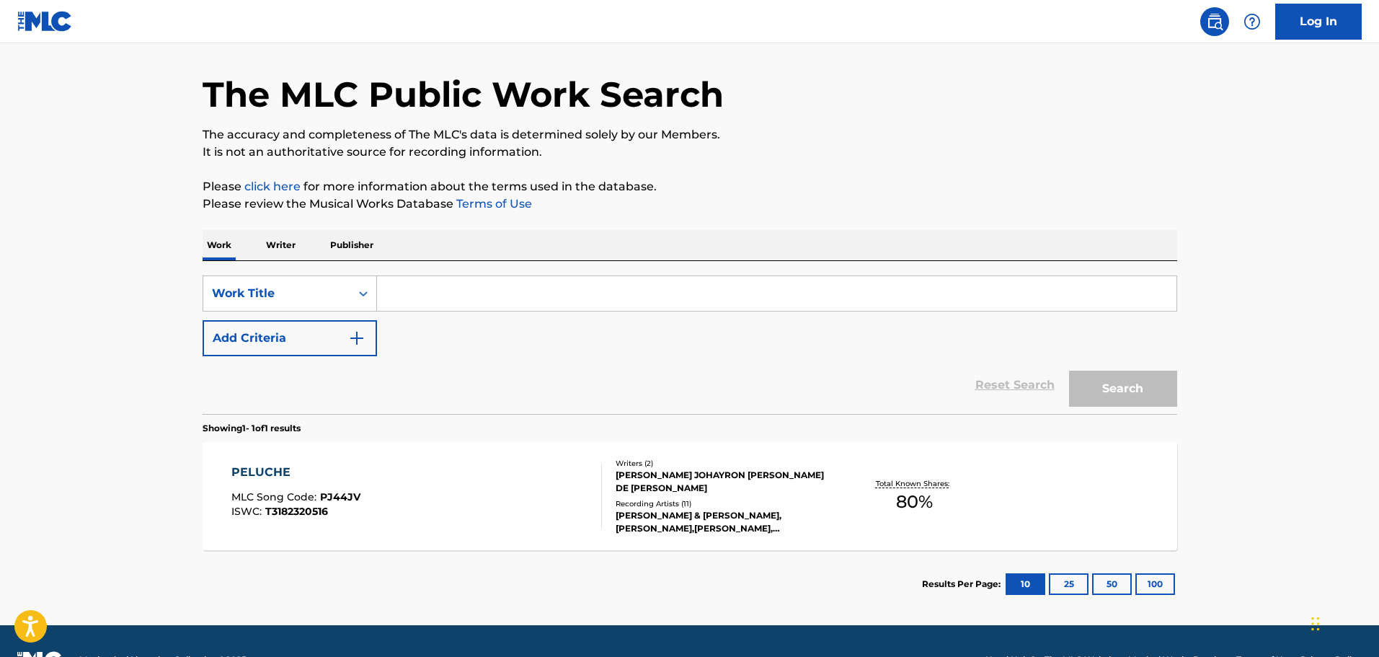
click at [298, 340] on button "Add Criteria" at bounding box center [290, 338] width 174 height 36
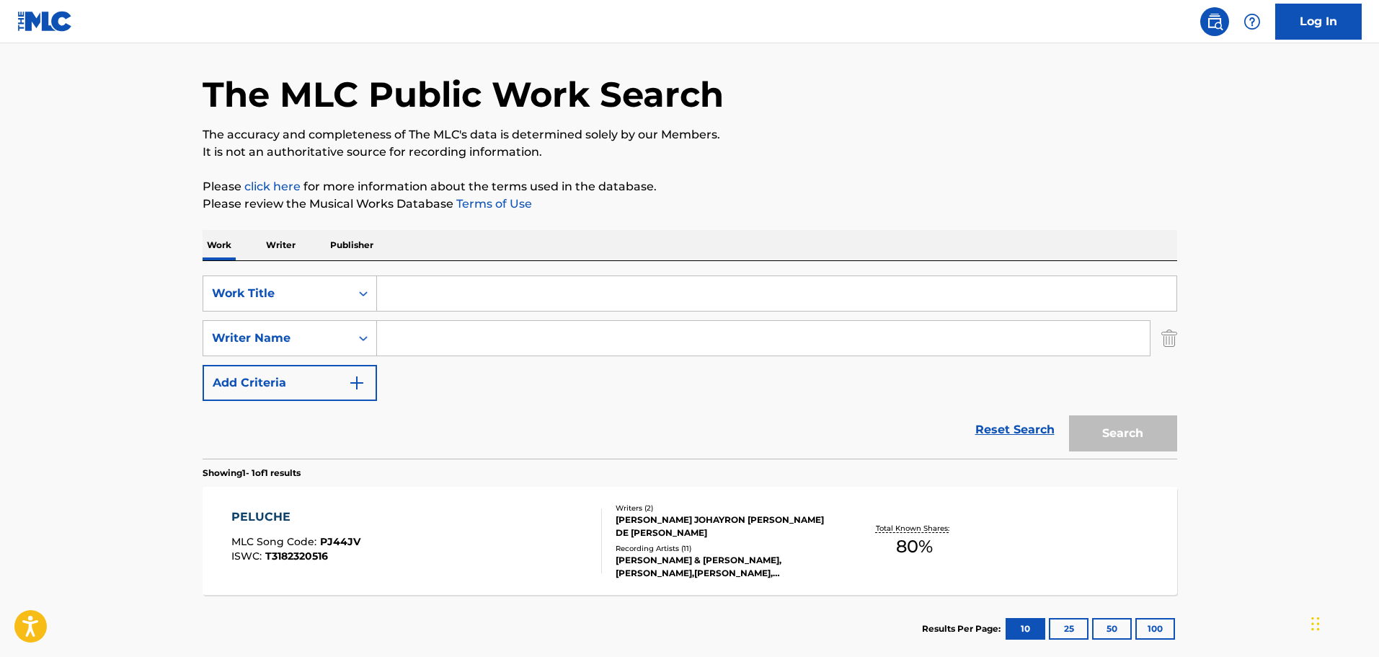
click at [443, 292] on input "Search Form" at bounding box center [776, 293] width 799 height 35
paste input "Peluche"
type input "Peluche"
click at [452, 335] on input "Search Form" at bounding box center [763, 338] width 773 height 35
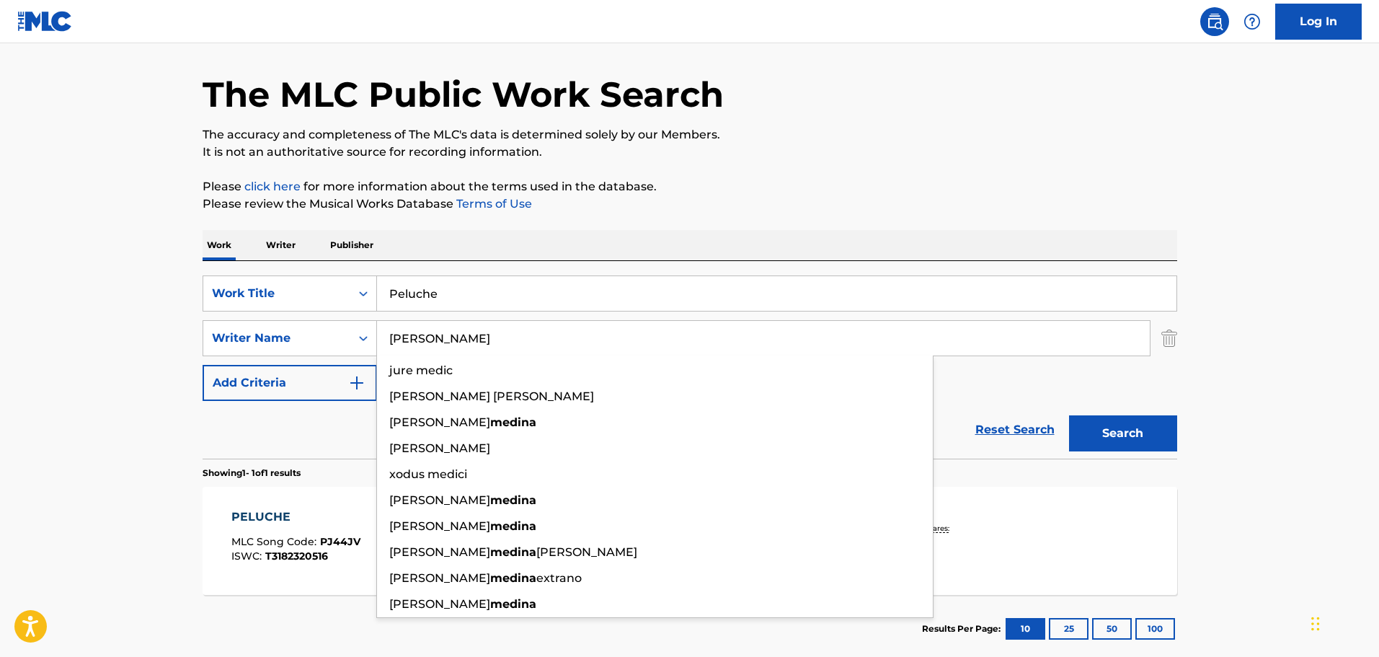
type input "[PERSON_NAME]"
click at [1069, 415] on button "Search" at bounding box center [1123, 433] width 108 height 36
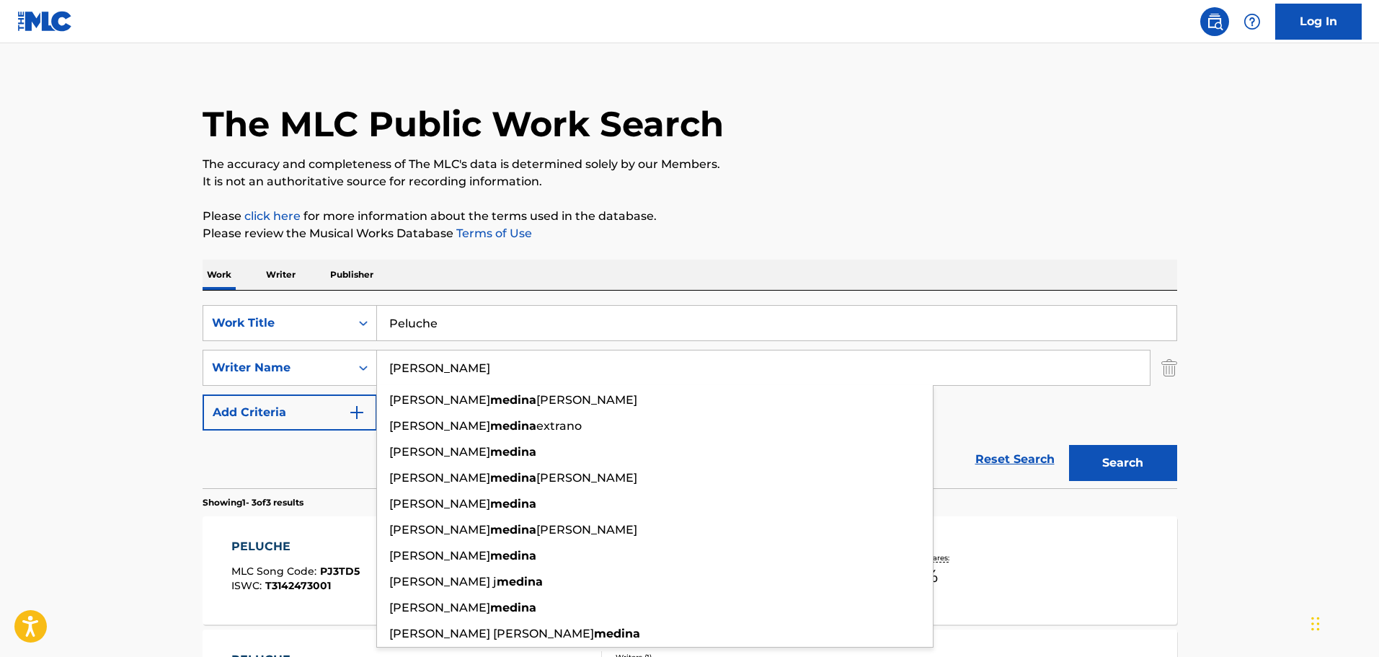
click at [1069, 445] on button "Search" at bounding box center [1123, 463] width 108 height 36
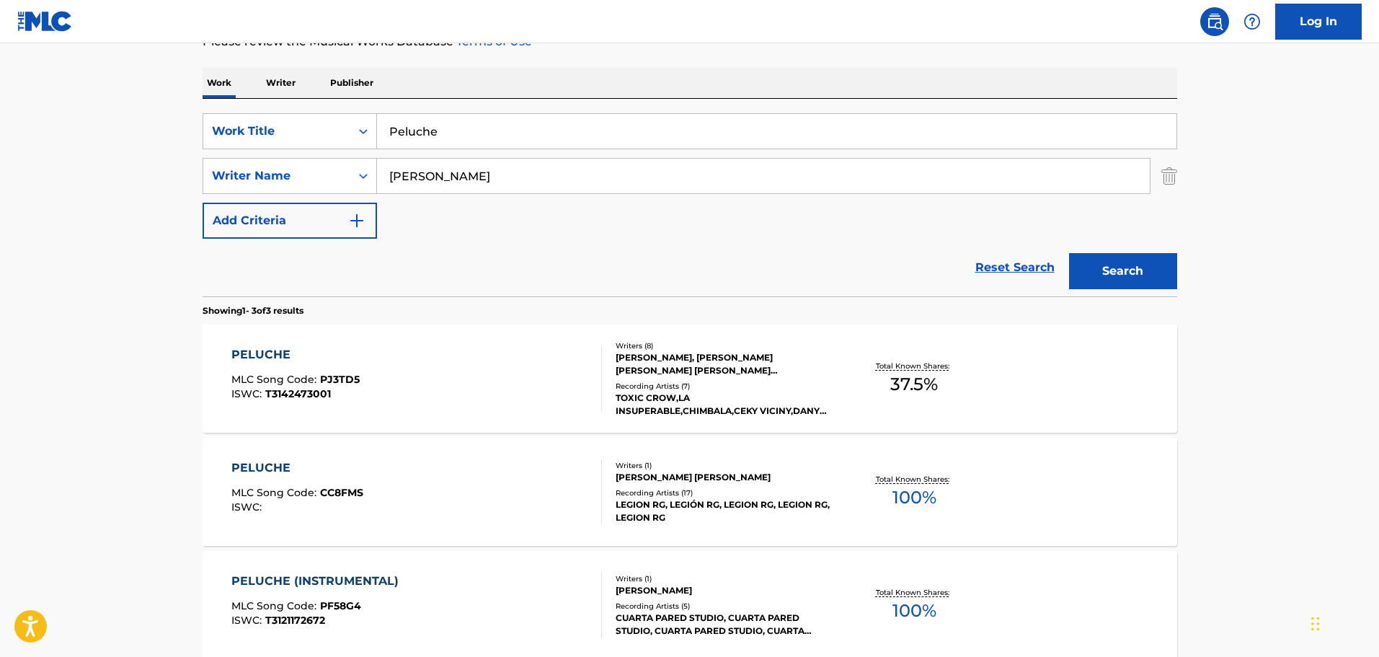
scroll to position [232, 0]
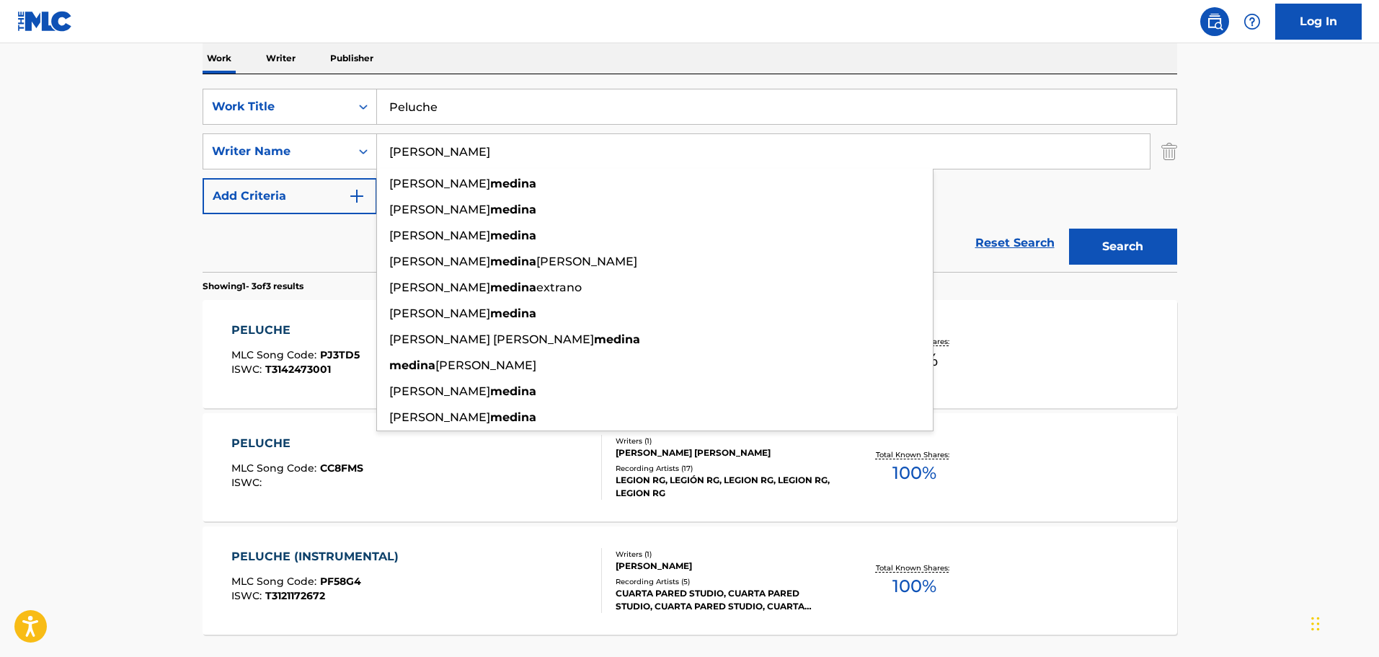
click at [350, 462] on span "CC8FMS" at bounding box center [341, 467] width 43 height 13
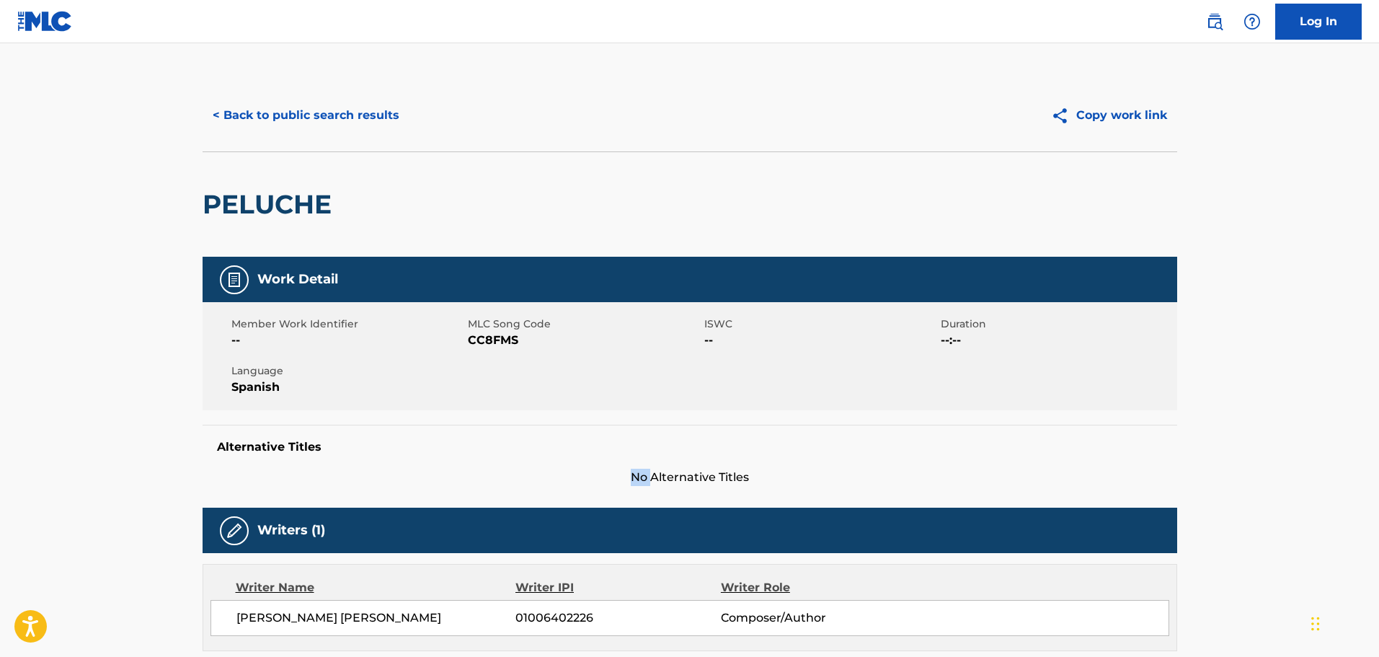
click at [350, 462] on div "Alternative Titles No Alternative Titles" at bounding box center [690, 455] width 974 height 61
click at [489, 335] on span "CC8FMS" at bounding box center [584, 340] width 233 height 17
copy span "CC8FMS"
click at [235, 113] on button "< Back to public search results" at bounding box center [306, 115] width 207 height 36
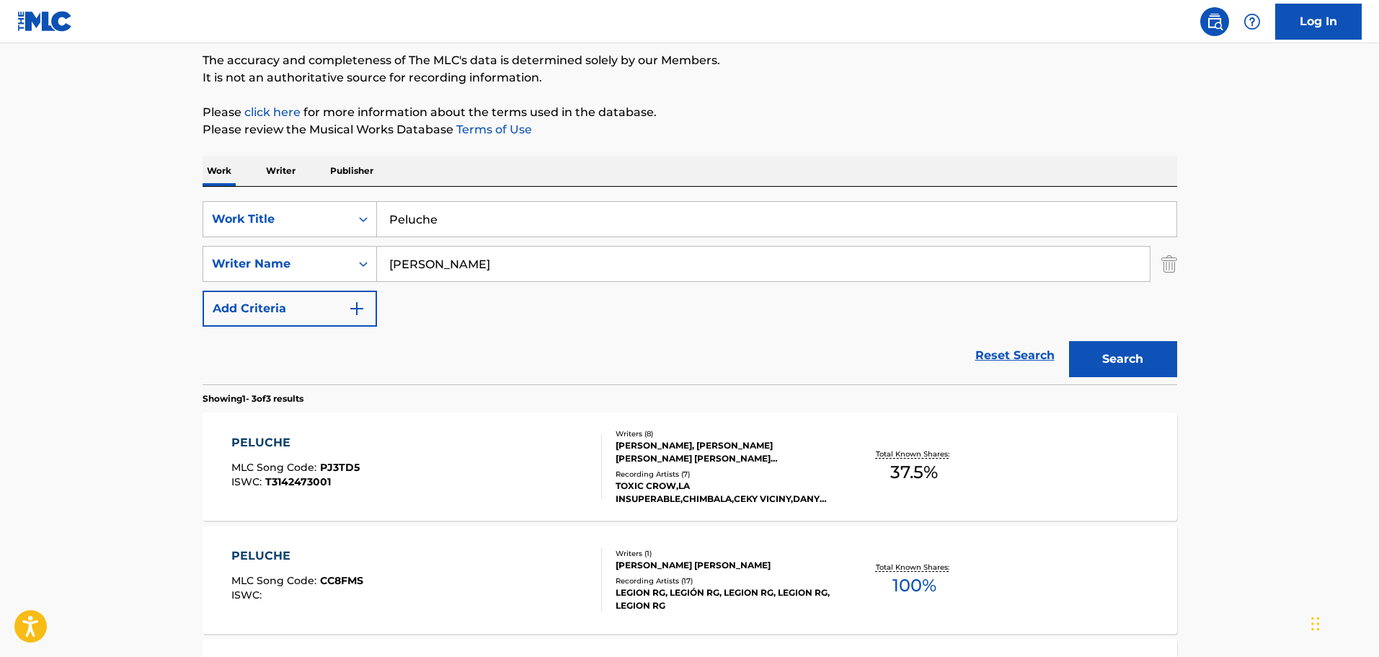
scroll to position [16, 0]
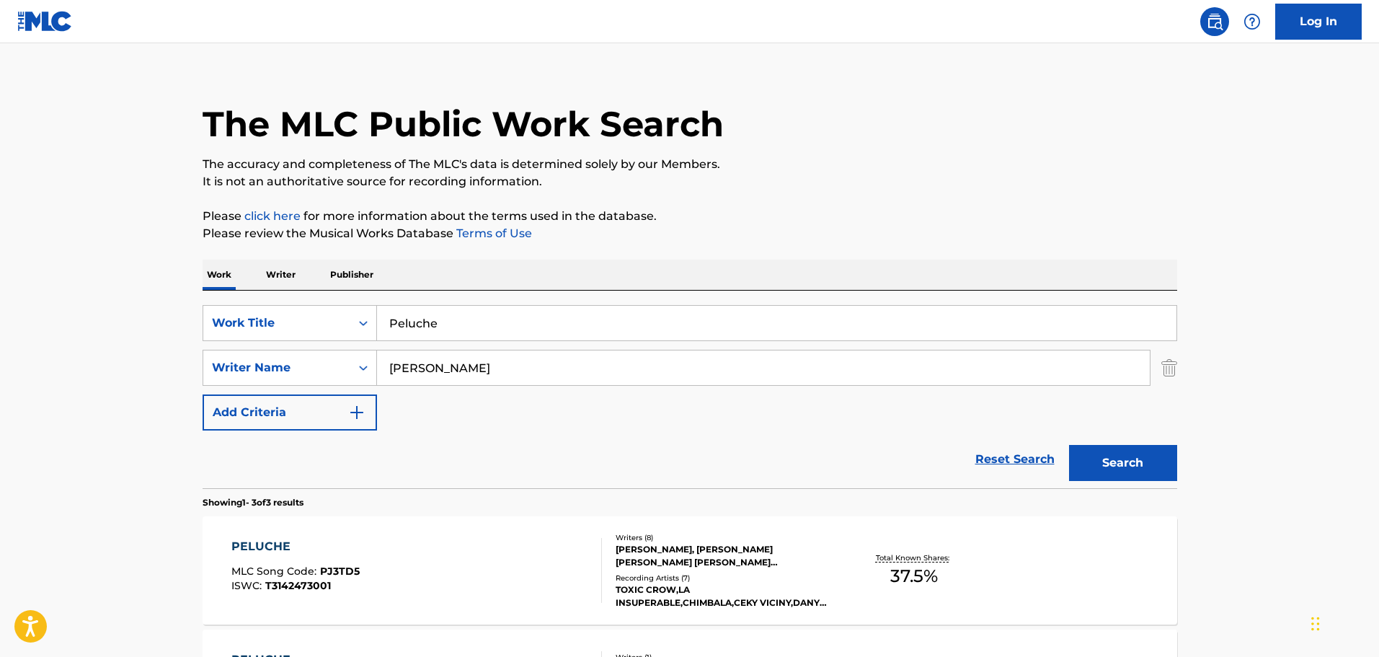
click at [419, 320] on input "Peluche" at bounding box center [776, 323] width 799 height 35
paste input "Yo Aqui Sigo"
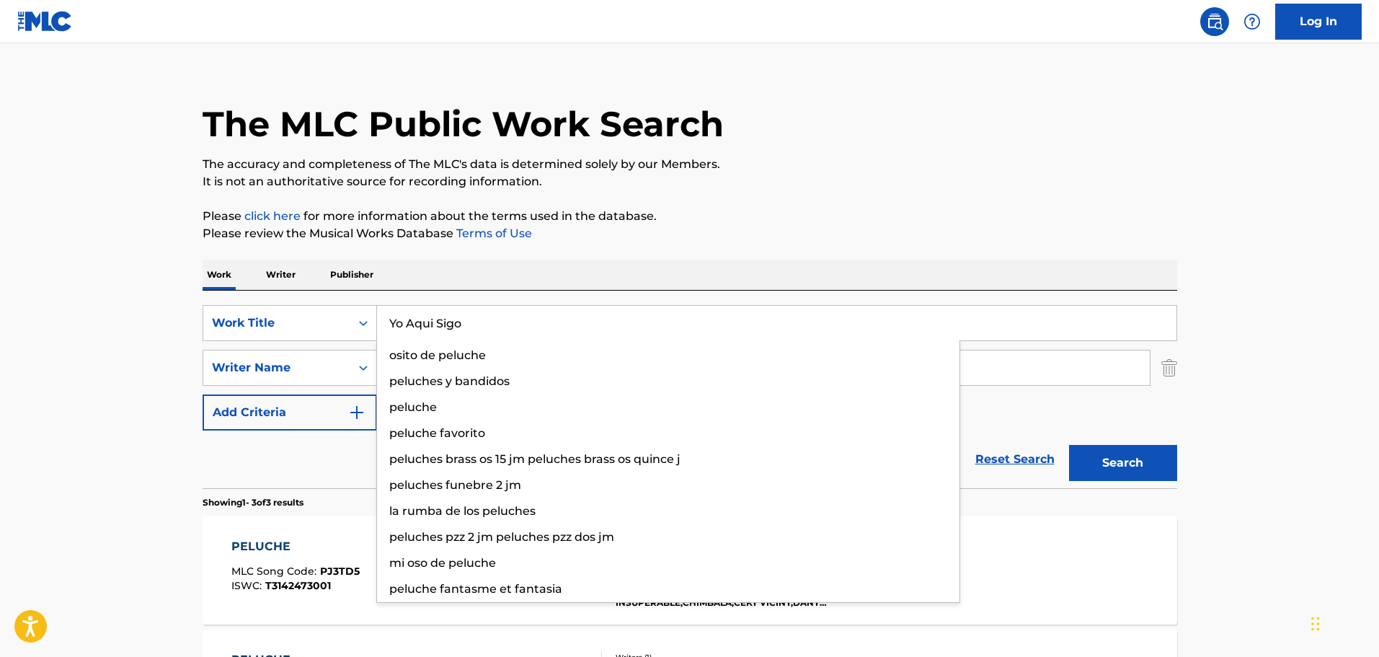
click at [1162, 378] on img "Search Form" at bounding box center [1169, 368] width 16 height 36
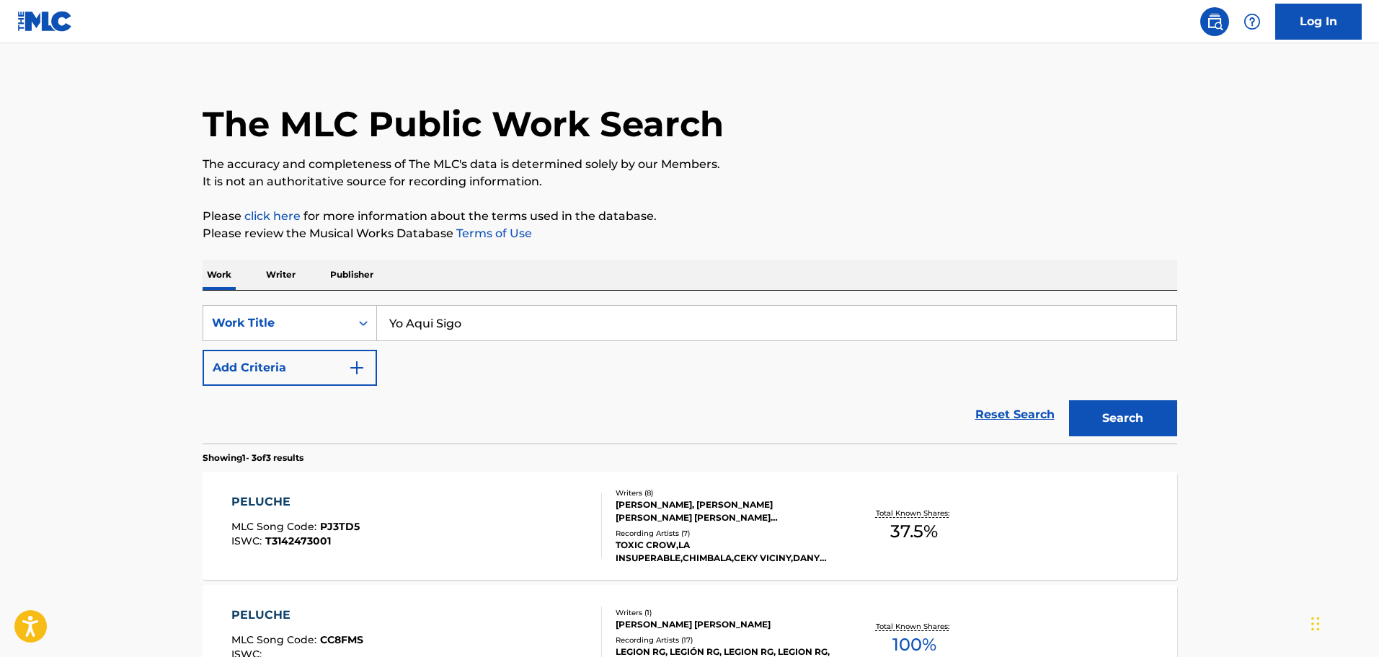
click at [819, 314] on input "Yo Aqui Sigo" at bounding box center [776, 323] width 799 height 35
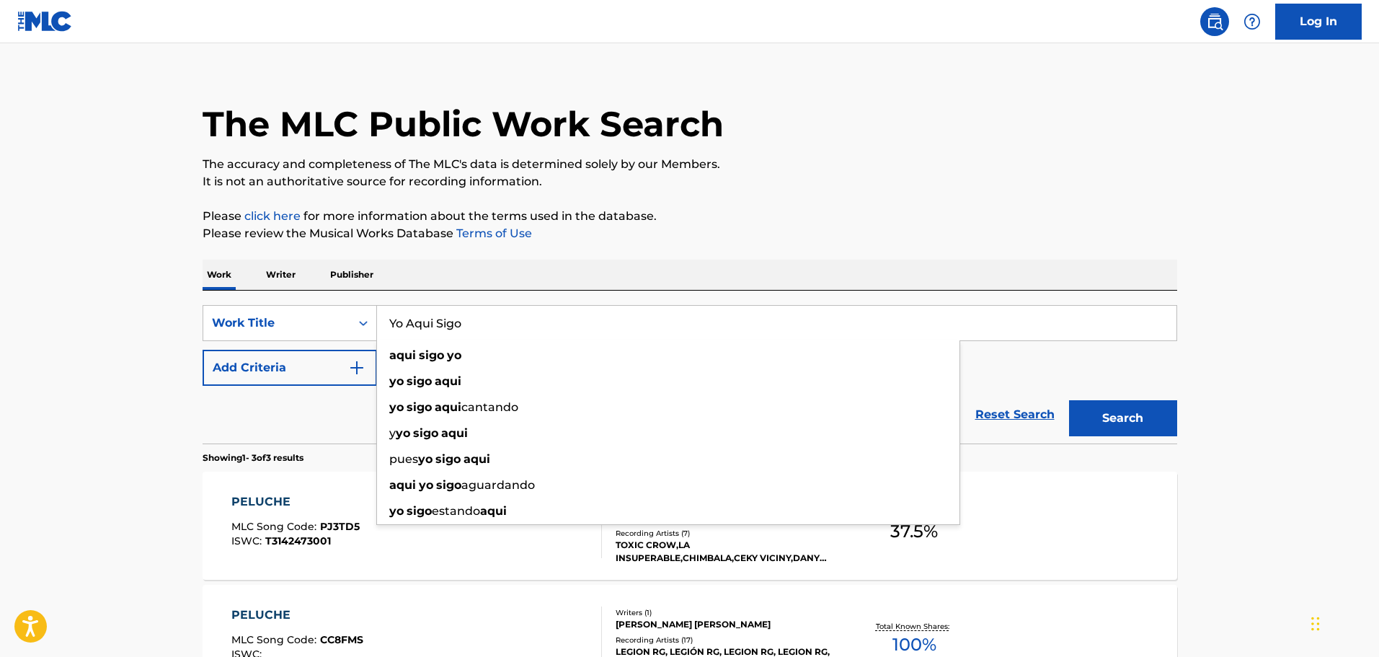
click at [1069, 400] on button "Search" at bounding box center [1123, 418] width 108 height 36
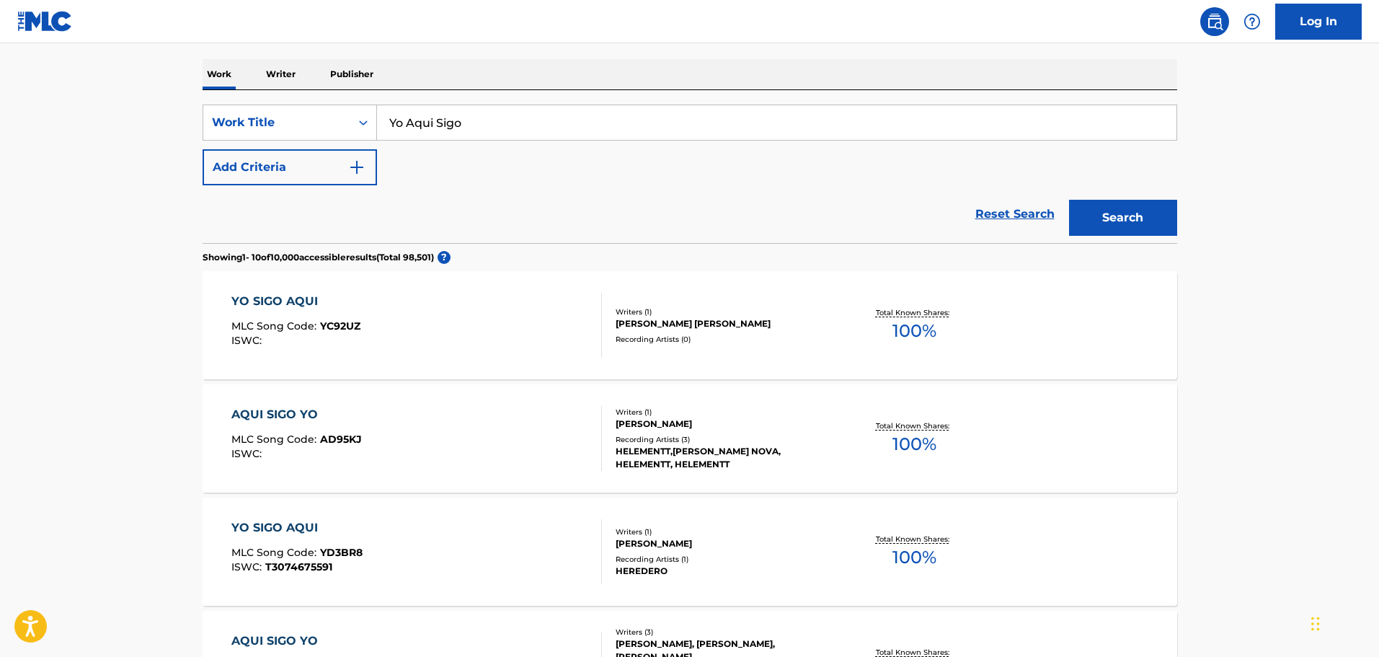
scroll to position [0, 0]
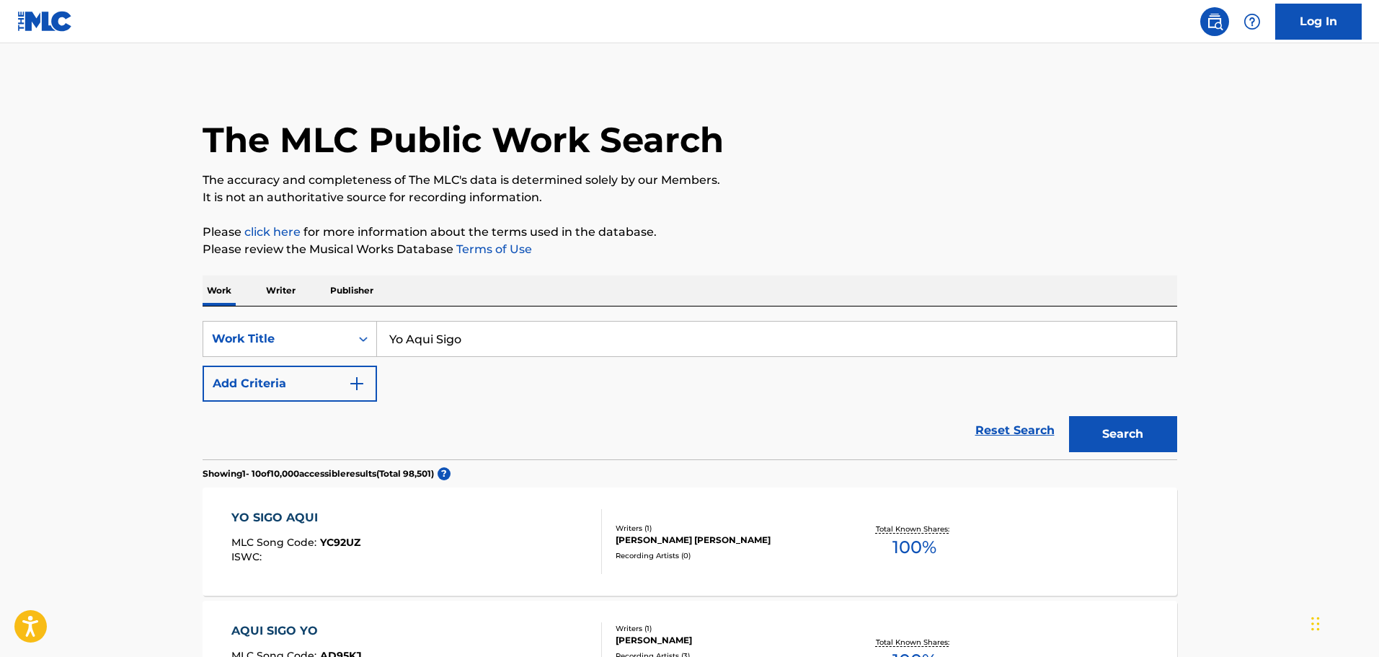
click at [493, 332] on input "Yo Aqui Sigo" at bounding box center [776, 338] width 799 height 35
paste input "Quimica"
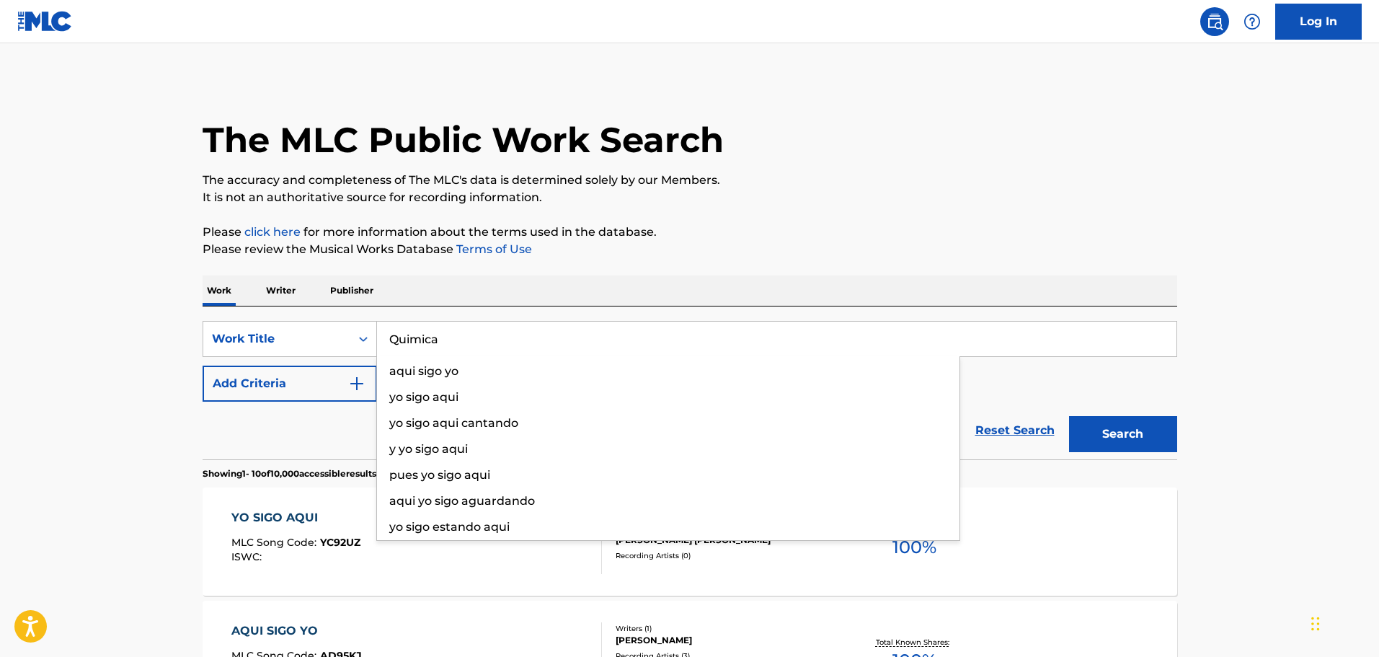
type input "Quimica"
click at [336, 371] on button "Add Criteria" at bounding box center [290, 383] width 174 height 36
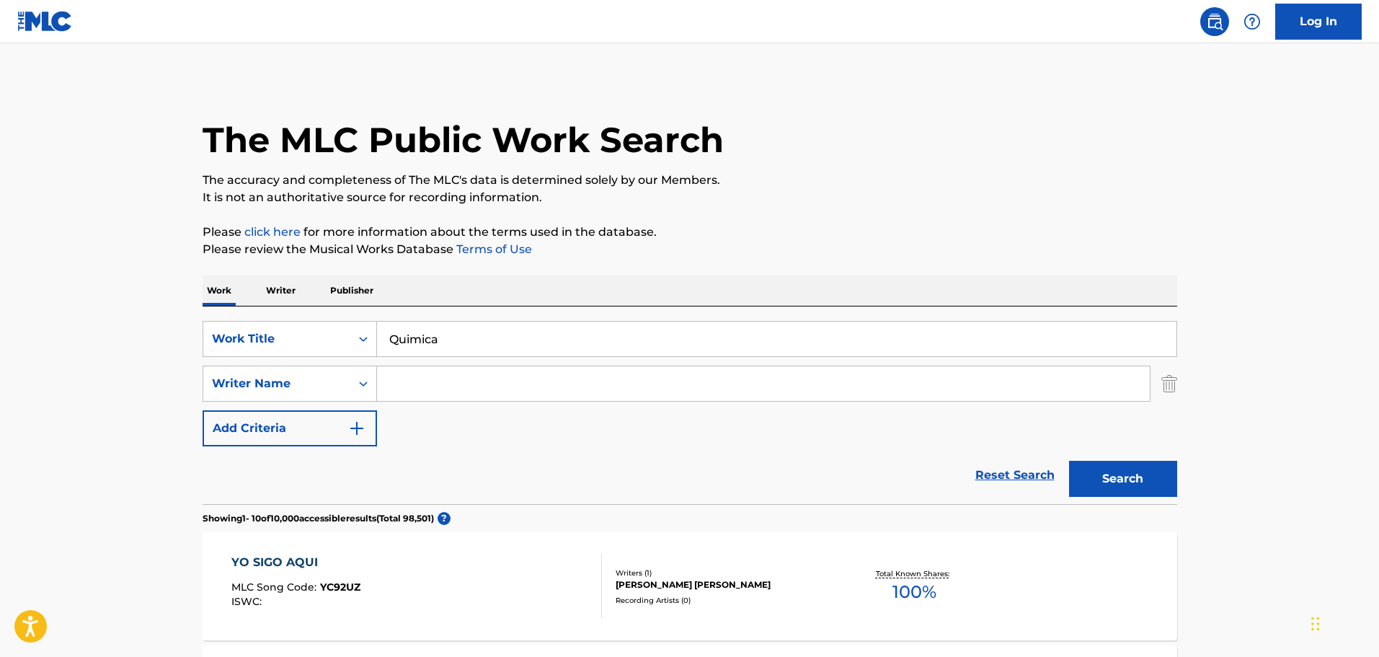
click at [470, 373] on input "Search Form" at bounding box center [763, 383] width 773 height 35
paste input "[PERSON_NAME]"
click at [1069, 461] on button "Search" at bounding box center [1123, 479] width 108 height 36
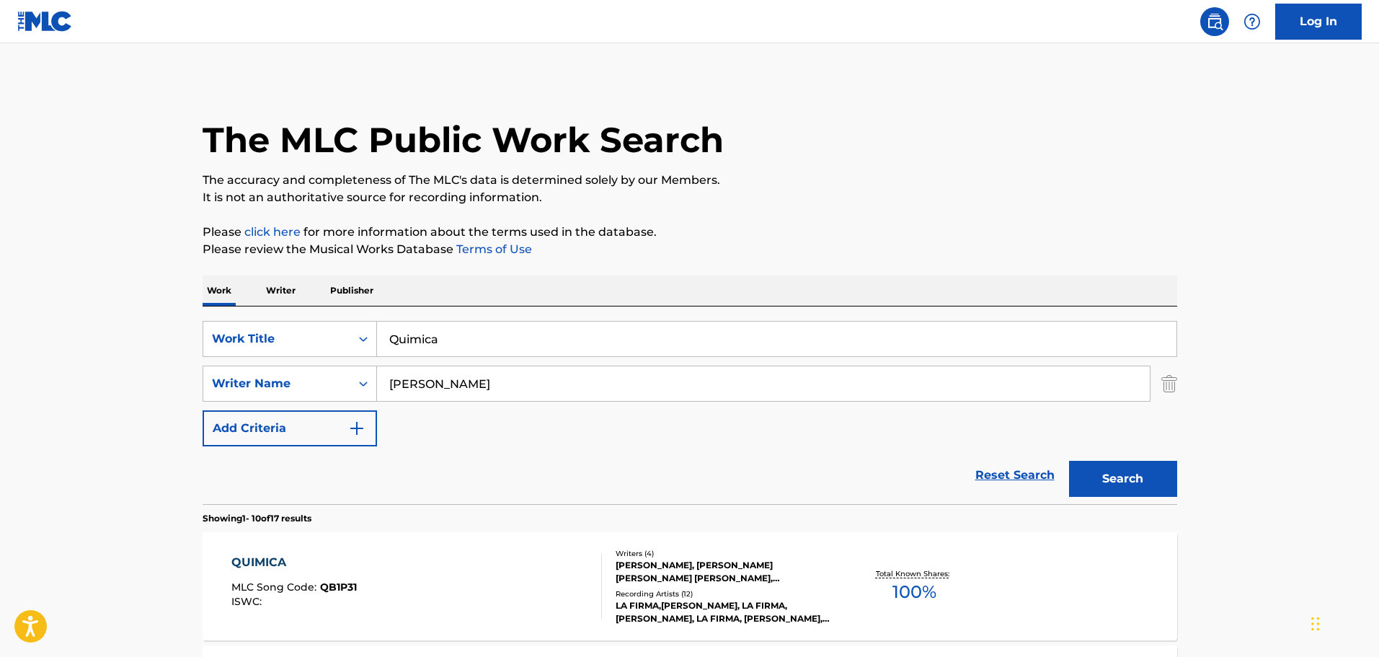
click at [510, 376] on input "[PERSON_NAME]" at bounding box center [763, 383] width 773 height 35
paste input "[PERSON_NAME]"
type input "[PERSON_NAME]"
click at [1069, 461] on button "Search" at bounding box center [1123, 479] width 108 height 36
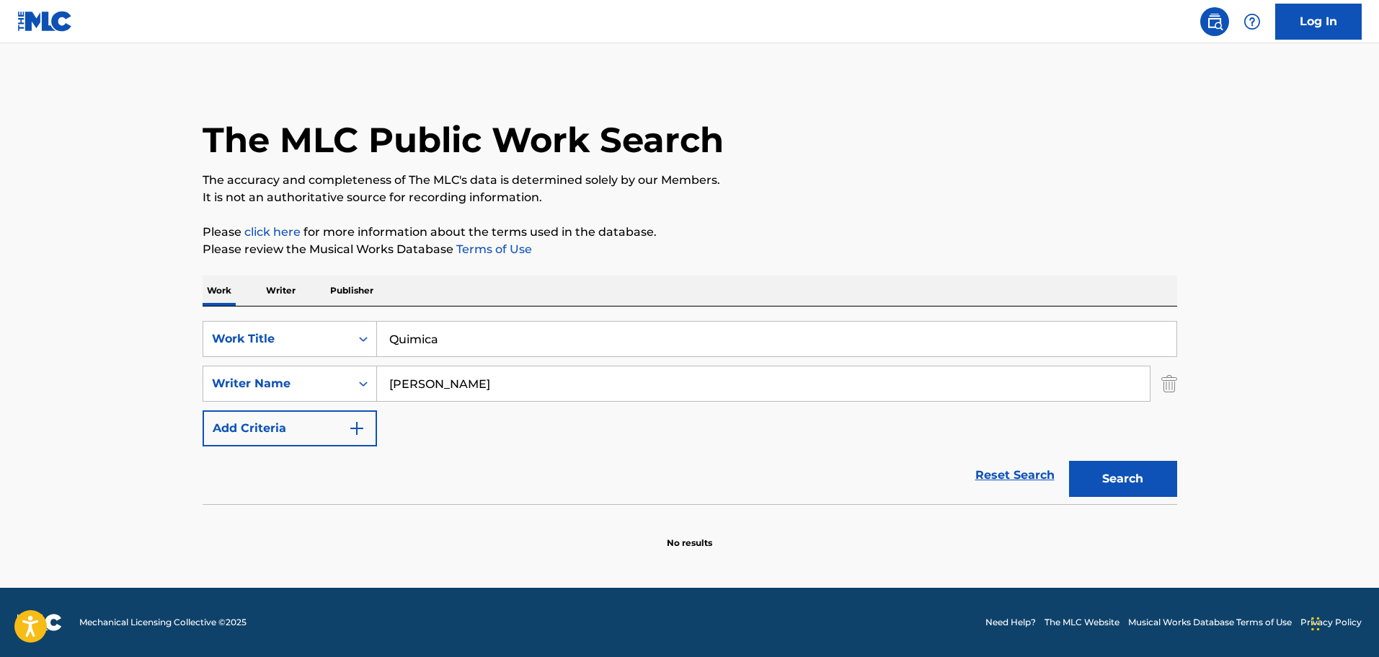
click at [997, 139] on div "The MLC Public Work Search" at bounding box center [690, 131] width 974 height 105
click at [365, 332] on icon "Search Form" at bounding box center [363, 339] width 14 height 14
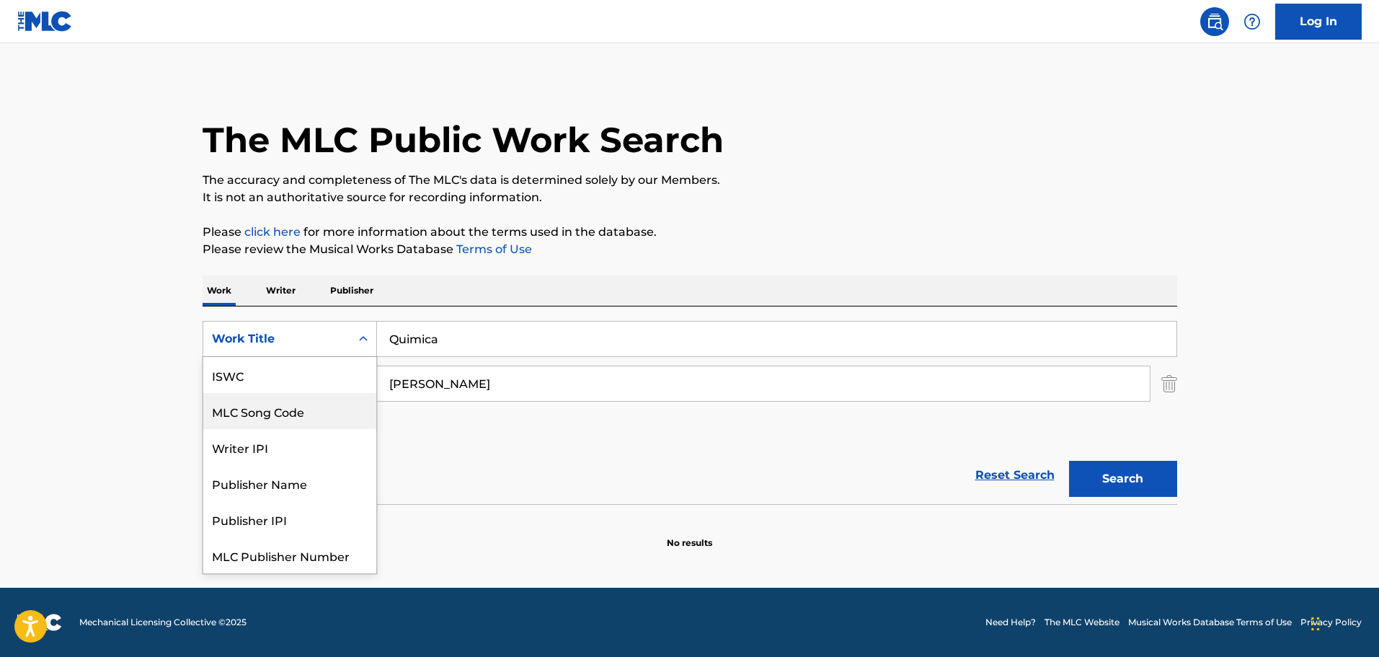
click at [286, 406] on div "MLC Song Code" at bounding box center [289, 411] width 173 height 36
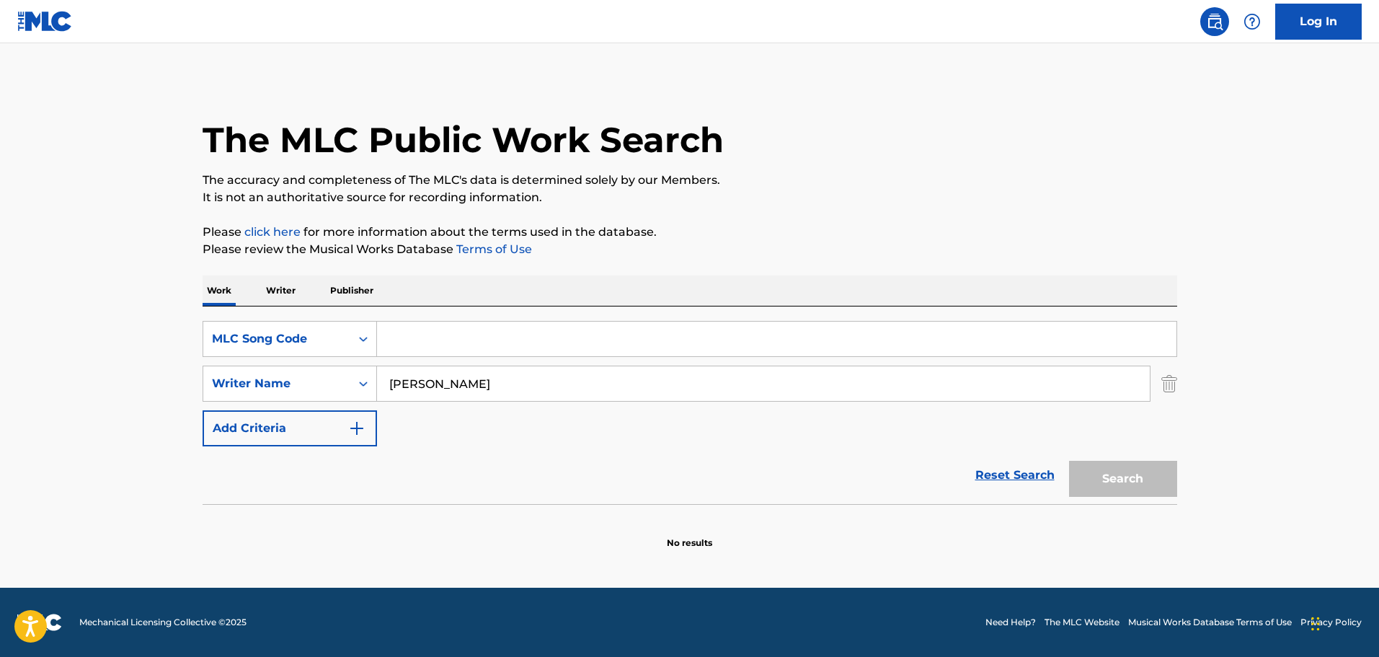
click at [1178, 383] on div "The MLC Public Work Search The accuracy and completeness of The MLC's data is d…" at bounding box center [689, 314] width 1009 height 470
click at [1159, 381] on div "SearchWithCriteria8a2aa0c9-928c-459b-a35f-42e56b51cac8 Writer Name [PERSON_NAME]" at bounding box center [690, 383] width 974 height 36
click at [1162, 381] on img "Search Form" at bounding box center [1169, 383] width 16 height 36
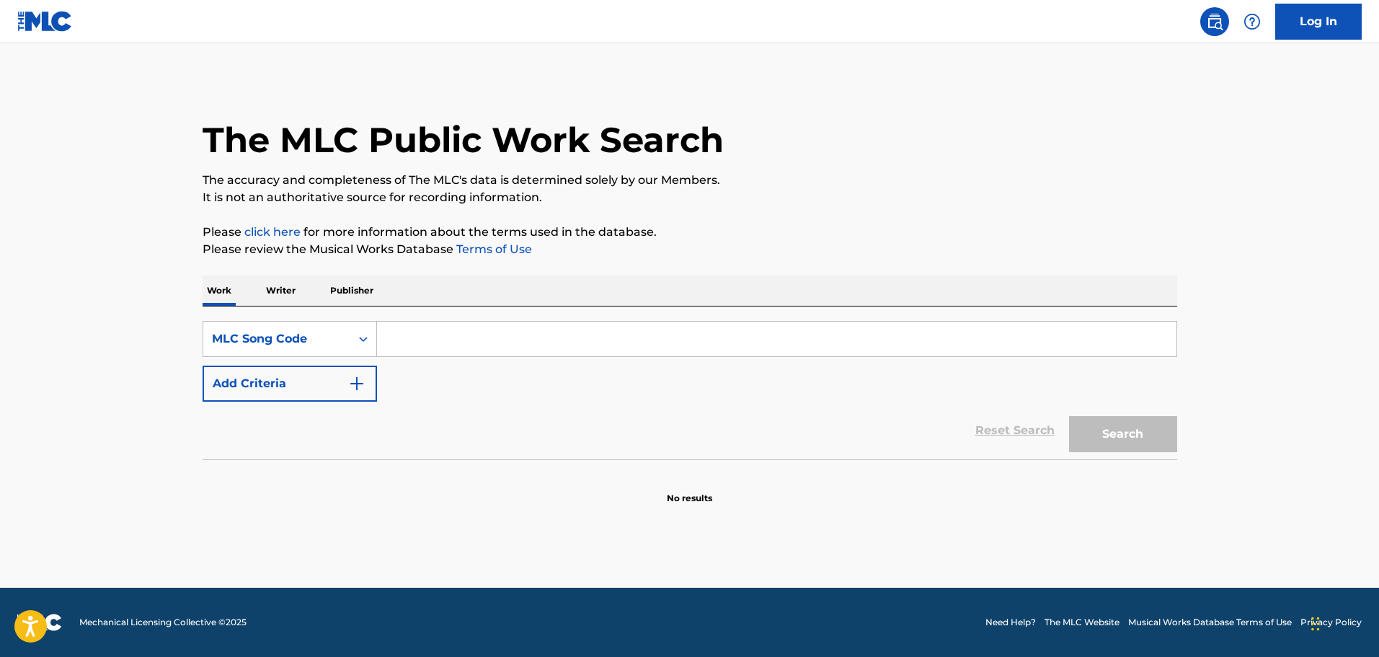
click at [506, 313] on div "SearchWithCriteriaa8dc4d2f-1a0e-4020-b4e2-2f62b3b6d27d MLC Song Code Add Criter…" at bounding box center [690, 382] width 974 height 153
click at [503, 324] on input "Search Form" at bounding box center [776, 338] width 799 height 35
paste input "LVB5IF"
type input "LVB5IF"
click at [1069, 416] on button "Search" at bounding box center [1123, 434] width 108 height 36
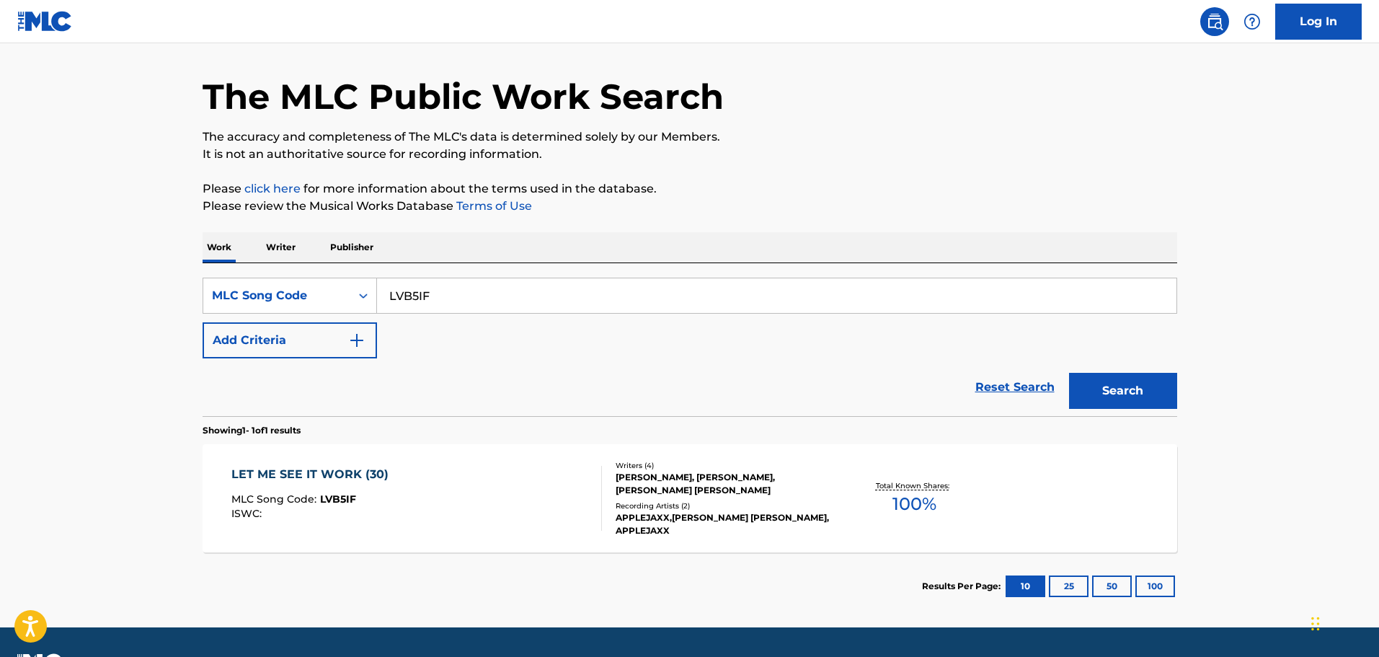
scroll to position [83, 0]
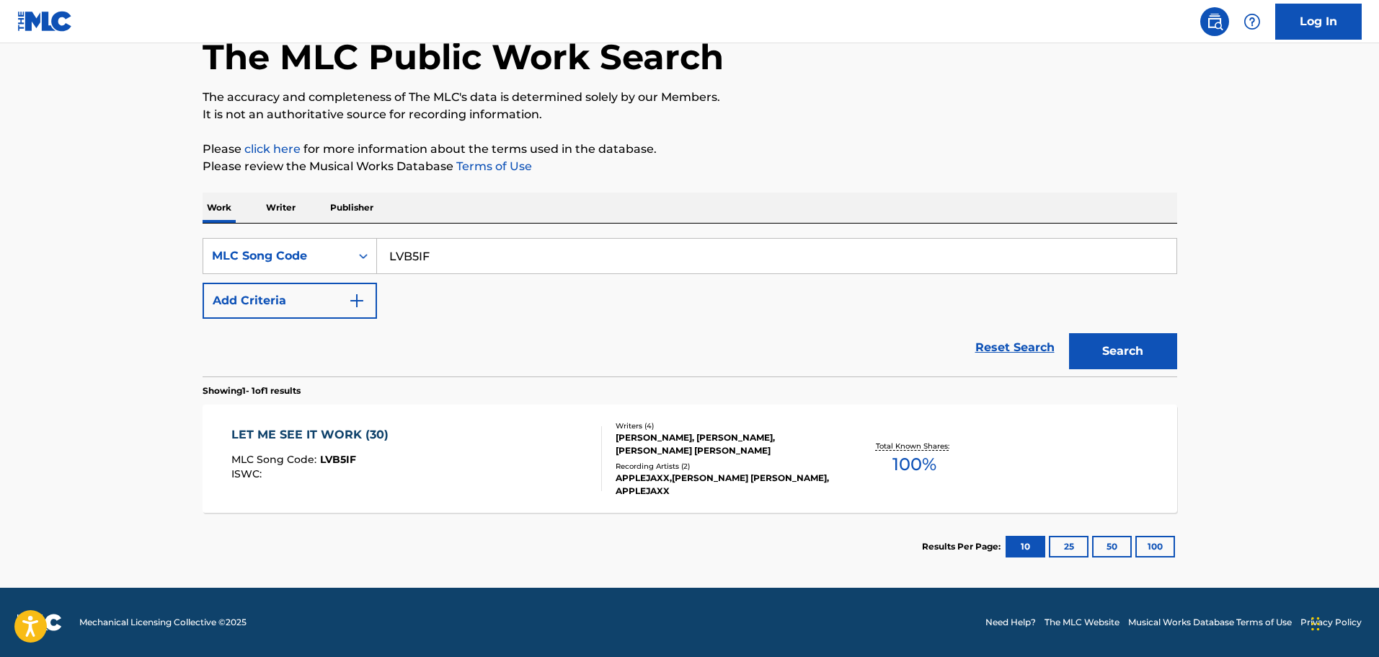
click at [468, 471] on div "LET ME SEE IT WORK (30) MLC Song Code : LVB5IF ISWC :" at bounding box center [416, 458] width 370 height 65
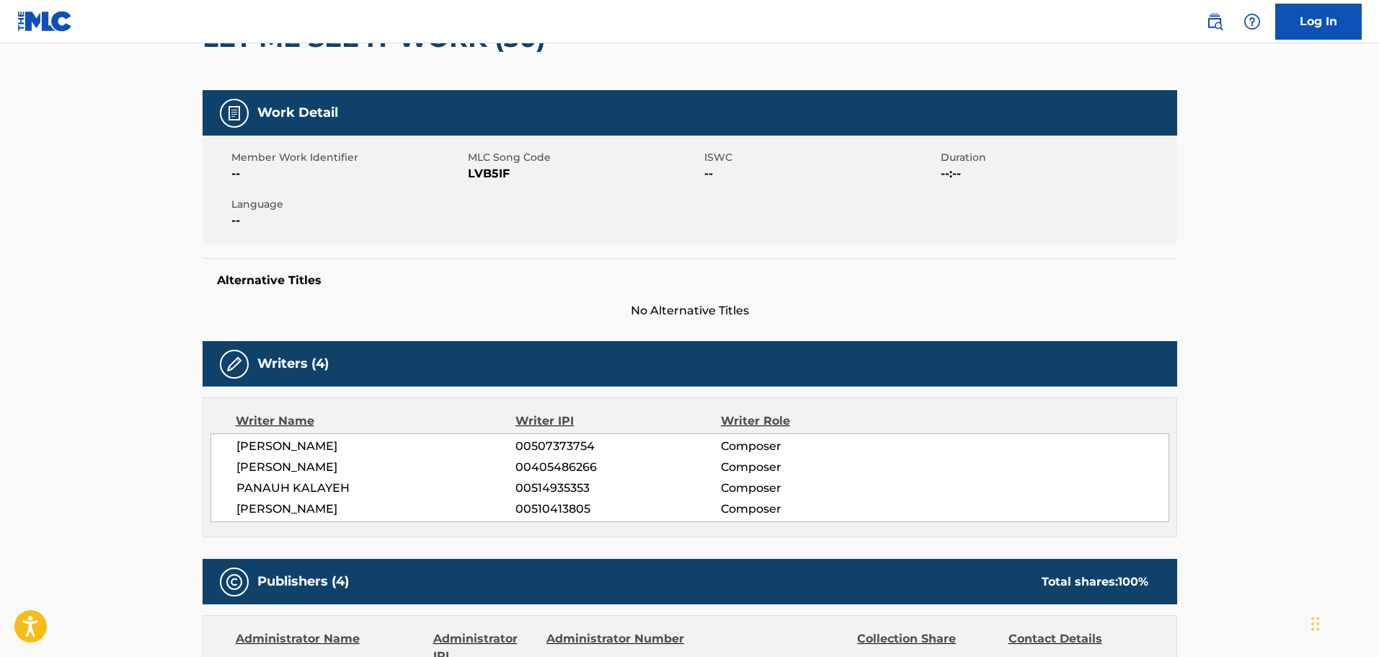
scroll to position [144, 0]
